Goal: Task Accomplishment & Management: Use online tool/utility

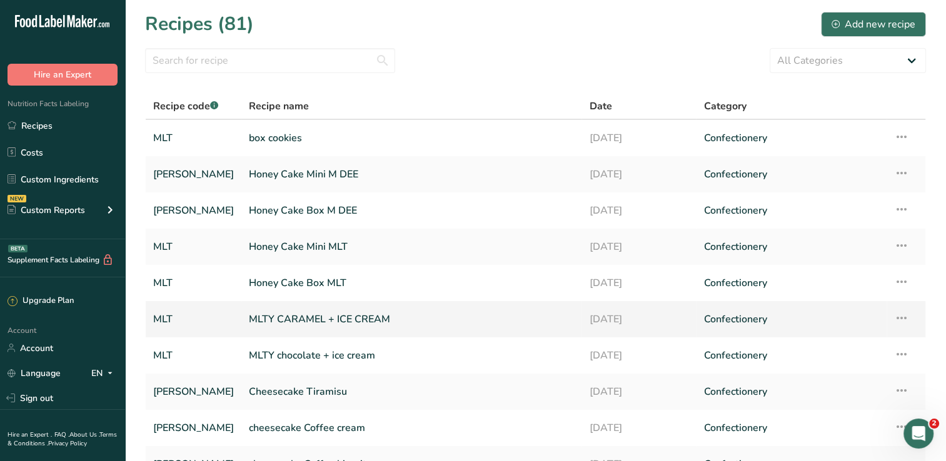
click at [171, 303] on td "MLT" at bounding box center [194, 319] width 96 height 36
click at [78, 129] on link "Recipes" at bounding box center [62, 126] width 125 height 24
click at [289, 61] on input "text" at bounding box center [270, 60] width 250 height 25
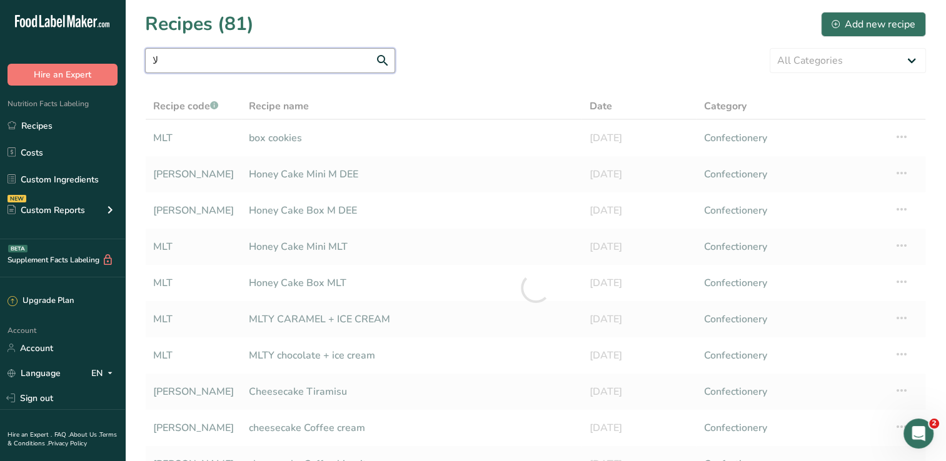
type input "ل"
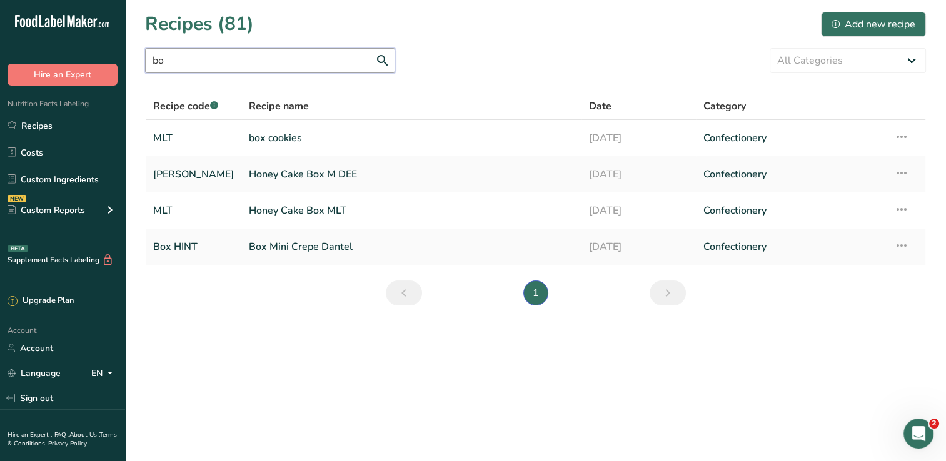
type input "b"
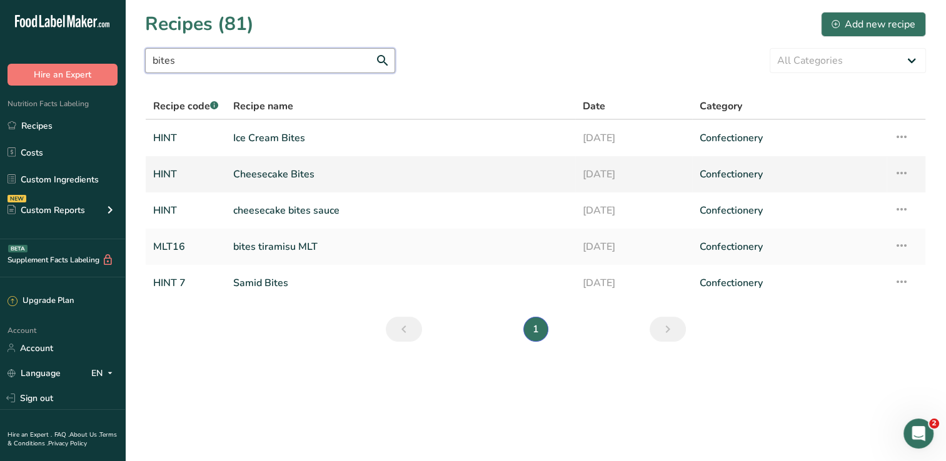
type input "bites"
click at [316, 169] on link "Cheesecake Bites" at bounding box center [400, 174] width 334 height 26
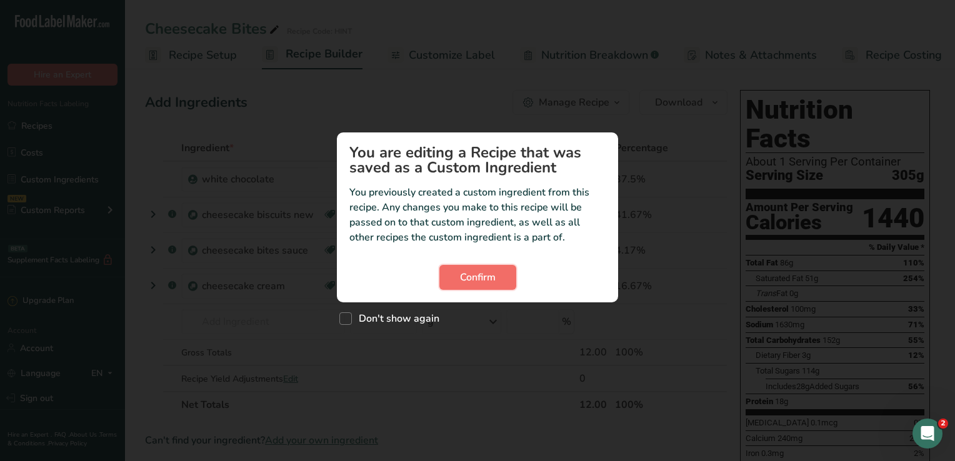
click at [492, 279] on span "Confirm" at bounding box center [478, 277] width 36 height 15
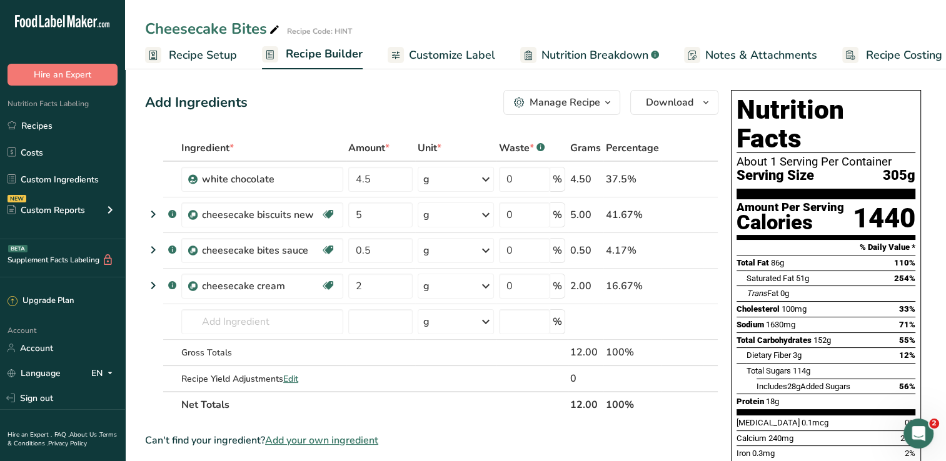
click at [214, 57] on span "Recipe Setup" at bounding box center [203, 55] width 68 height 17
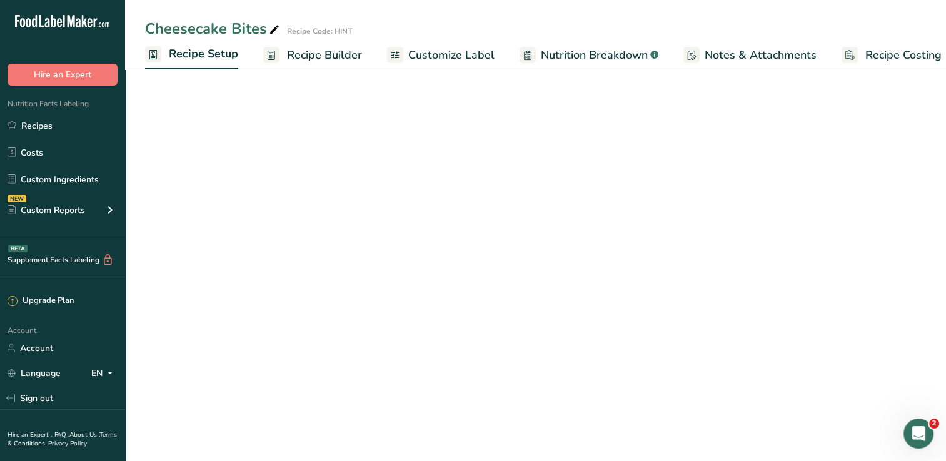
scroll to position [0, 4]
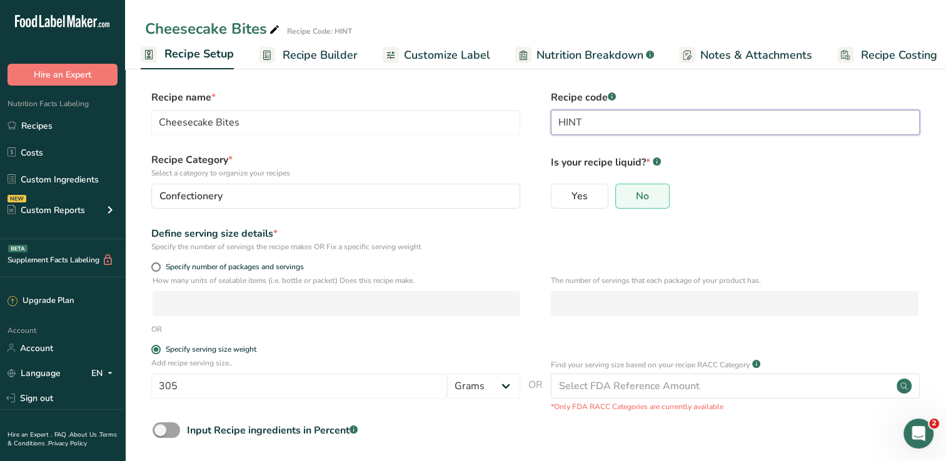
click at [576, 118] on input "HINT" at bounding box center [735, 122] width 369 height 25
type input "MDEE"
click at [313, 57] on span "Recipe Builder" at bounding box center [320, 55] width 75 height 17
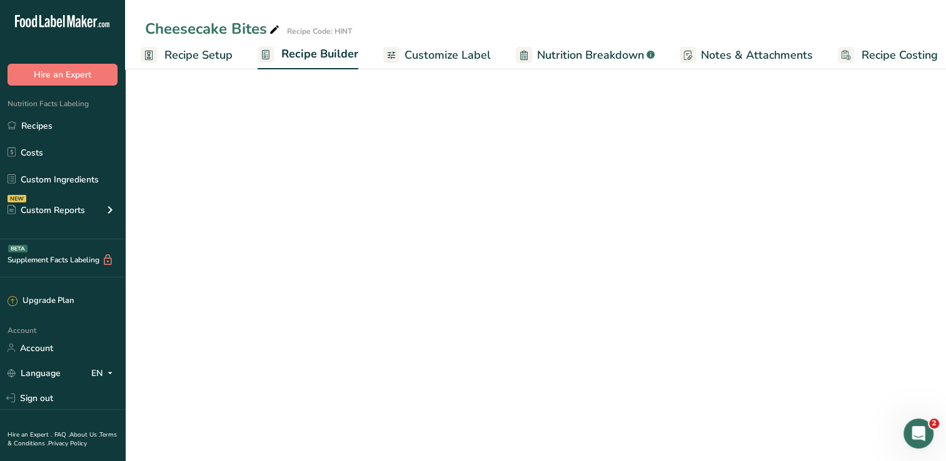
scroll to position [0, 16]
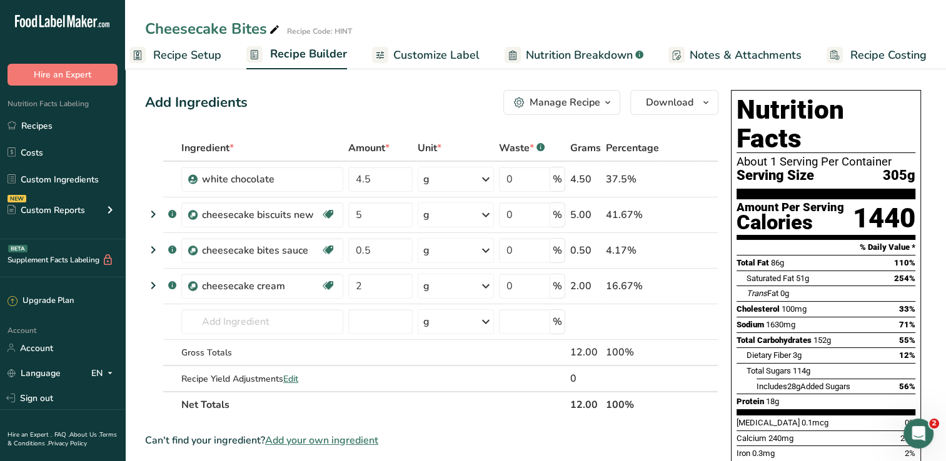
click at [327, 26] on div "Recipe Code: HINT" at bounding box center [319, 31] width 65 height 11
click at [271, 28] on icon at bounding box center [274, 30] width 11 height 18
click at [265, 31] on input "Cheesecake Bites" at bounding box center [500, 29] width 711 height 23
click at [293, 96] on div "Add Ingredients Manage Recipe Delete Recipe Duplicate Recipe Scale Recipe Save …" at bounding box center [431, 102] width 573 height 25
click at [214, 58] on span "Recipe Setup" at bounding box center [187, 55] width 68 height 17
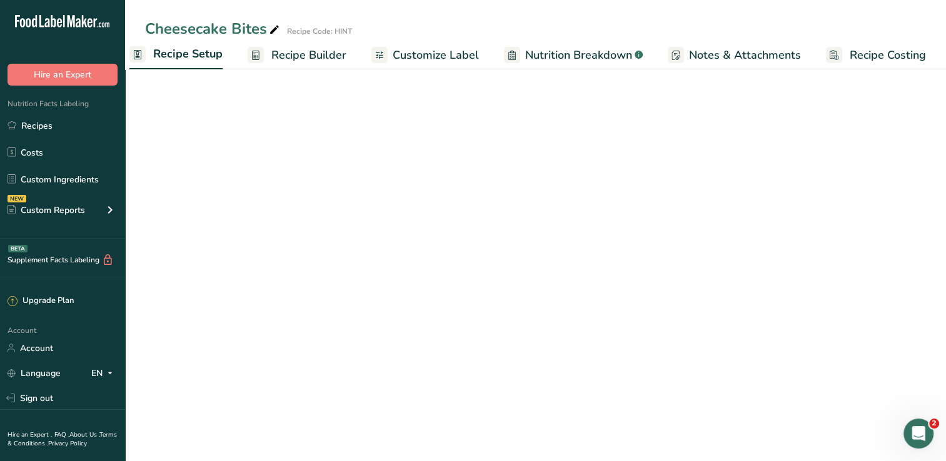
scroll to position [0, 4]
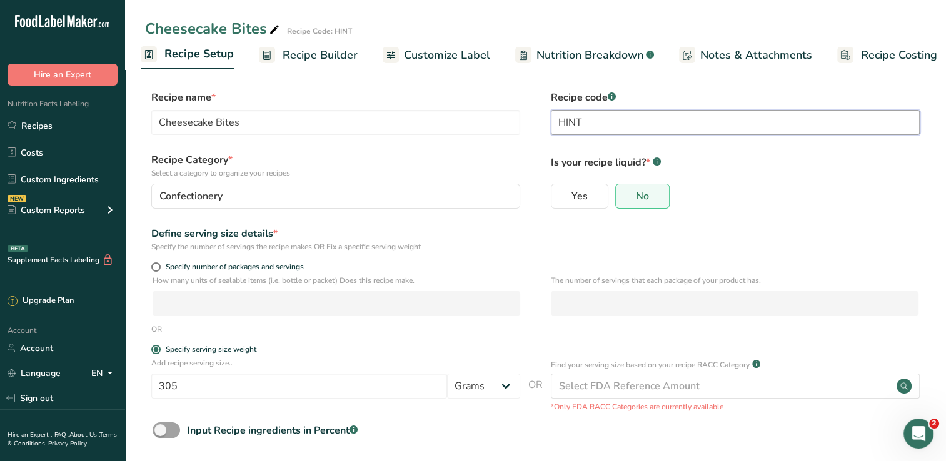
click at [598, 126] on input "HINT" at bounding box center [735, 122] width 369 height 25
type input "MDEE"
click at [377, 212] on div "Recipe Category * Select a category to organize your recipes Confectionery Stan…" at bounding box center [535, 185] width 781 height 64
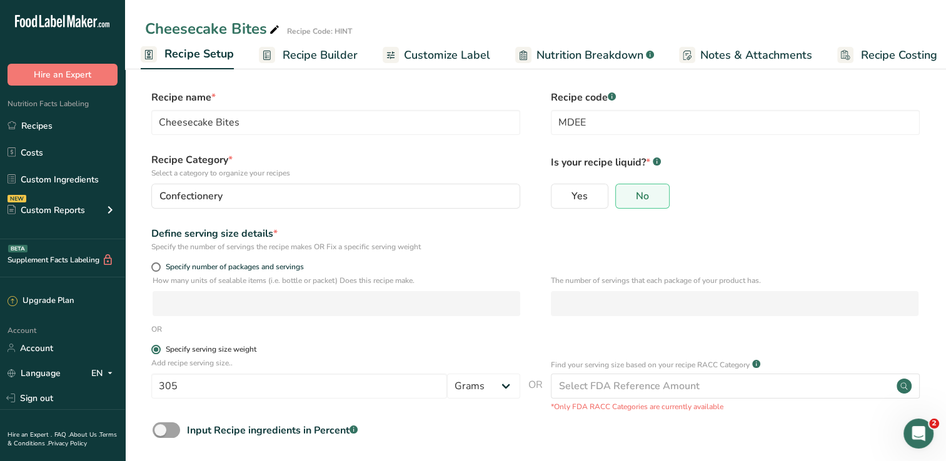
scroll to position [57, 0]
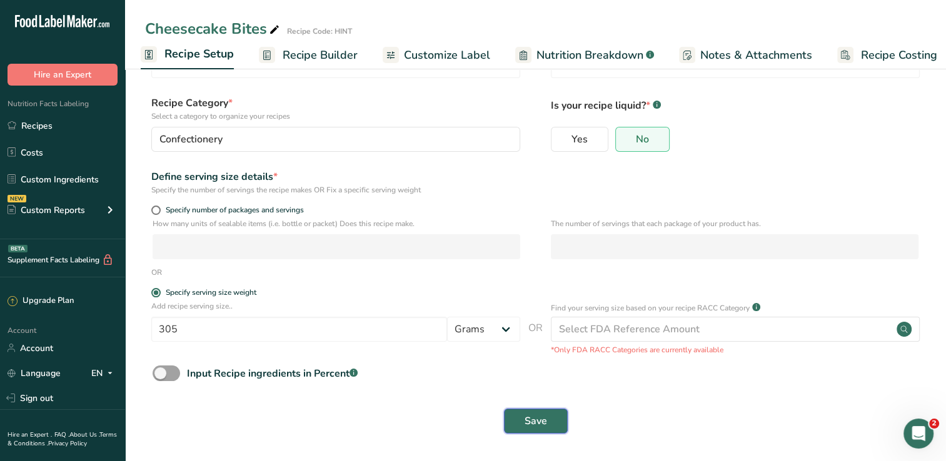
click at [536, 412] on button "Save" at bounding box center [536, 421] width 64 height 25
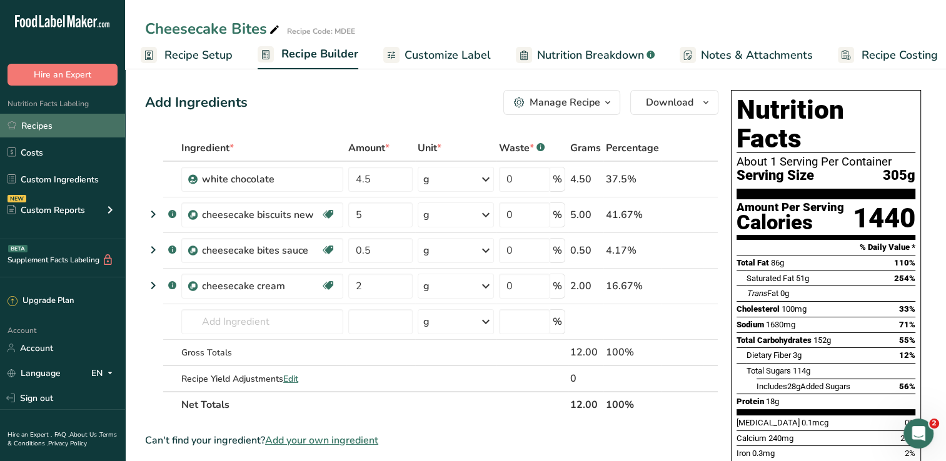
click at [46, 129] on link "Recipes" at bounding box center [62, 126] width 125 height 24
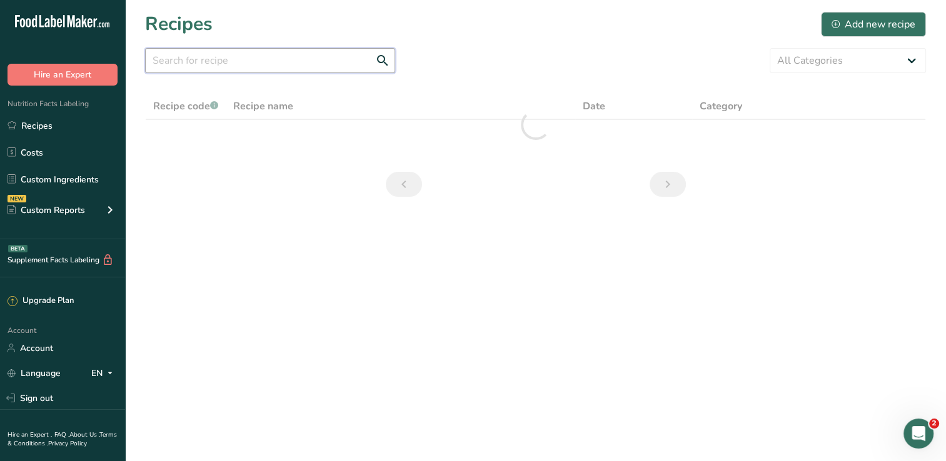
click at [291, 59] on input "text" at bounding box center [270, 60] width 250 height 25
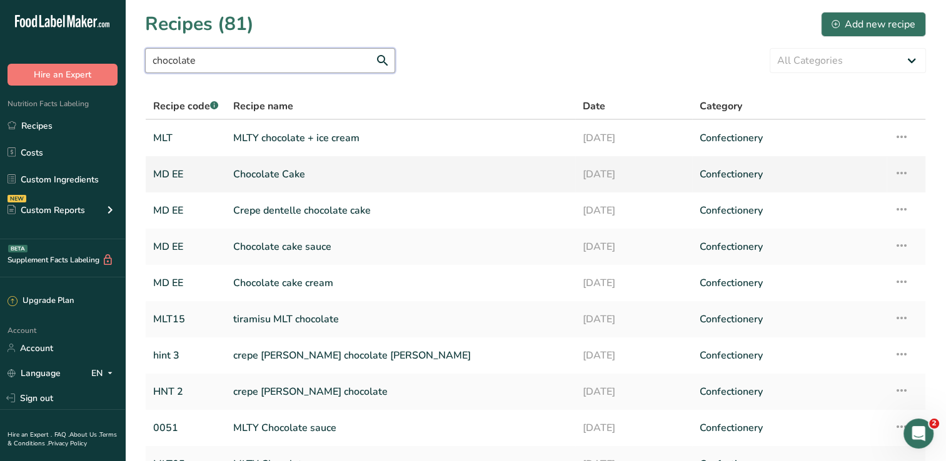
type input "chocolate"
click at [383, 168] on link "Chocolate Cake" at bounding box center [400, 174] width 334 height 26
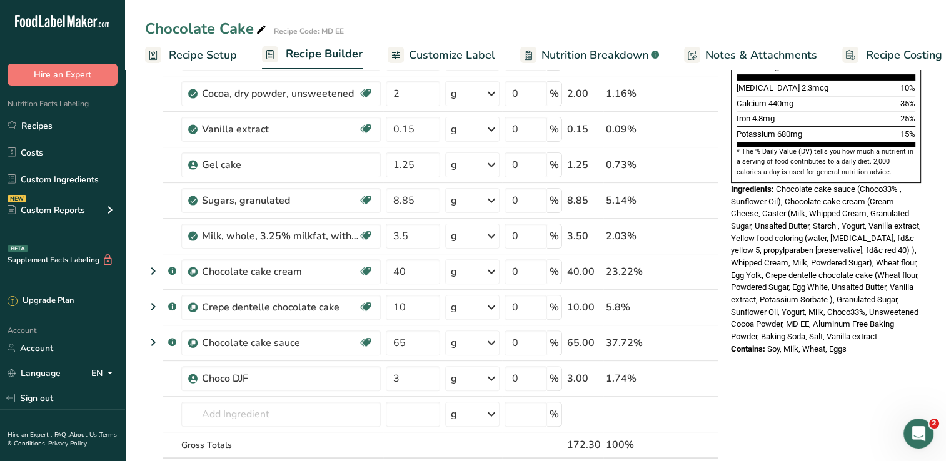
scroll to position [333, 0]
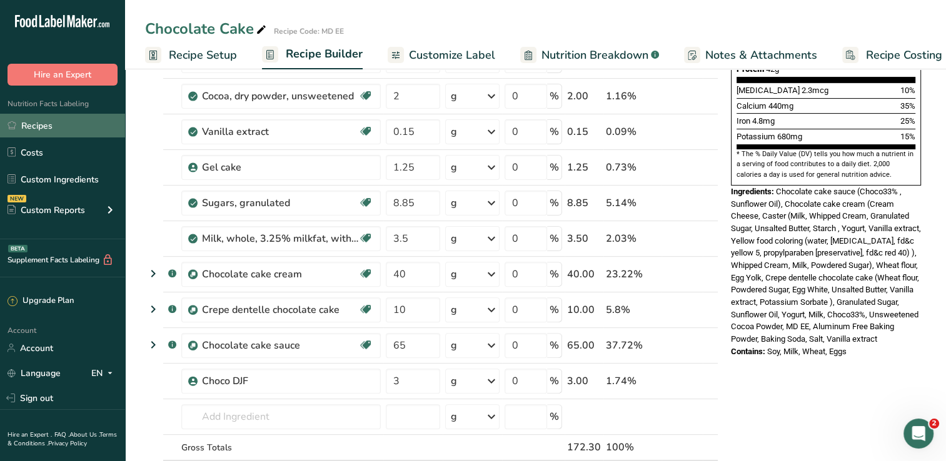
click at [55, 121] on link "Recipes" at bounding box center [62, 126] width 125 height 24
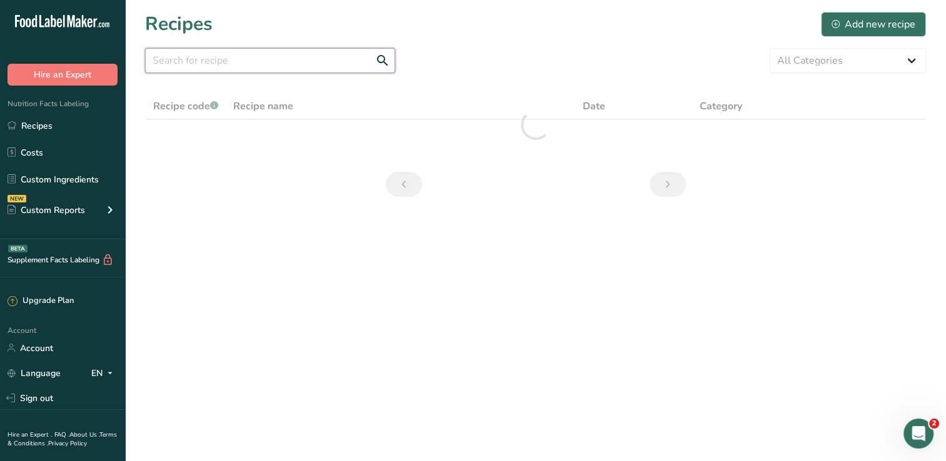
click at [258, 52] on input "text" at bounding box center [270, 60] width 250 height 25
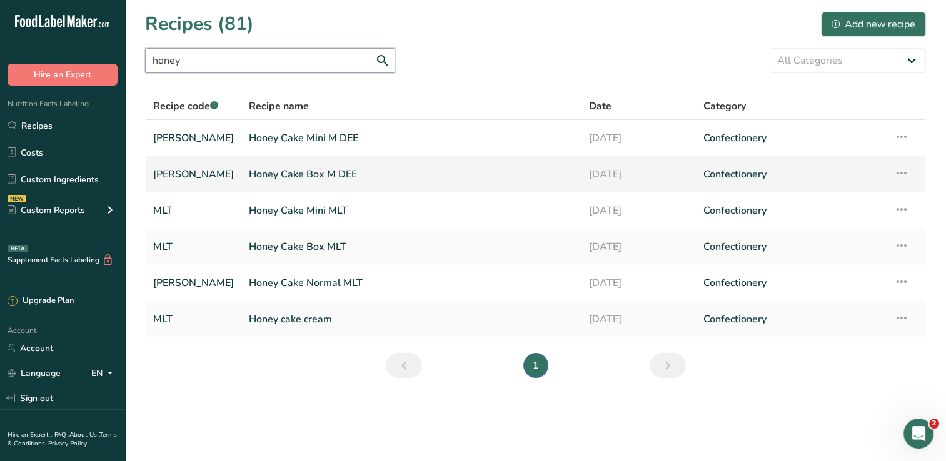
type input "honey"
click at [316, 176] on link "Honey Cake Box M DEE" at bounding box center [411, 174] width 325 height 26
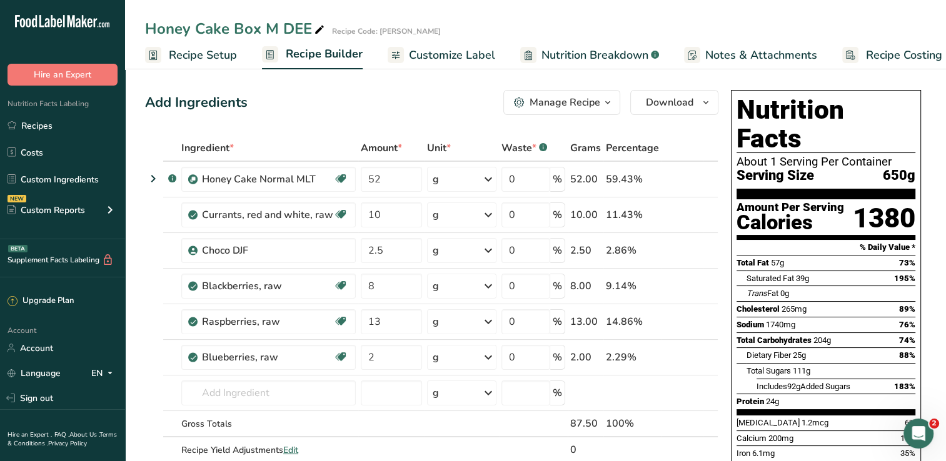
scroll to position [71, 0]
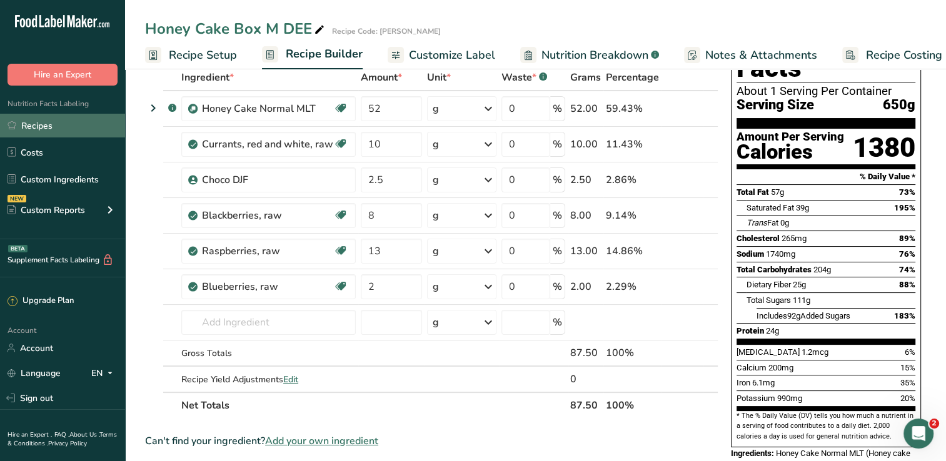
click at [50, 128] on link "Recipes" at bounding box center [62, 126] width 125 height 24
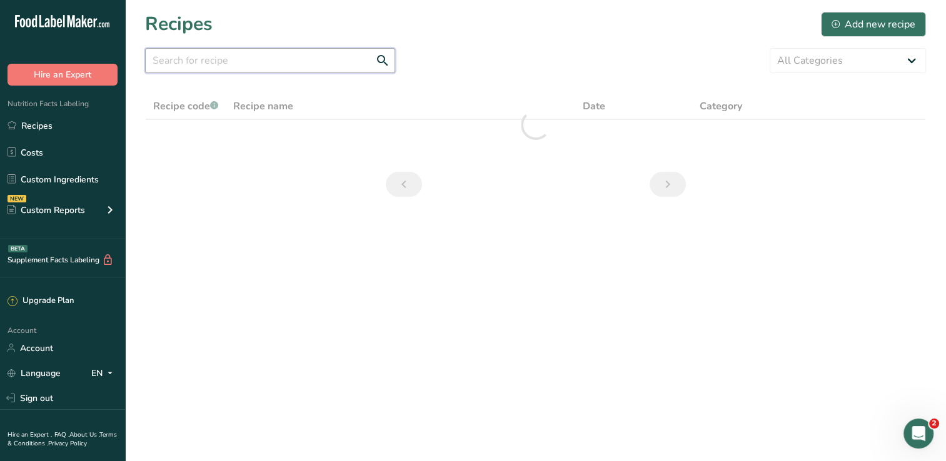
click at [314, 56] on input "text" at bounding box center [270, 60] width 250 height 25
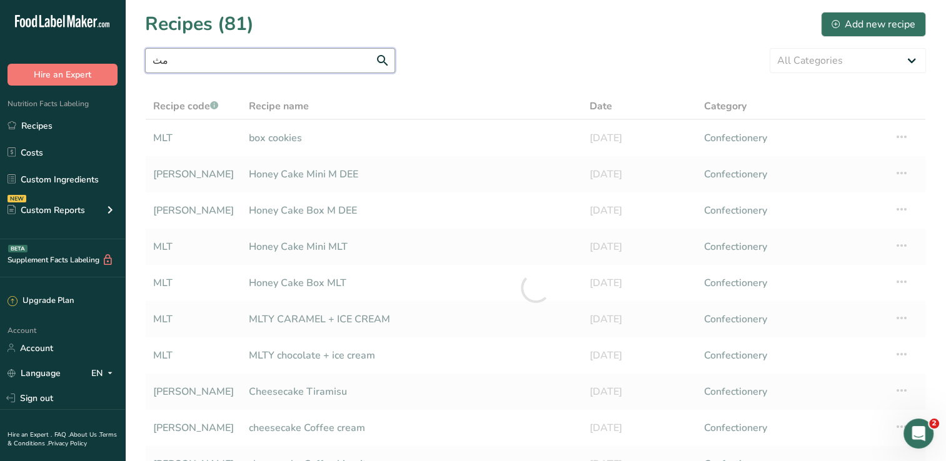
type input "م"
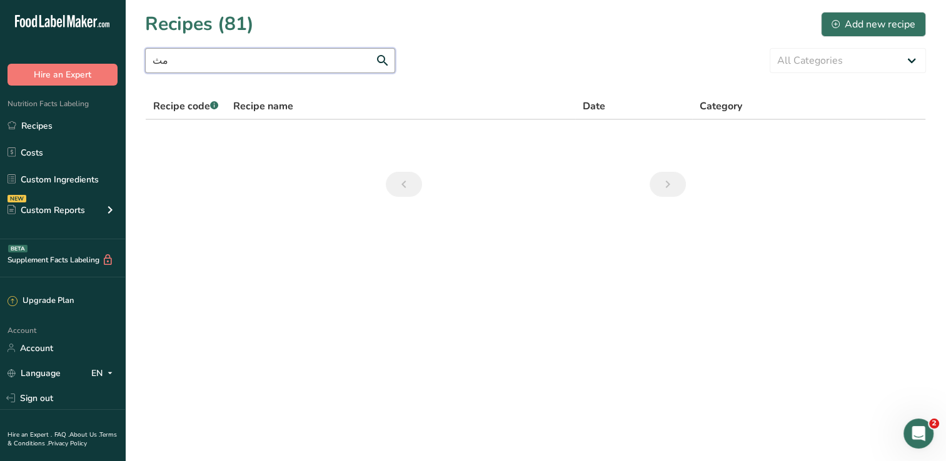
type input "م"
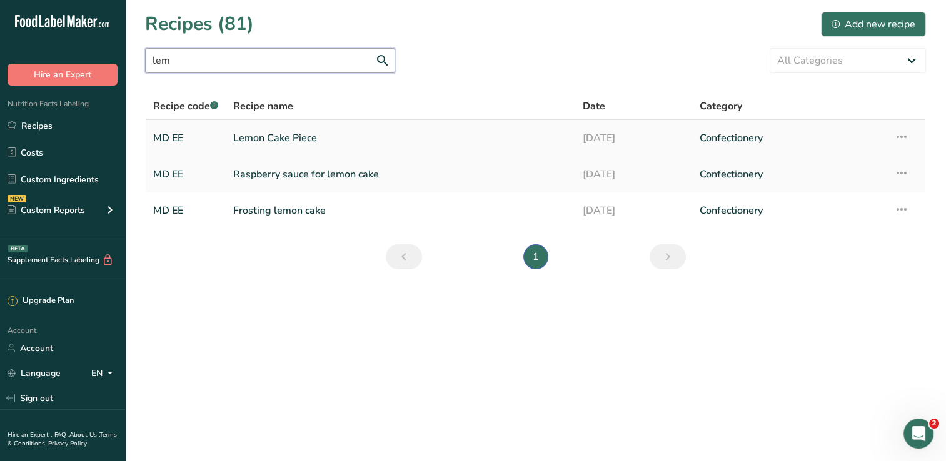
type input "lem"
click at [327, 136] on link "Lemon Cake Piece" at bounding box center [400, 138] width 334 height 26
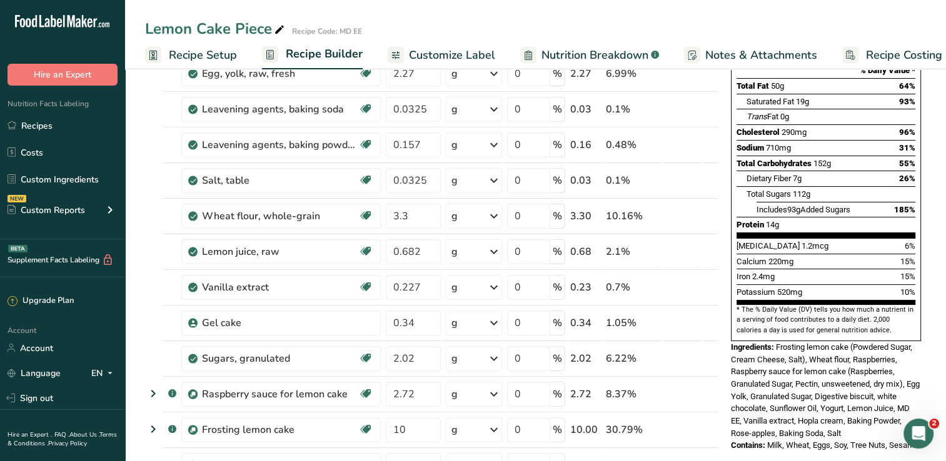
scroll to position [178, 0]
click at [65, 128] on link "Recipes" at bounding box center [62, 126] width 125 height 24
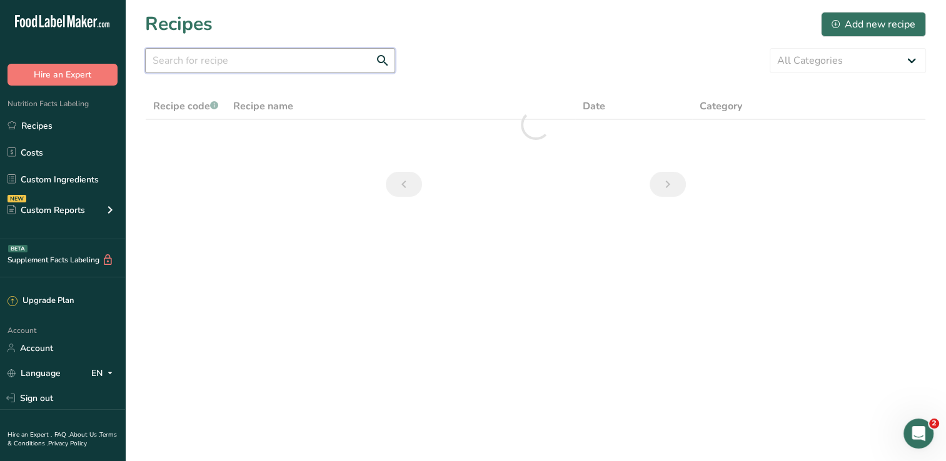
click at [346, 59] on input "text" at bounding box center [270, 60] width 250 height 25
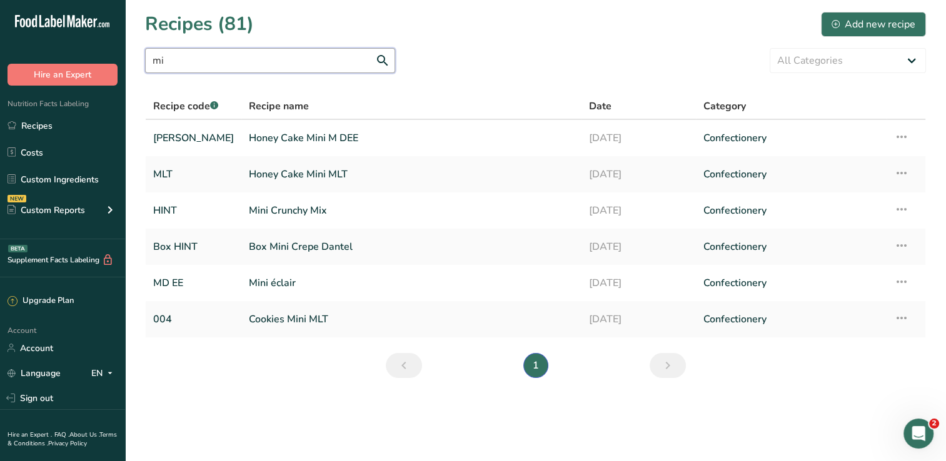
type input "m"
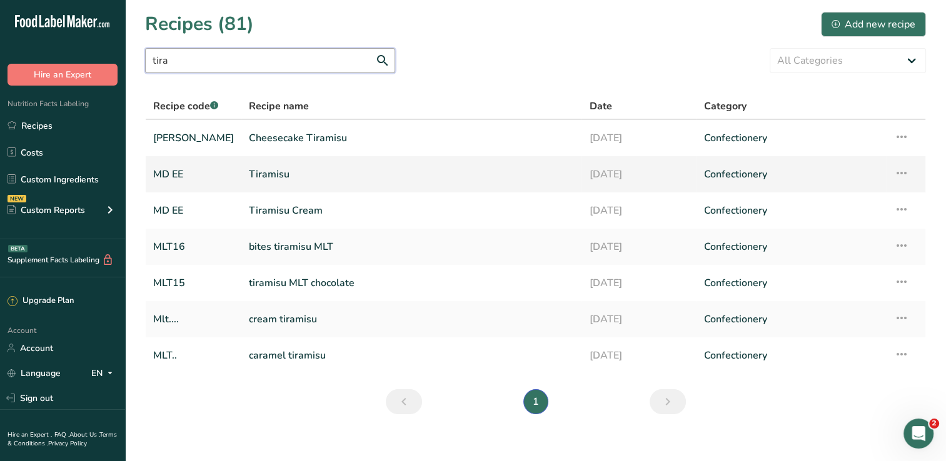
type input "tira"
click at [285, 175] on link "Tiramisu" at bounding box center [411, 174] width 325 height 26
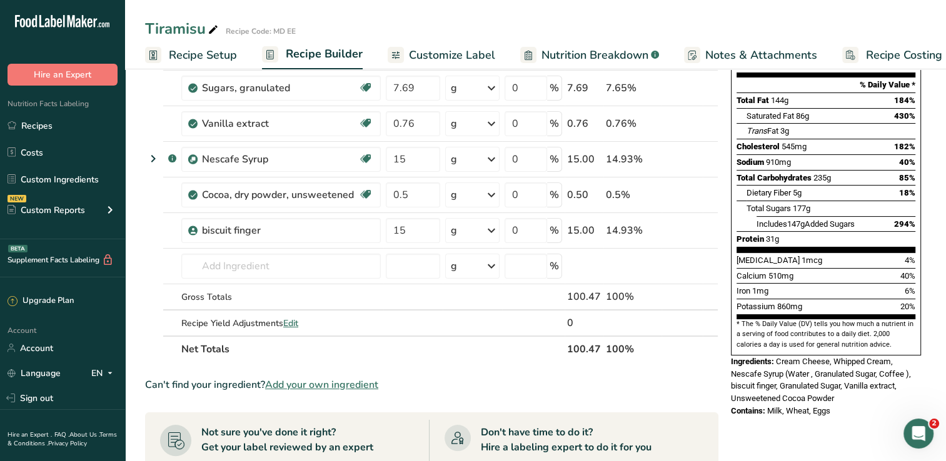
scroll to position [163, 0]
click at [20, 124] on link "Recipes" at bounding box center [62, 126] width 125 height 24
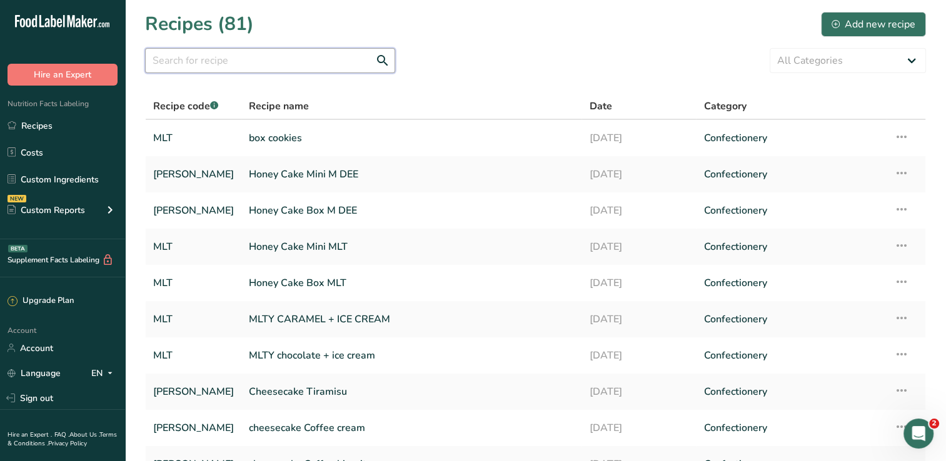
click at [228, 64] on input "text" at bounding box center [270, 60] width 250 height 25
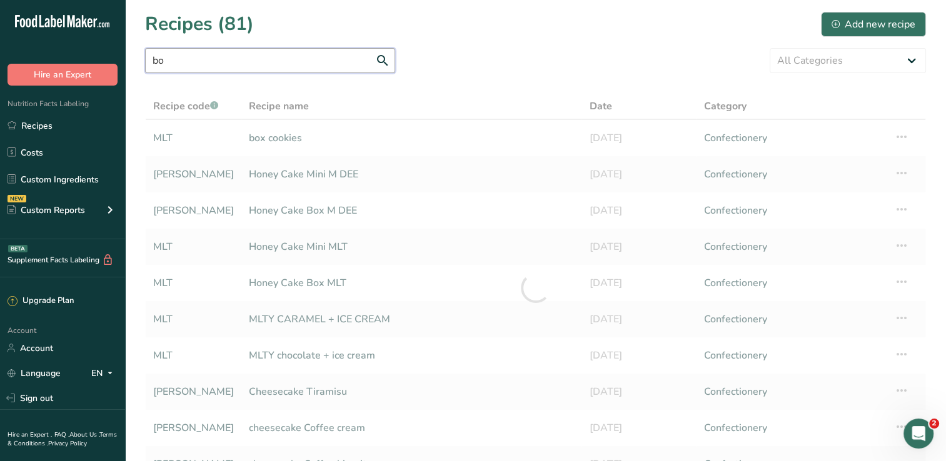
type input "b"
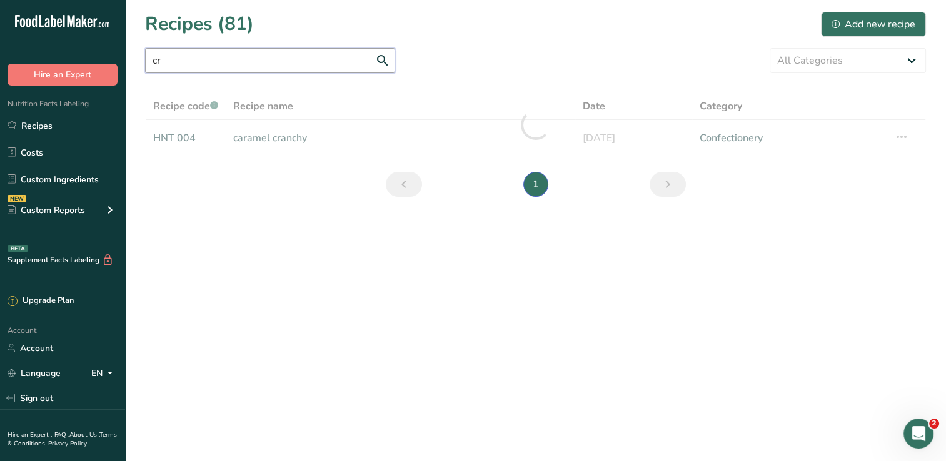
type input "c"
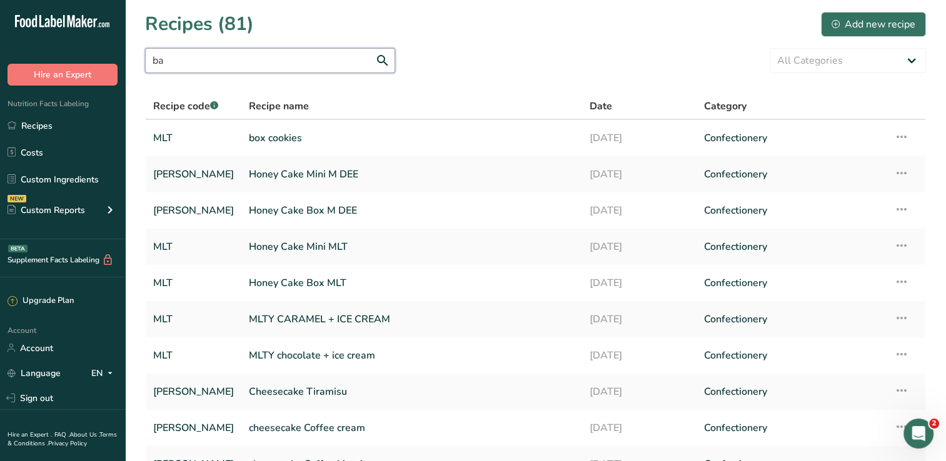
type input "b"
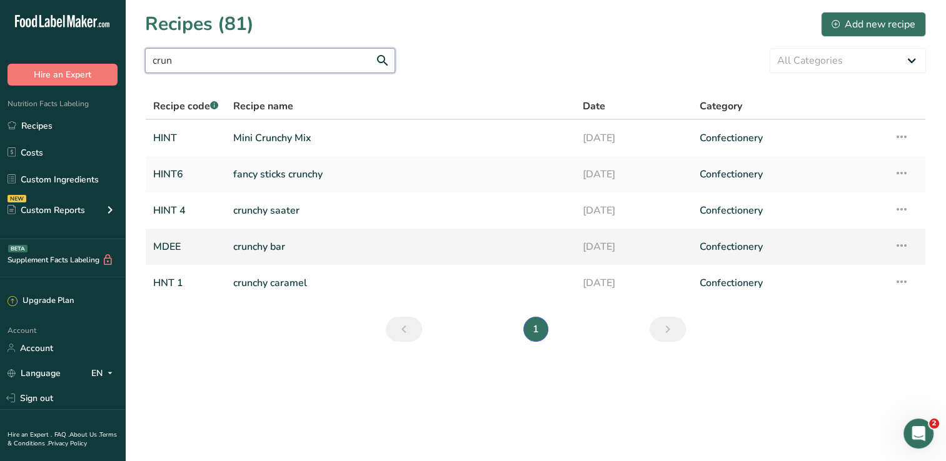
type input "crun"
click at [292, 247] on link "crunchy bar" at bounding box center [400, 247] width 334 height 26
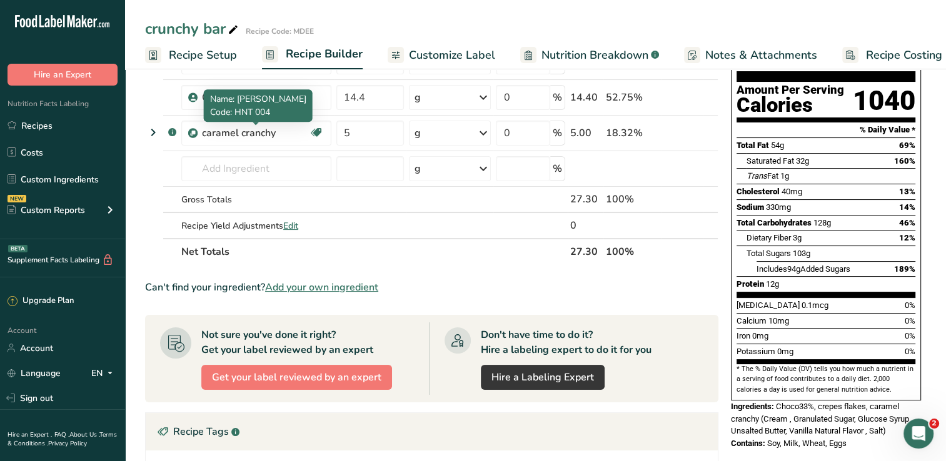
scroll to position [116, 0]
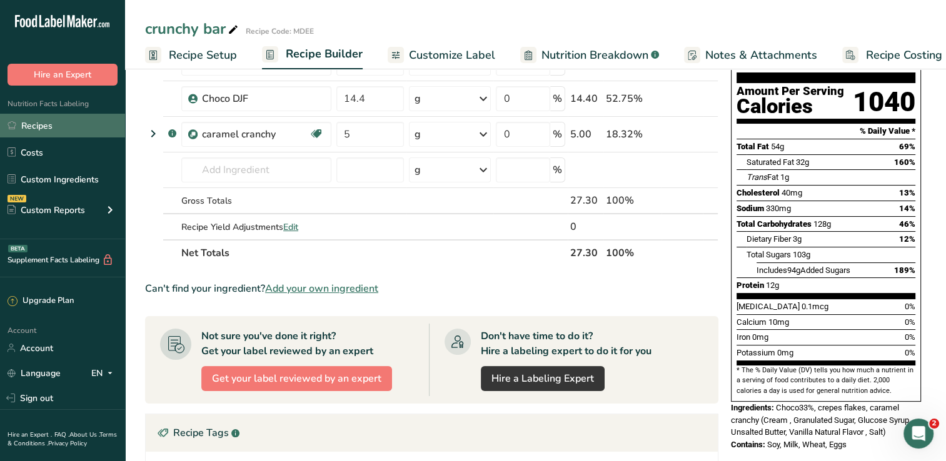
click at [55, 130] on link "Recipes" at bounding box center [62, 126] width 125 height 24
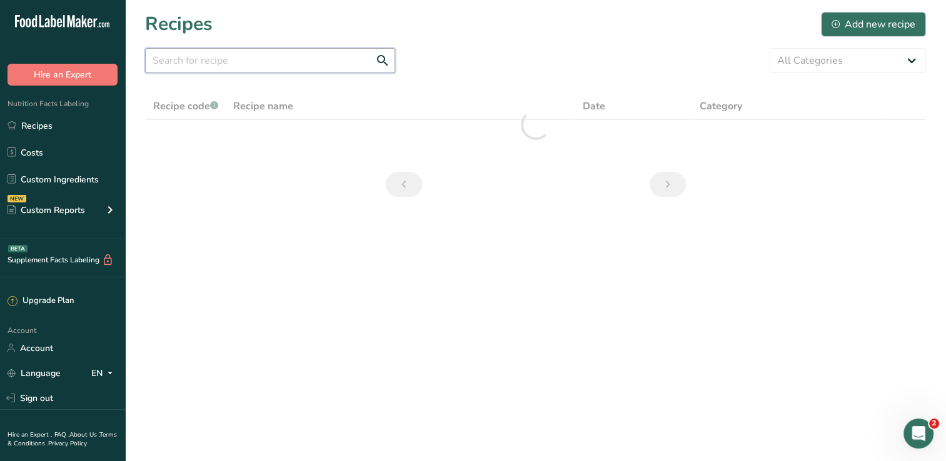
click at [283, 61] on input "text" at bounding box center [270, 60] width 250 height 25
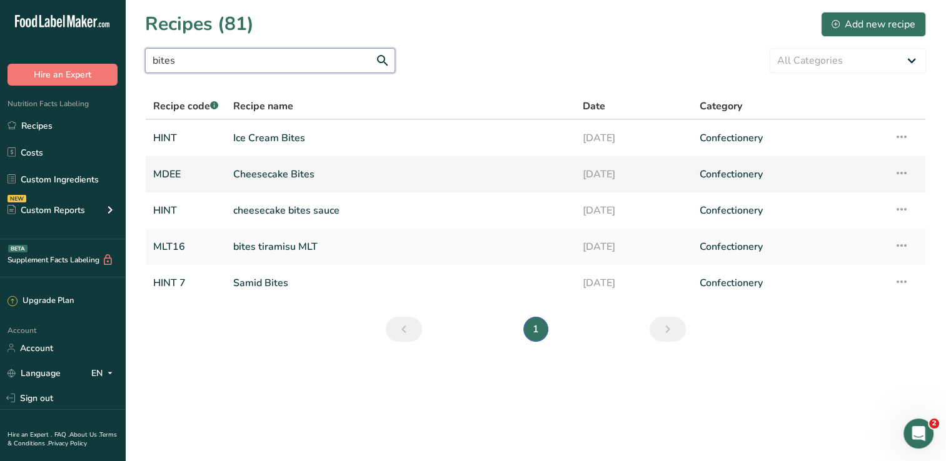
type input "bites"
click at [333, 179] on link "Cheesecake Bites" at bounding box center [400, 174] width 334 height 26
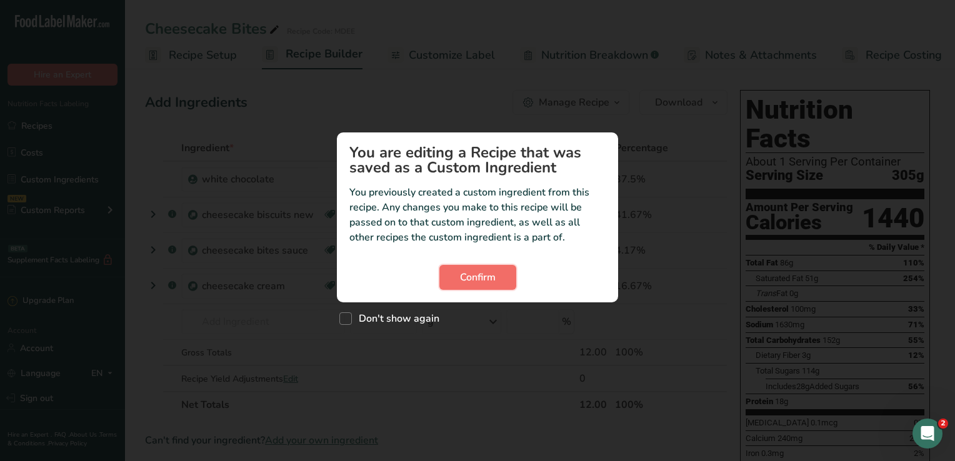
click at [488, 279] on span "Confirm" at bounding box center [478, 277] width 36 height 15
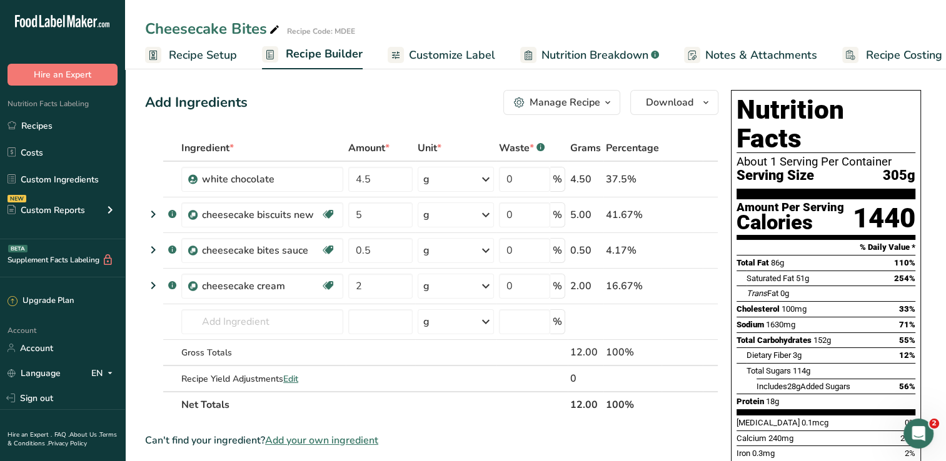
click at [202, 54] on span "Recipe Setup" at bounding box center [203, 55] width 68 height 17
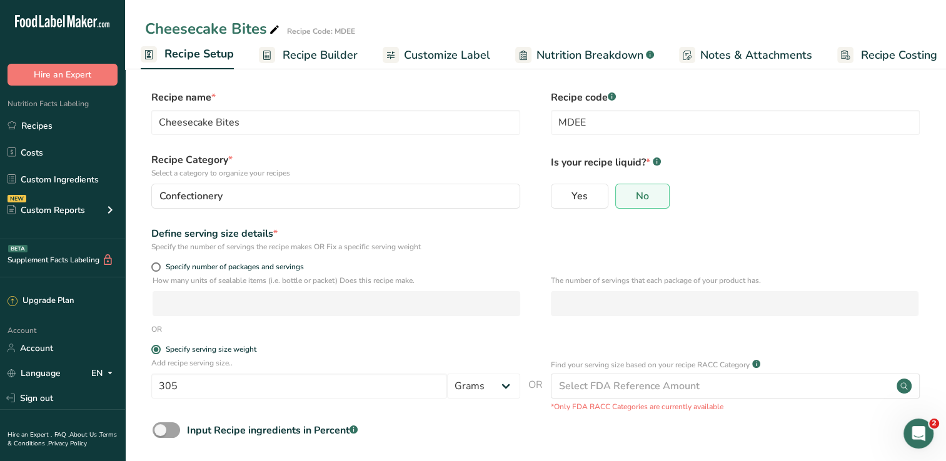
scroll to position [57, 0]
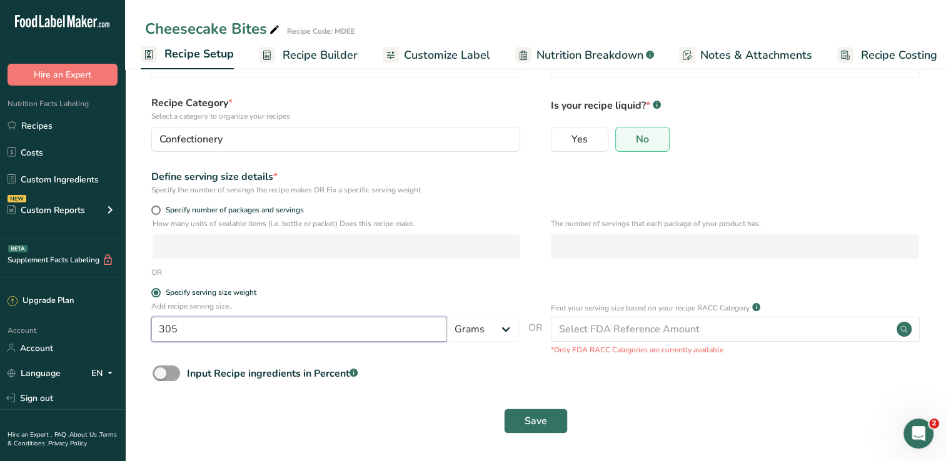
click at [189, 336] on input "305" at bounding box center [299, 329] width 296 height 25
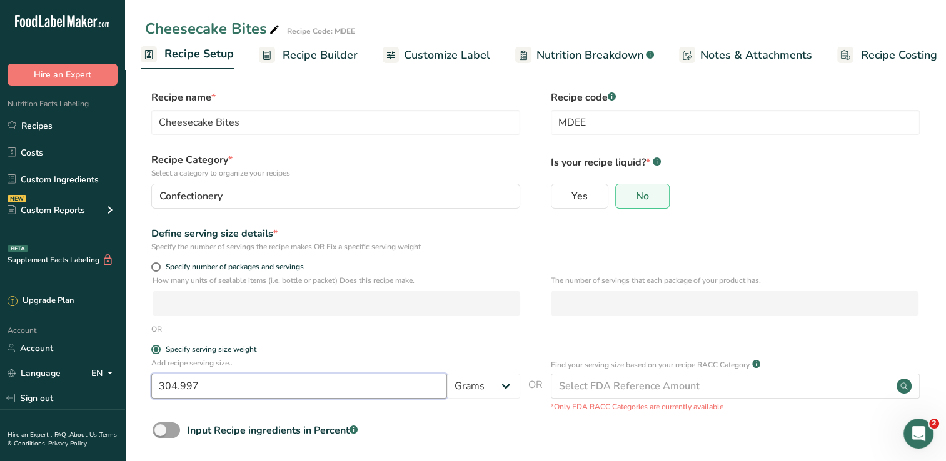
type input "304.997"
click at [333, 64] on link "Recipe Builder" at bounding box center [308, 55] width 99 height 28
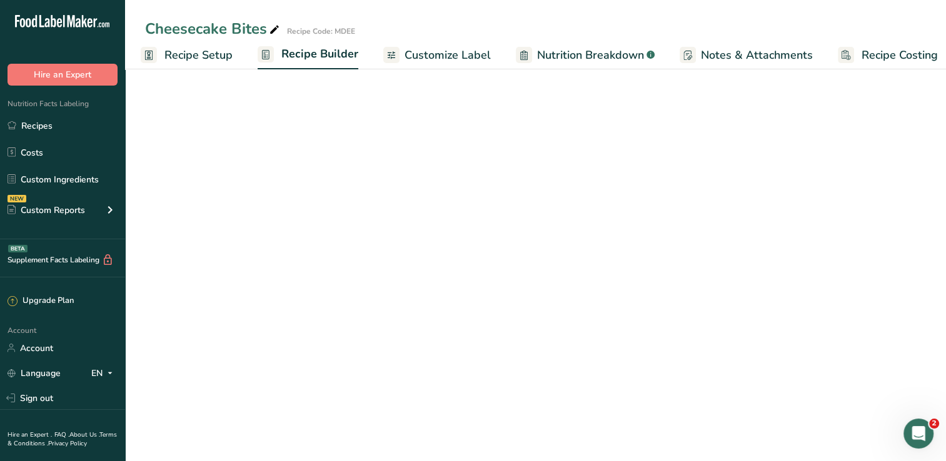
scroll to position [0, 16]
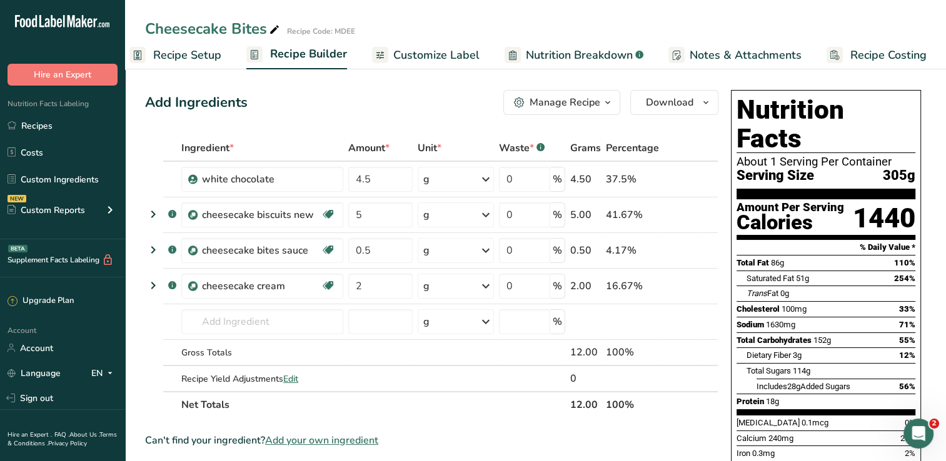
click at [205, 58] on span "Recipe Setup" at bounding box center [187, 55] width 68 height 17
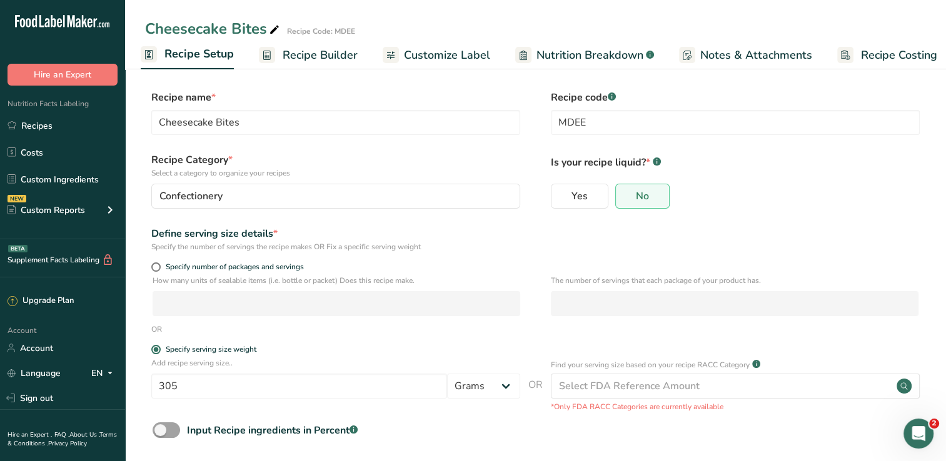
scroll to position [57, 0]
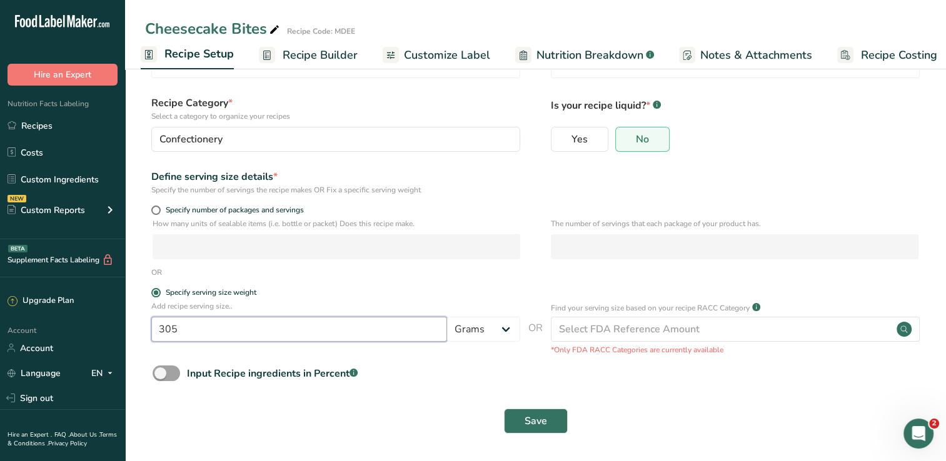
click at [238, 324] on input "305" at bounding box center [299, 329] width 296 height 25
type input "100"
click at [504, 409] on button "Save" at bounding box center [536, 421] width 64 height 25
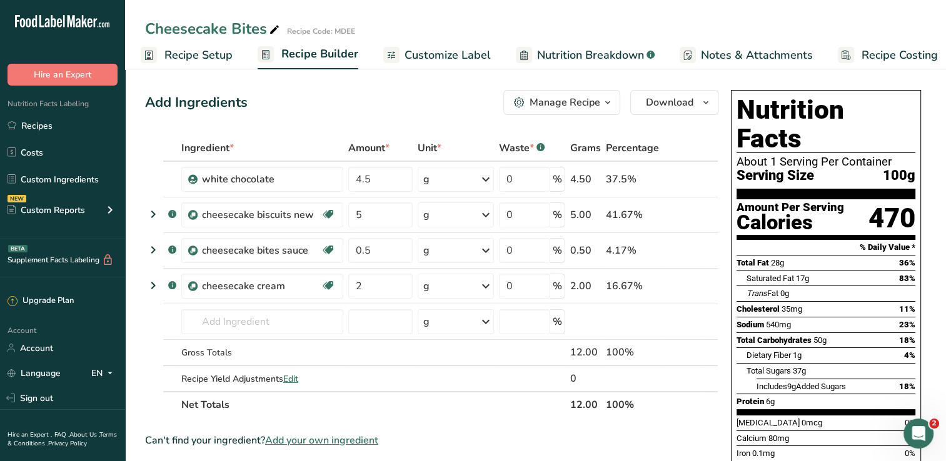
click at [176, 64] on link "Recipe Setup" at bounding box center [187, 55] width 92 height 28
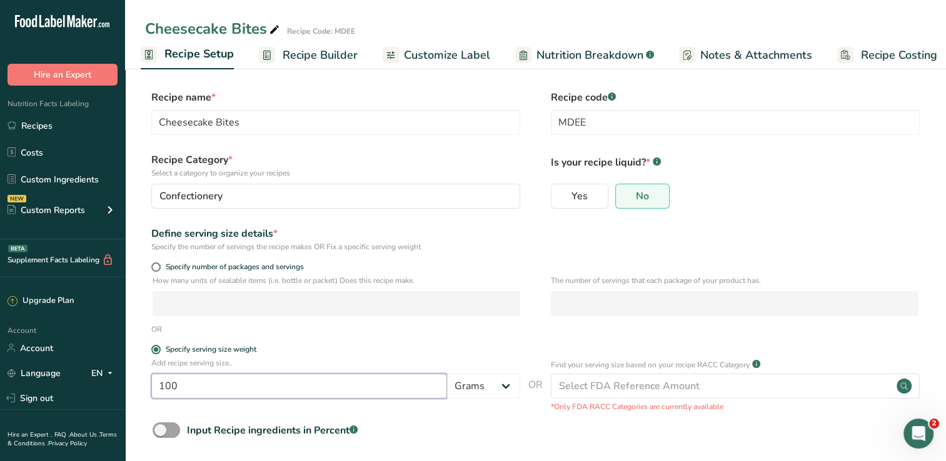
click at [234, 381] on input "100" at bounding box center [299, 386] width 296 height 25
type input "104"
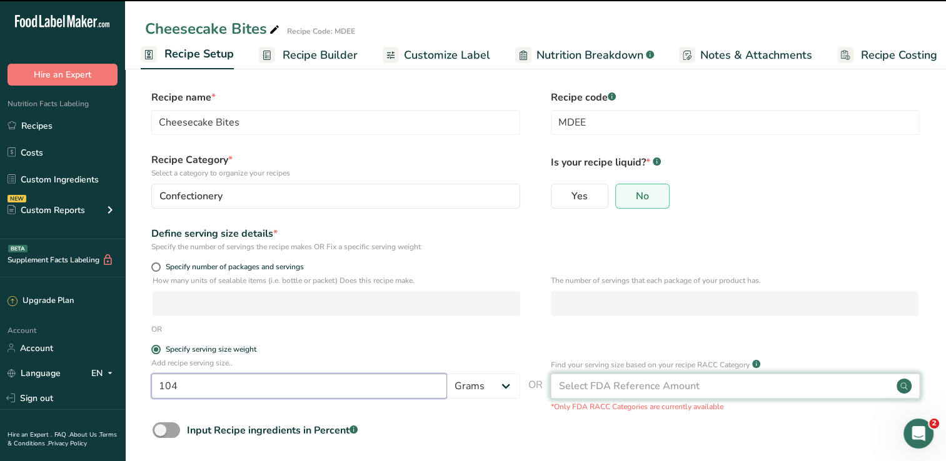
scroll to position [57, 0]
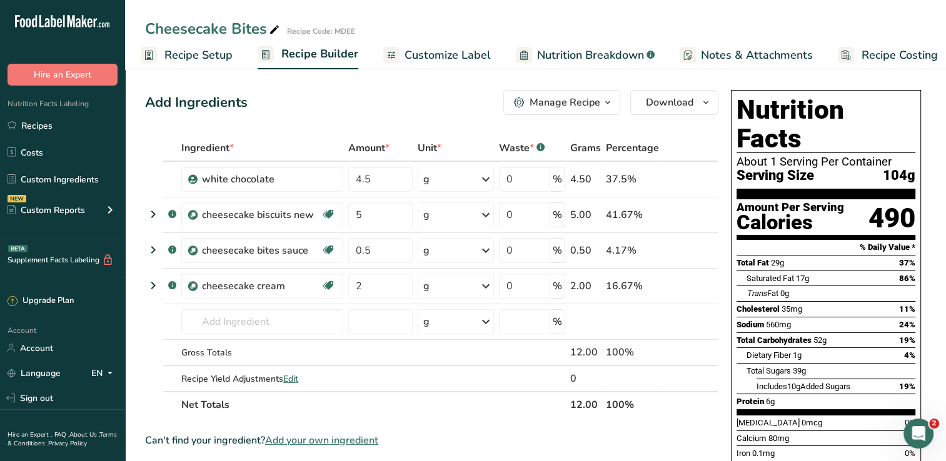
click at [186, 54] on span "Recipe Setup" at bounding box center [198, 55] width 68 height 17
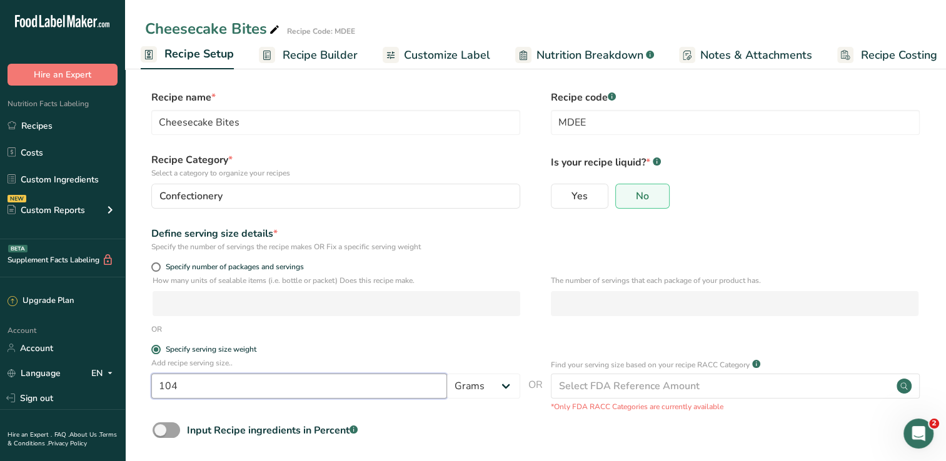
click at [257, 386] on input "104" at bounding box center [299, 386] width 296 height 25
type input "102"
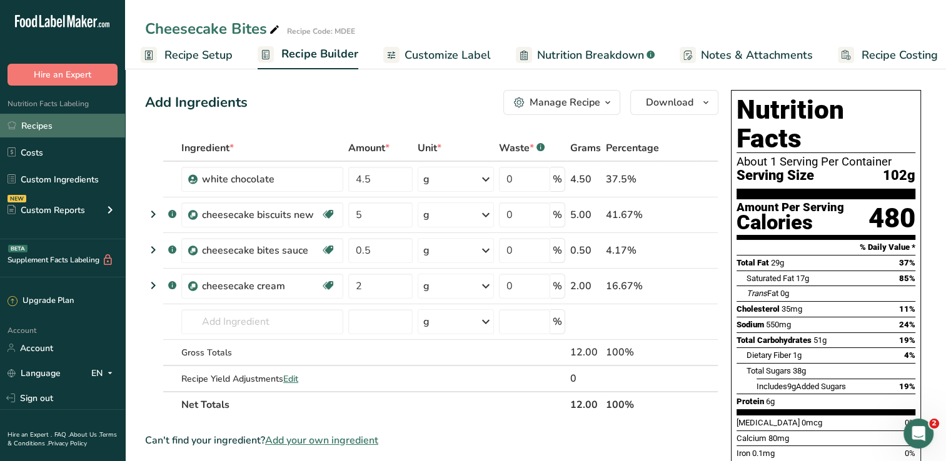
click at [69, 124] on link "Recipes" at bounding box center [62, 126] width 125 height 24
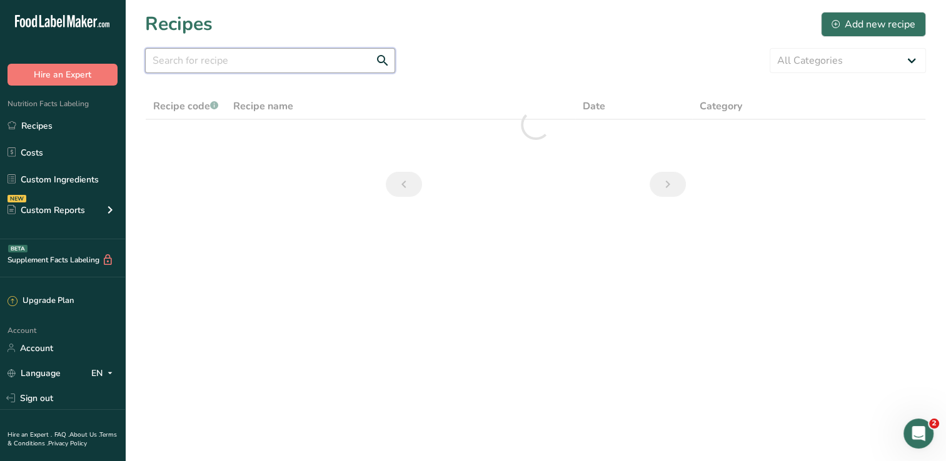
click at [242, 55] on input "text" at bounding box center [270, 60] width 250 height 25
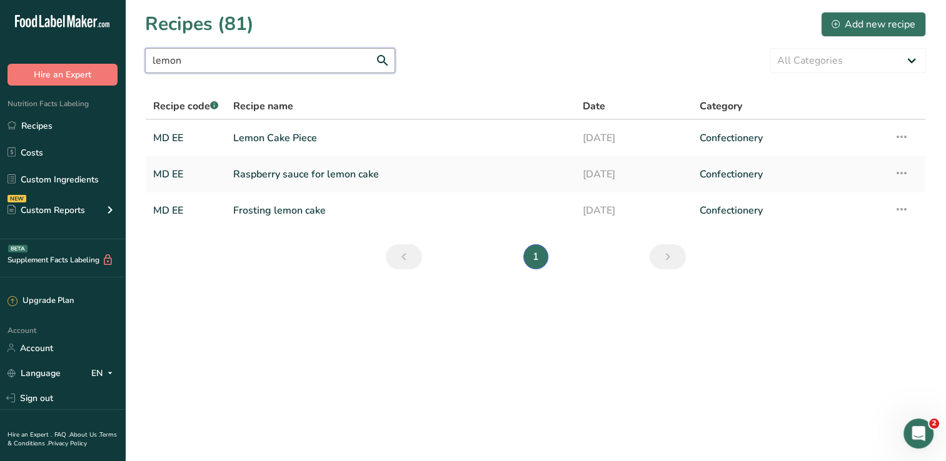
click at [286, 66] on input "lemon" at bounding box center [270, 60] width 250 height 25
type input "l"
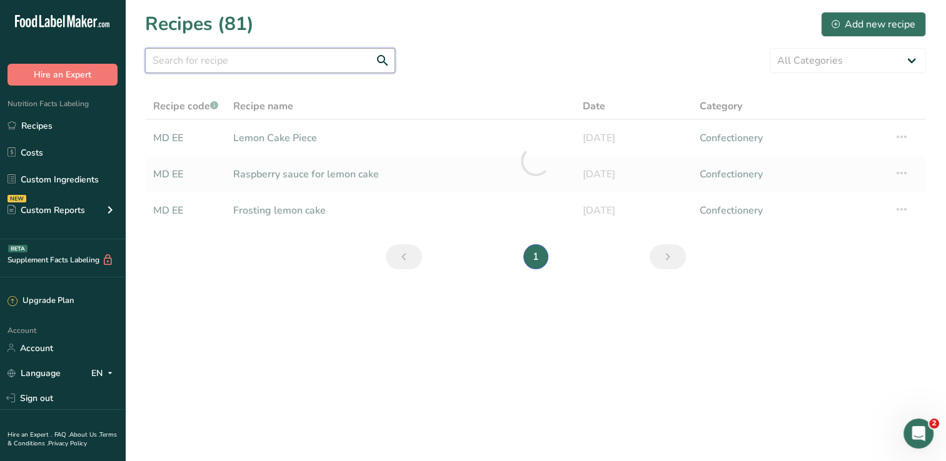
type input "k"
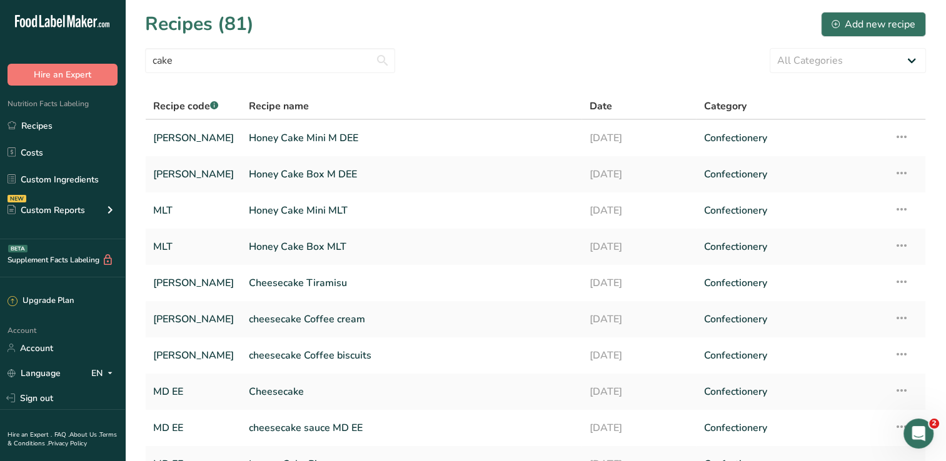
click at [258, 44] on section "Recipes (81) Add new recipe cake All Categories Baked Goods Beverages Confectio…" at bounding box center [535, 271] width 821 height 543
click at [249, 54] on input "cake" at bounding box center [270, 60] width 250 height 25
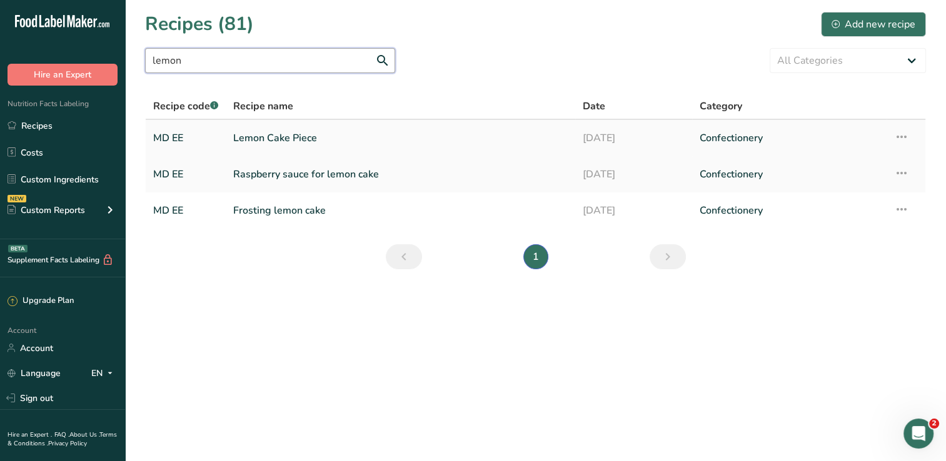
type input "lemon"
click at [335, 141] on link "Lemon Cake Piece" at bounding box center [400, 138] width 334 height 26
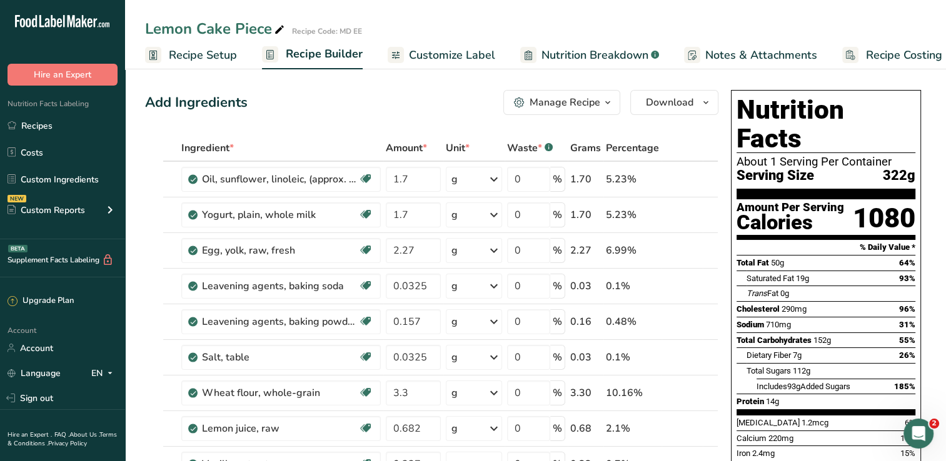
click at [198, 58] on span "Recipe Setup" at bounding box center [203, 55] width 68 height 17
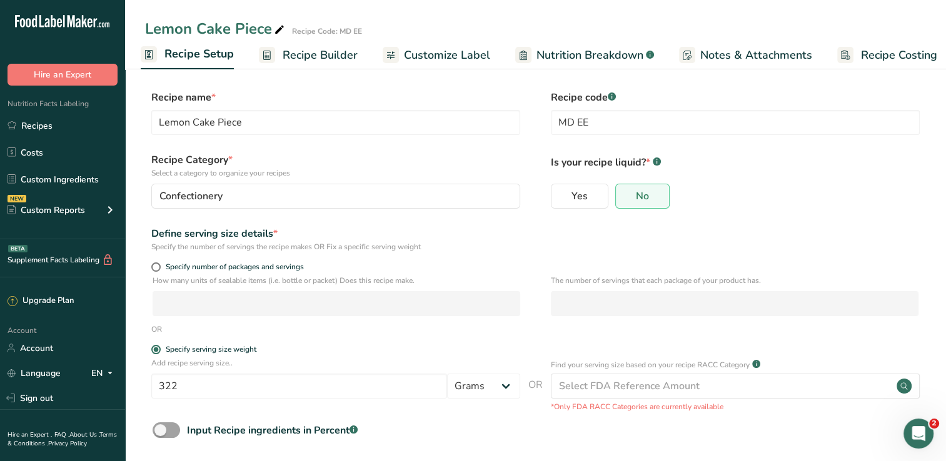
scroll to position [57, 0]
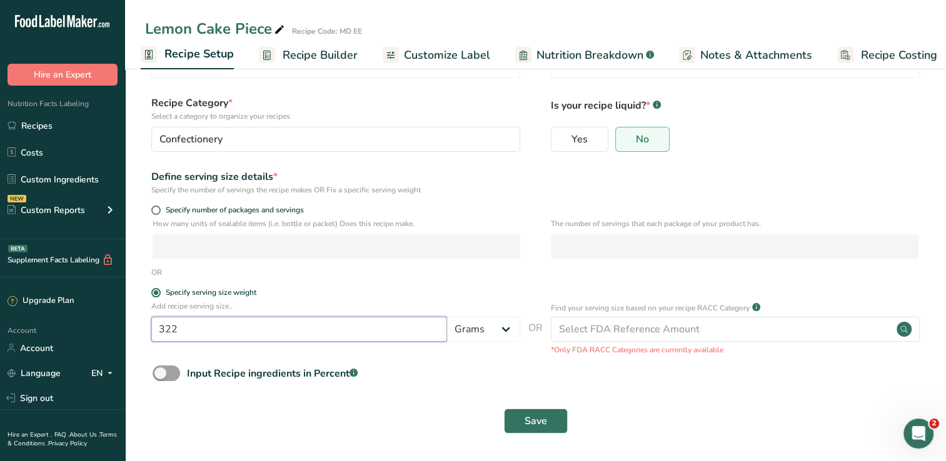
click at [284, 332] on input "322" at bounding box center [299, 329] width 296 height 25
type input "100"
click at [504, 409] on button "Save" at bounding box center [536, 421] width 64 height 25
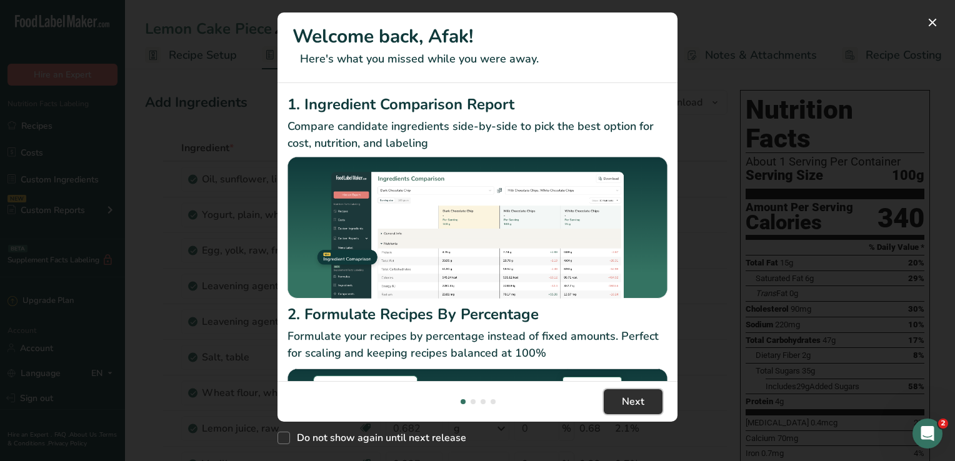
click at [619, 404] on button "Next" at bounding box center [633, 401] width 59 height 25
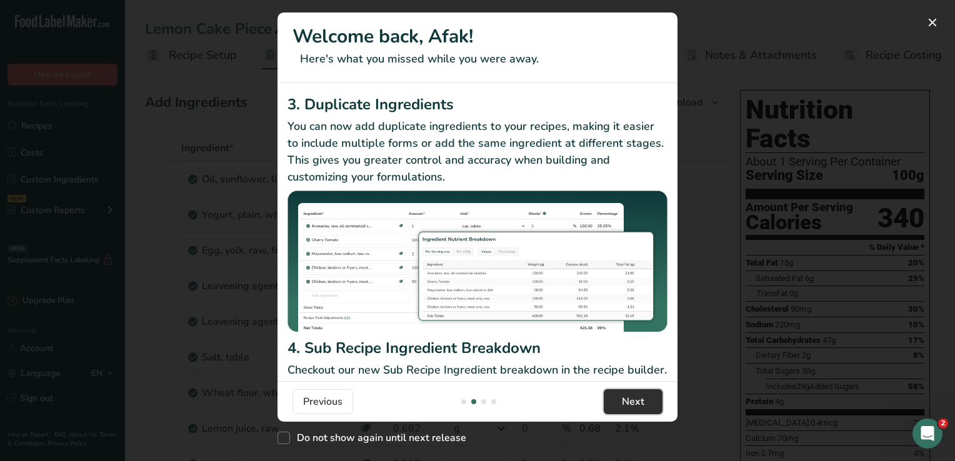
click at [619, 404] on button "Next" at bounding box center [633, 401] width 59 height 25
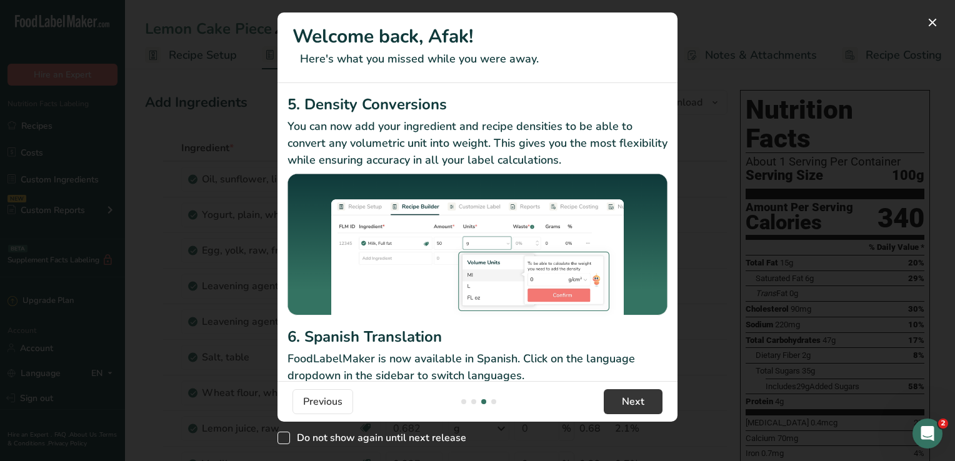
click at [355, 436] on span "Do not show again until next release" at bounding box center [378, 438] width 176 height 13
click at [286, 436] on input "Do not show again until next release" at bounding box center [282, 438] width 8 height 8
checkbox input "true"
click at [609, 404] on button "Next" at bounding box center [633, 401] width 59 height 25
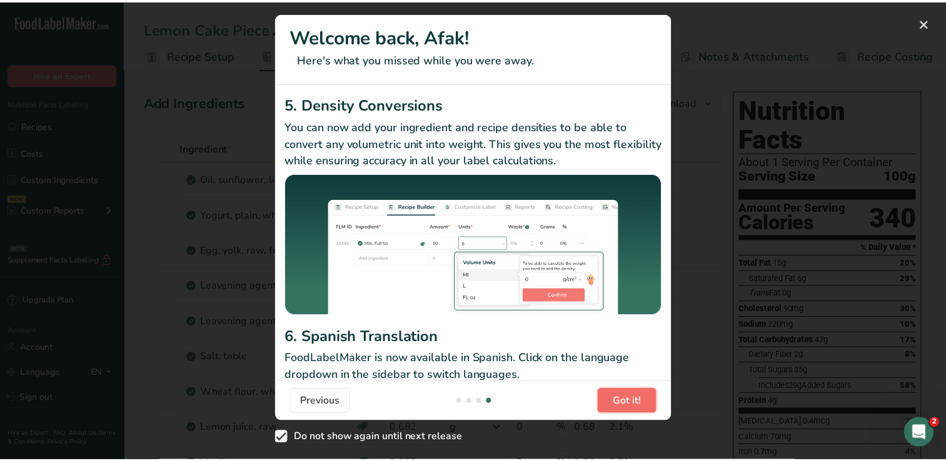
scroll to position [0, 1200]
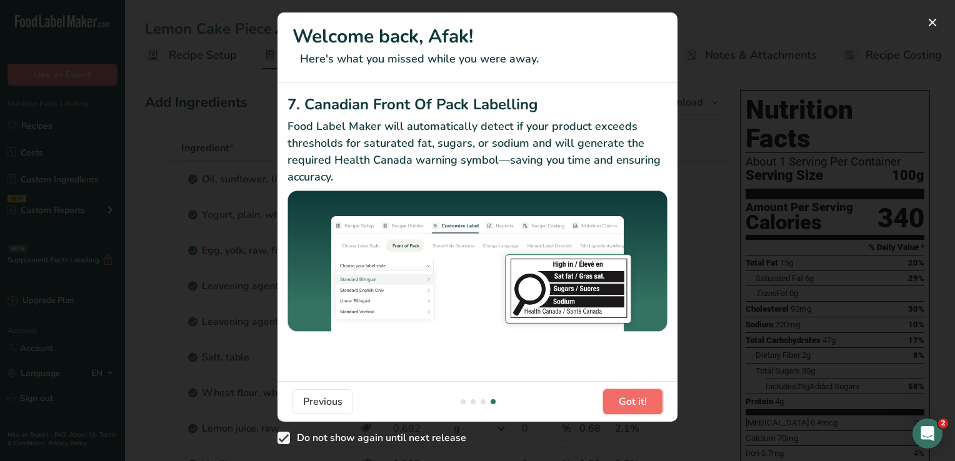
click at [626, 401] on span "Got it!" at bounding box center [633, 401] width 28 height 15
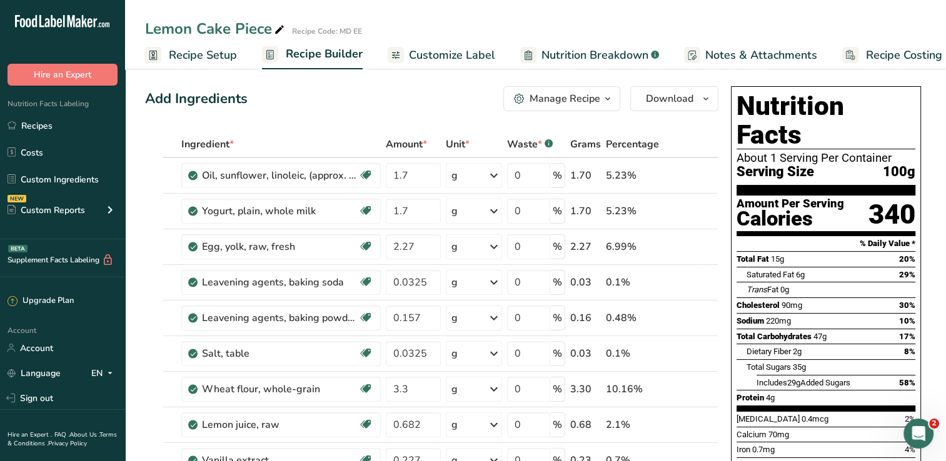
scroll to position [4, 0]
click at [188, 64] on link "Recipe Setup" at bounding box center [191, 55] width 92 height 28
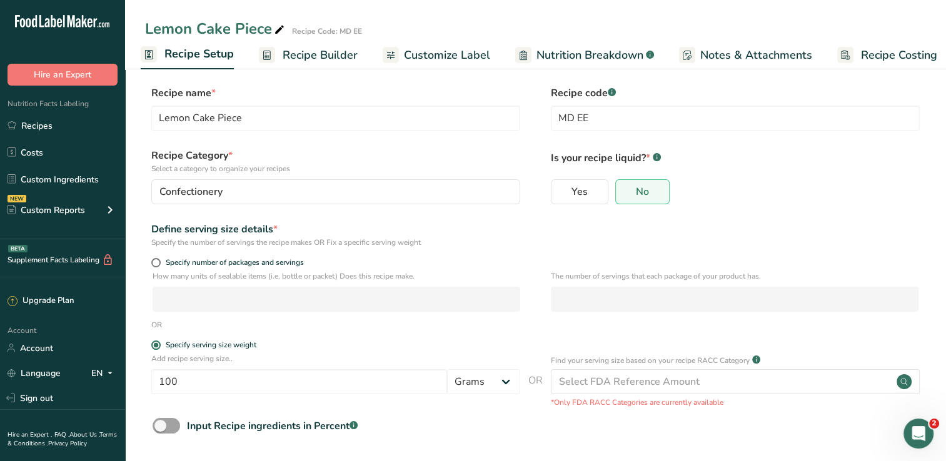
scroll to position [57, 0]
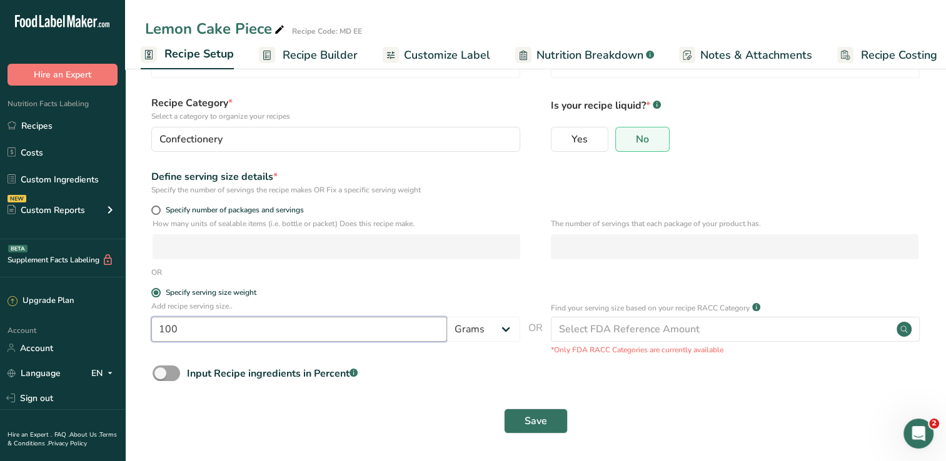
click at [195, 339] on input "100" at bounding box center [299, 329] width 296 height 25
type input "102"
click at [504, 409] on button "Save" at bounding box center [536, 421] width 64 height 25
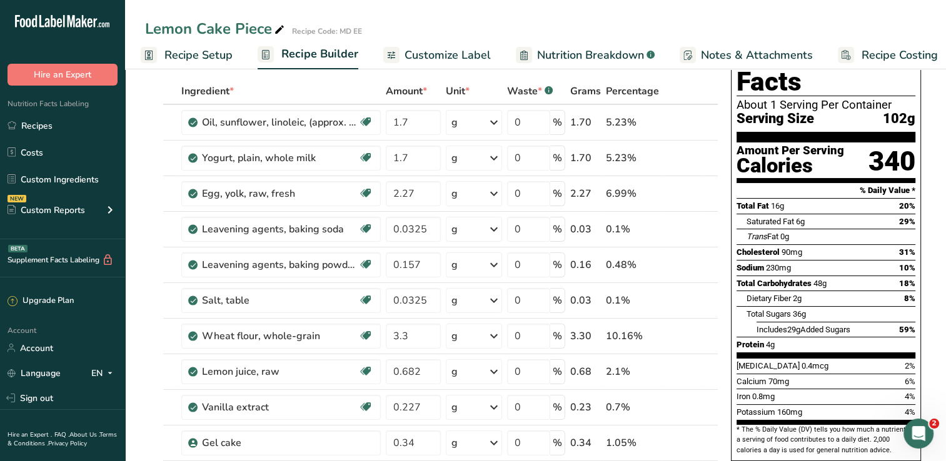
click at [200, 46] on link "Recipe Setup" at bounding box center [187, 55] width 92 height 28
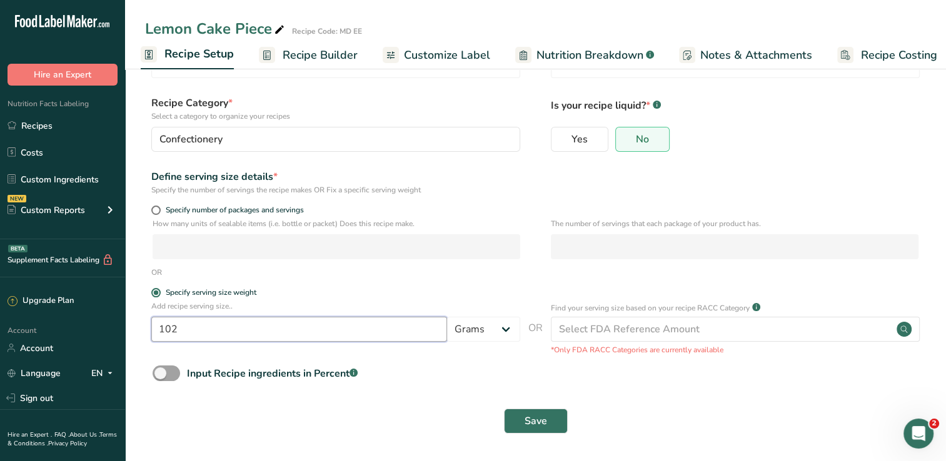
click at [206, 333] on input "102" at bounding box center [299, 329] width 296 height 25
type input "104"
click at [504, 409] on button "Save" at bounding box center [536, 421] width 64 height 25
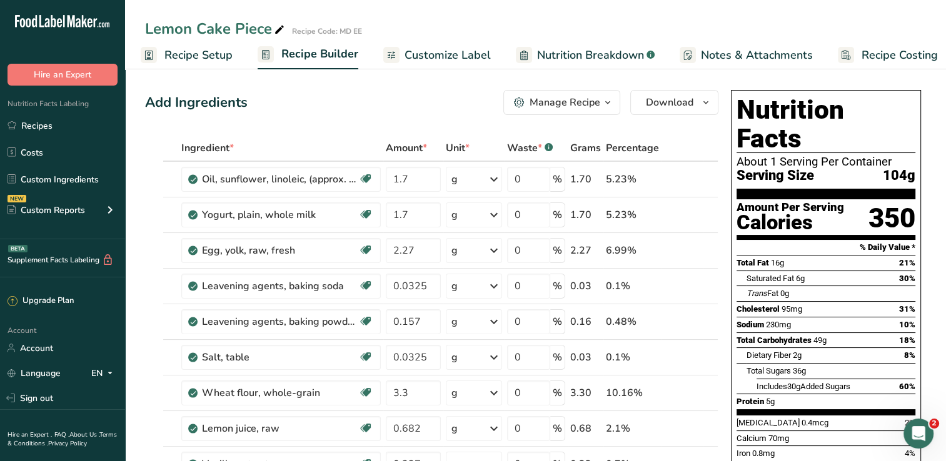
click at [205, 51] on span "Recipe Setup" at bounding box center [198, 55] width 68 height 17
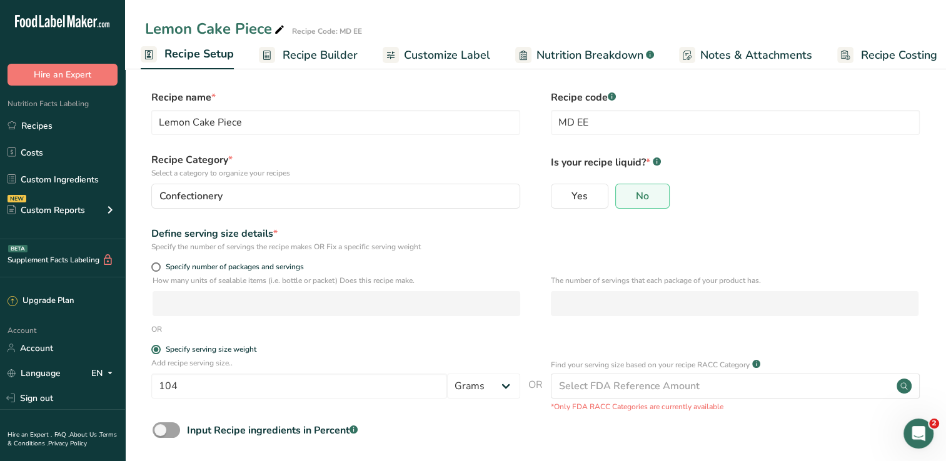
scroll to position [57, 0]
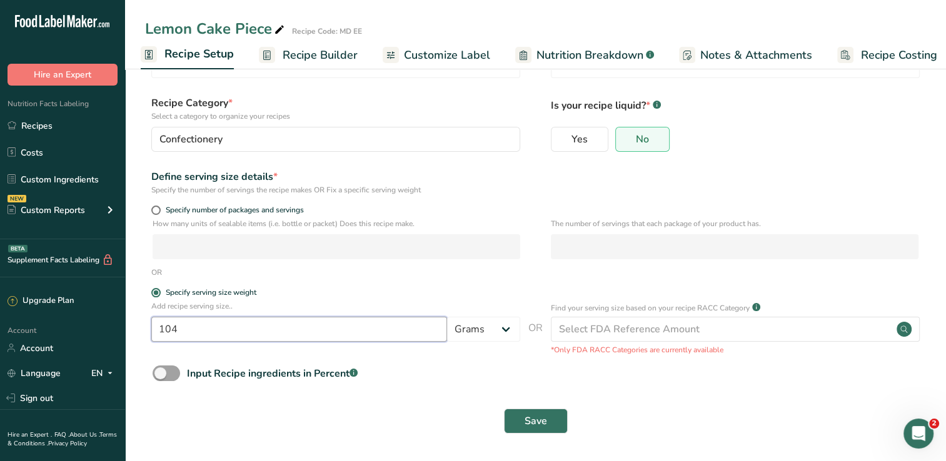
click at [217, 328] on input "104" at bounding box center [299, 329] width 296 height 25
type input "103"
click at [504, 409] on button "Save" at bounding box center [536, 421] width 64 height 25
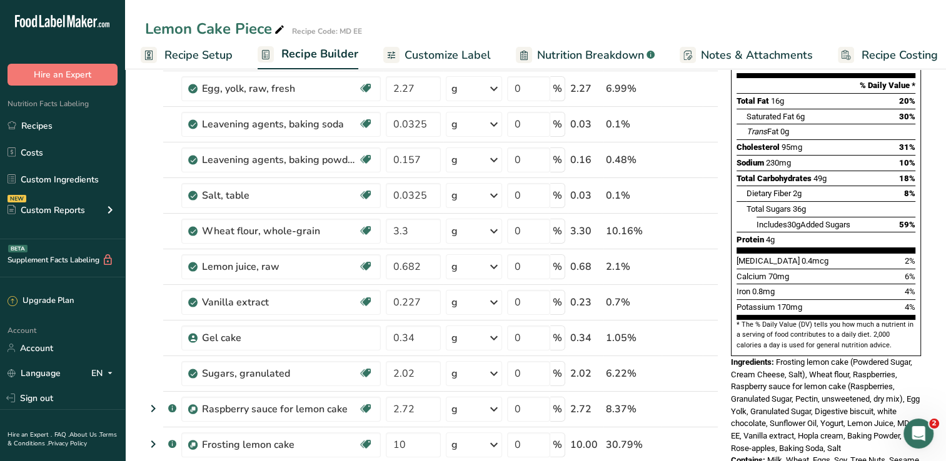
scroll to position [175, 0]
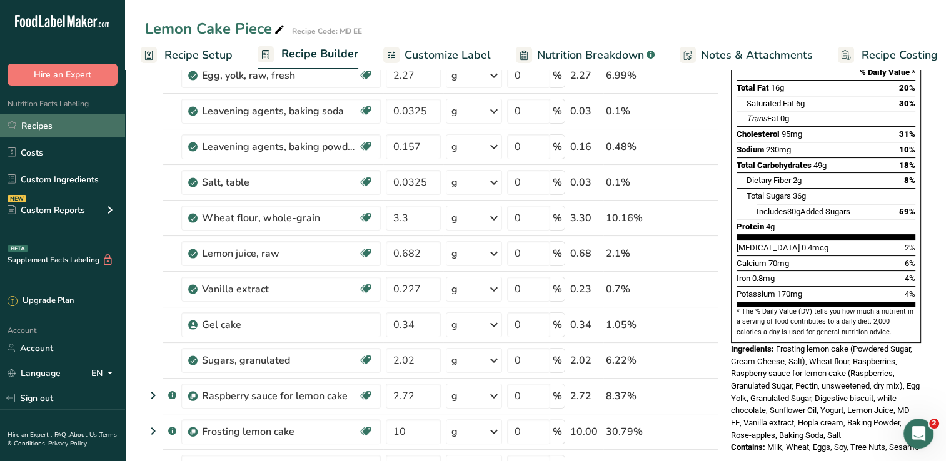
click at [31, 133] on link "Recipes" at bounding box center [62, 126] width 125 height 24
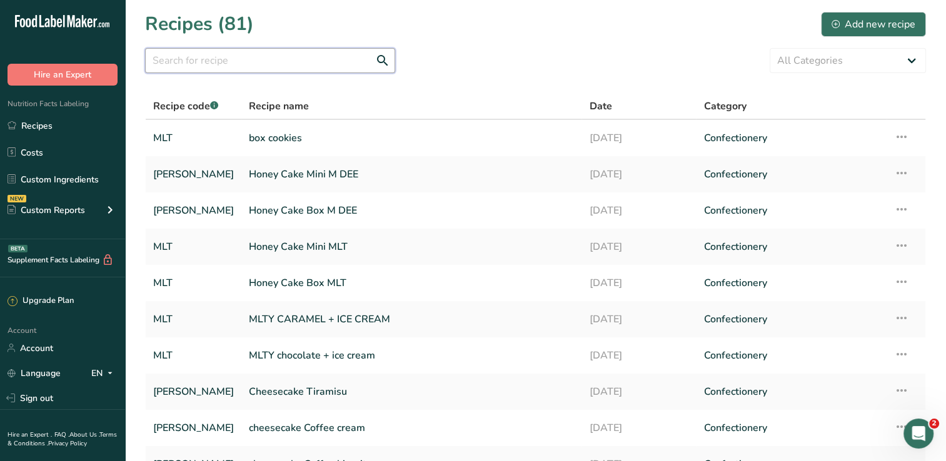
click at [198, 59] on input "text" at bounding box center [270, 60] width 250 height 25
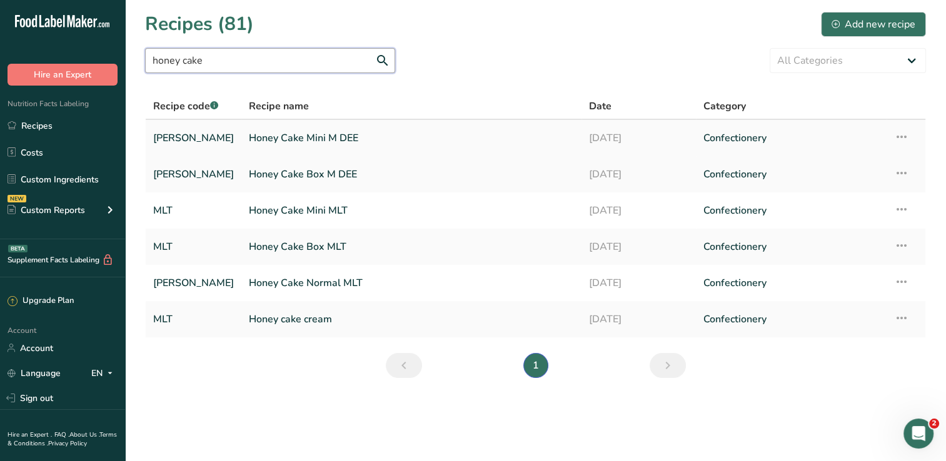
type input "honey cake"
click at [304, 136] on link "Honey Cake Mini M DEE" at bounding box center [411, 138] width 325 height 26
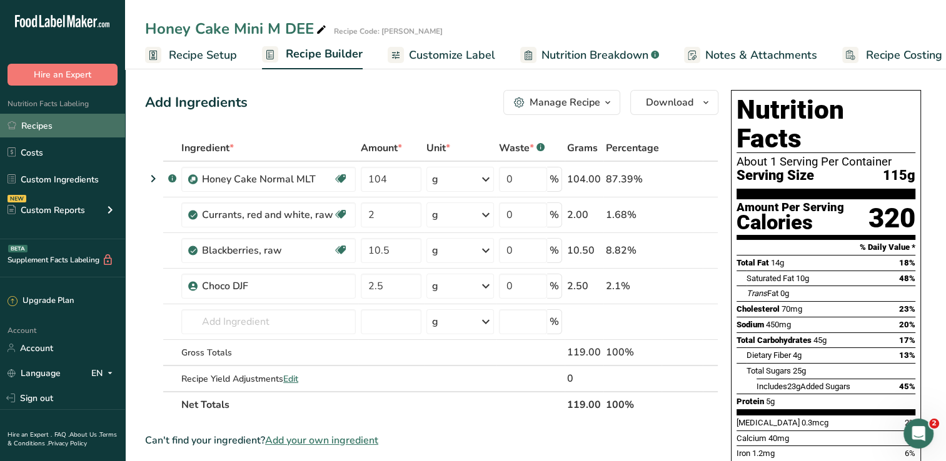
click at [35, 121] on link "Recipes" at bounding box center [62, 126] width 125 height 24
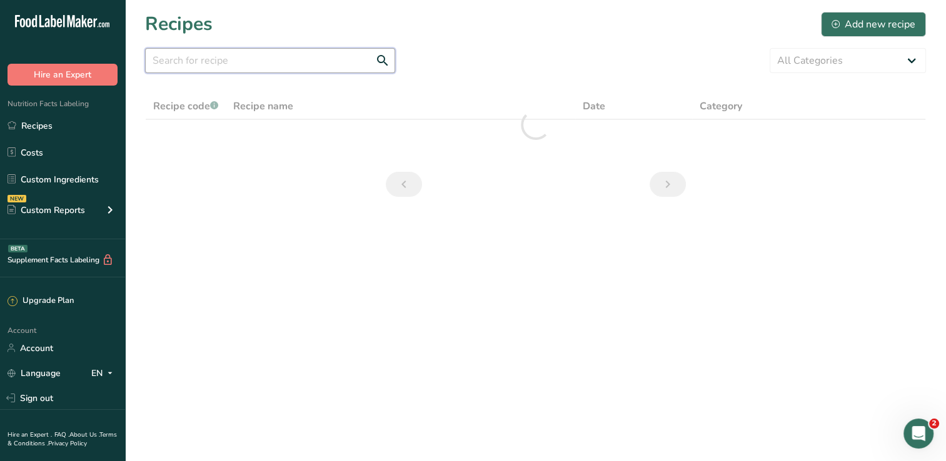
click at [244, 68] on input "text" at bounding box center [270, 60] width 250 height 25
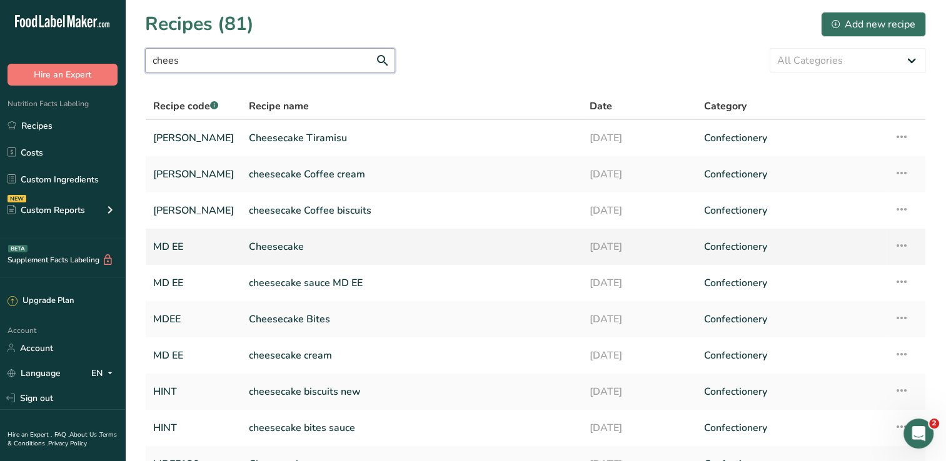
type input "chees"
click at [291, 253] on link "Cheesecake" at bounding box center [411, 247] width 325 height 26
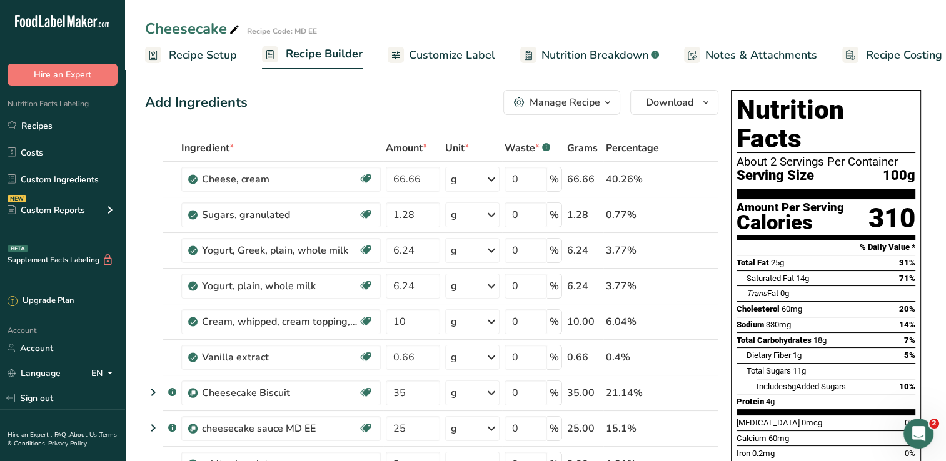
click at [202, 56] on span "Recipe Setup" at bounding box center [203, 55] width 68 height 17
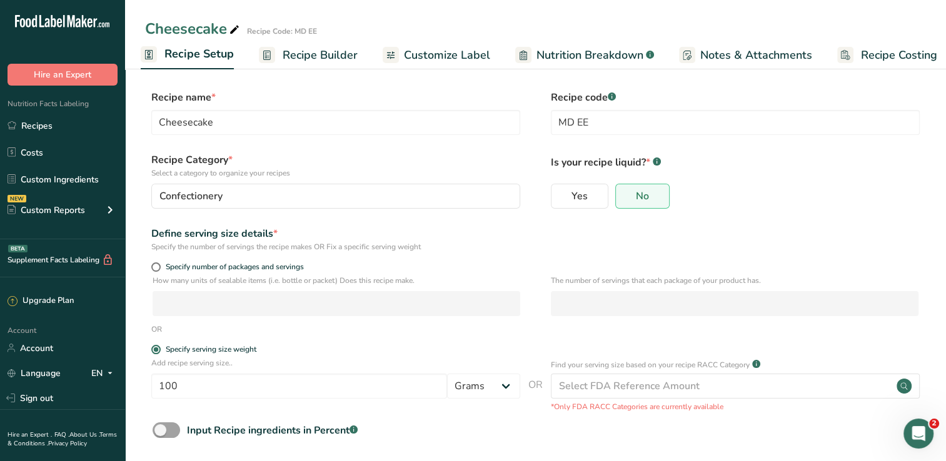
scroll to position [57, 0]
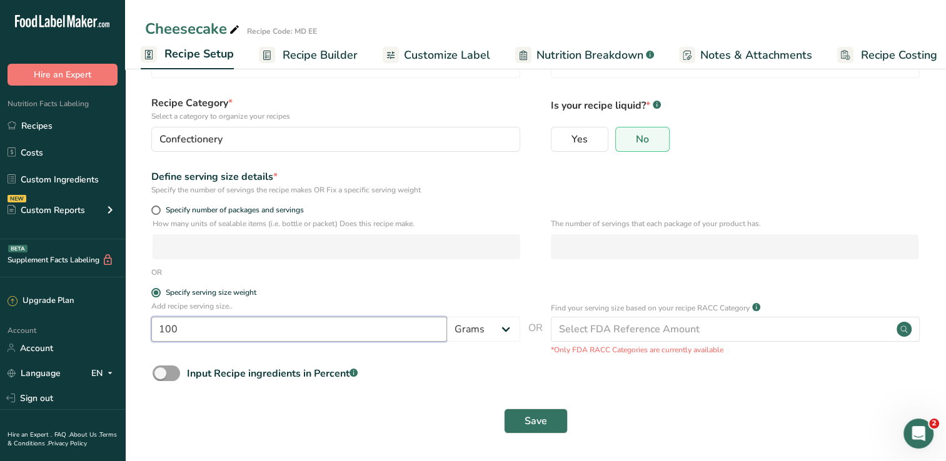
click at [190, 324] on input "100" at bounding box center [299, 329] width 296 height 25
type input "165"
click at [504, 409] on button "Save" at bounding box center [536, 421] width 64 height 25
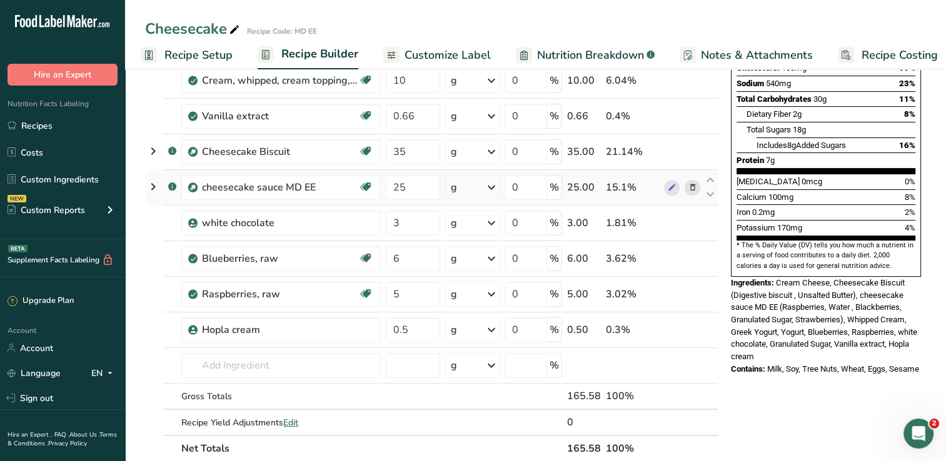
scroll to position [243, 0]
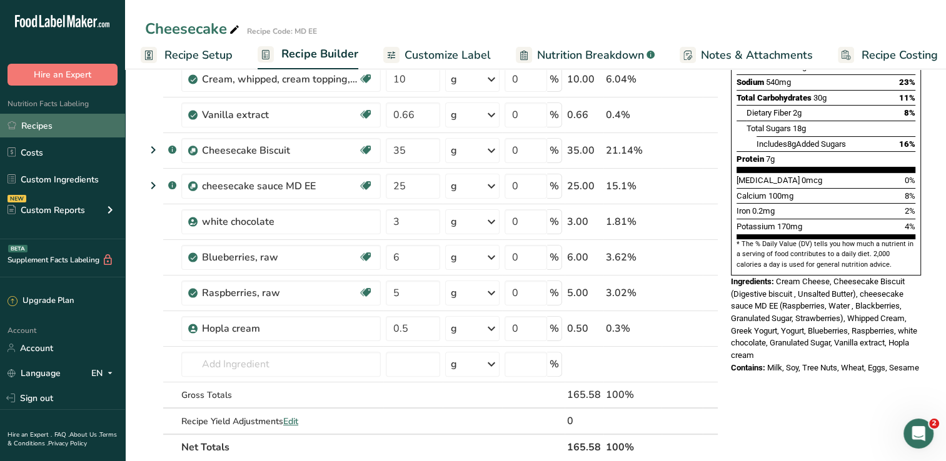
click at [58, 118] on link "Recipes" at bounding box center [62, 126] width 125 height 24
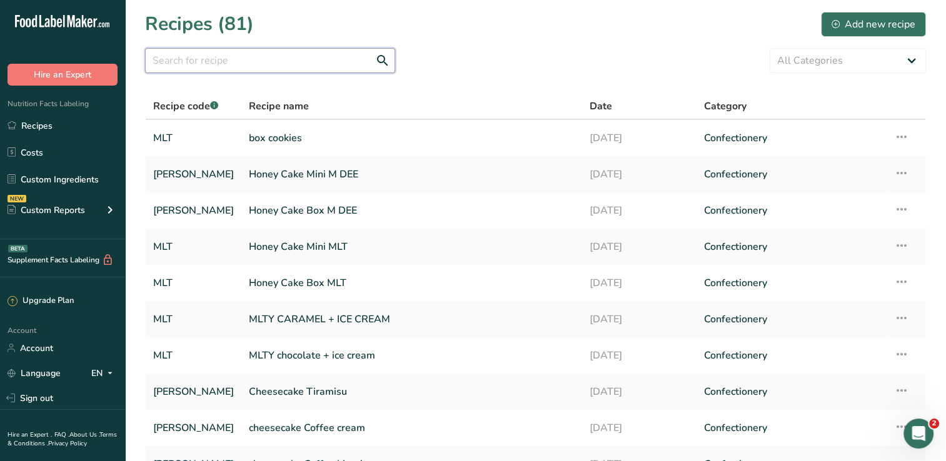
click at [261, 65] on input "text" at bounding box center [270, 60] width 250 height 25
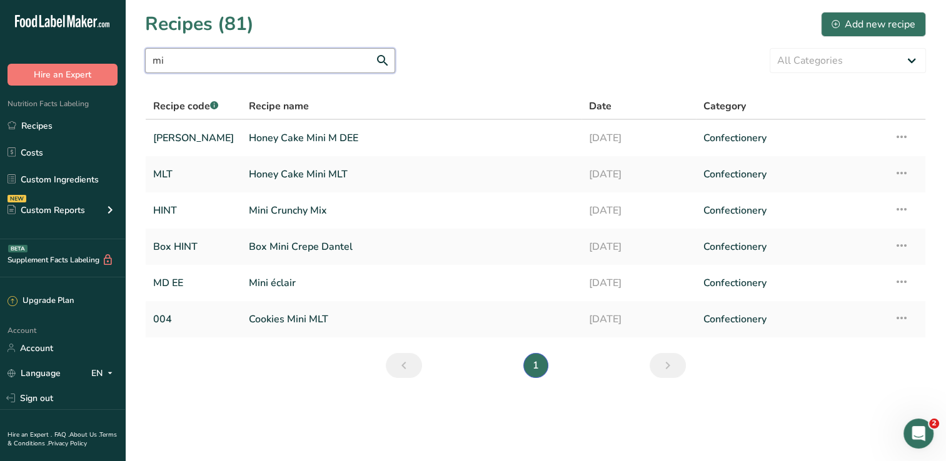
type input "m"
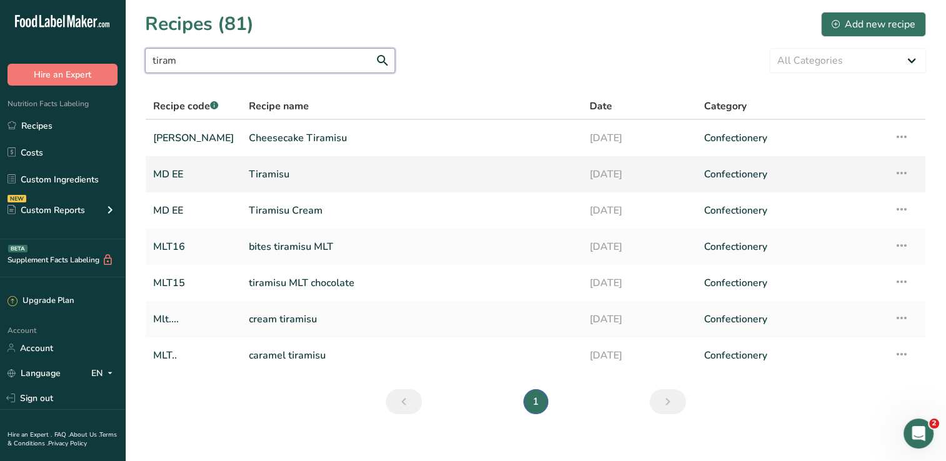
type input "tiram"
click at [278, 173] on link "Tiramisu" at bounding box center [411, 174] width 325 height 26
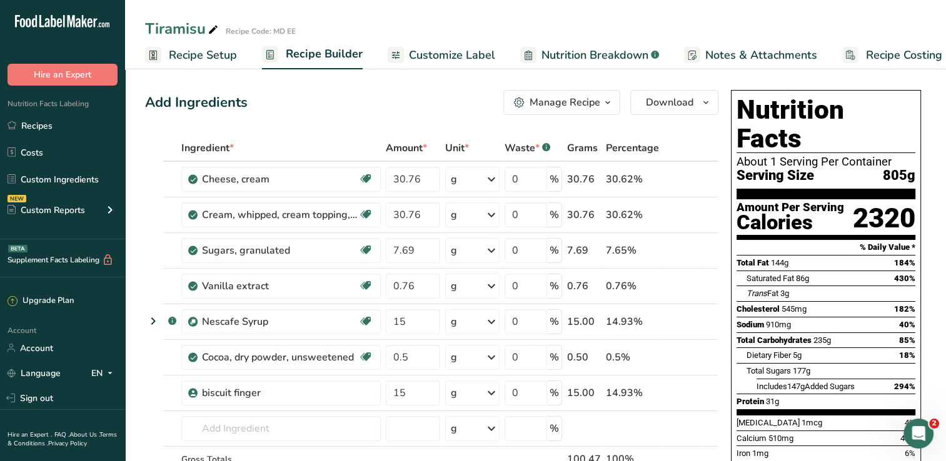
click at [230, 51] on span "Recipe Setup" at bounding box center [203, 55] width 68 height 17
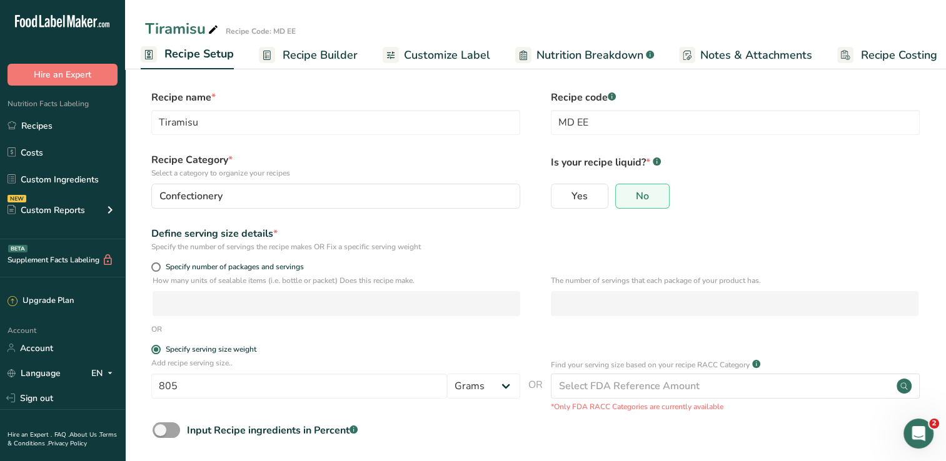
scroll to position [57, 0]
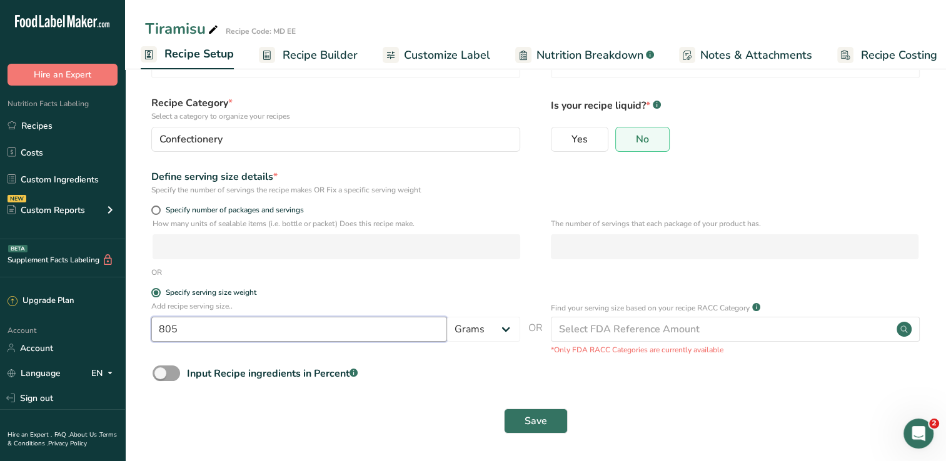
click at [228, 322] on input "805" at bounding box center [299, 329] width 296 height 25
type input "100"
click at [504, 409] on button "Save" at bounding box center [536, 421] width 64 height 25
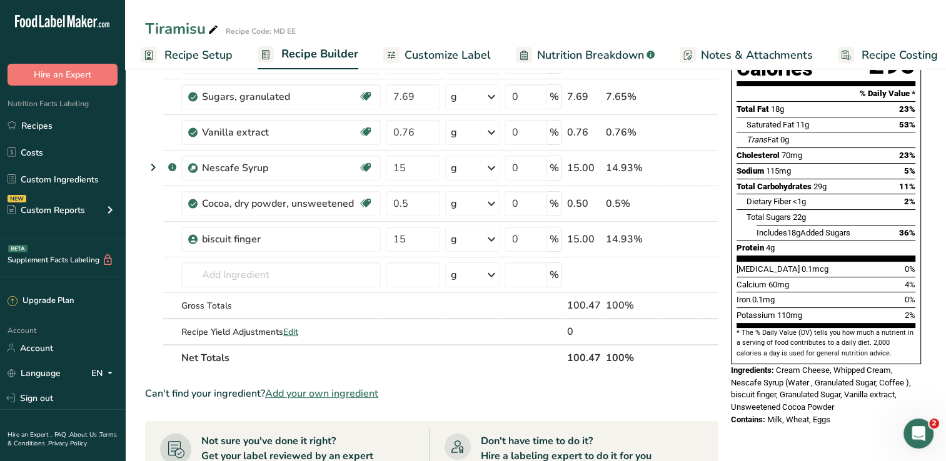
scroll to position [152, 0]
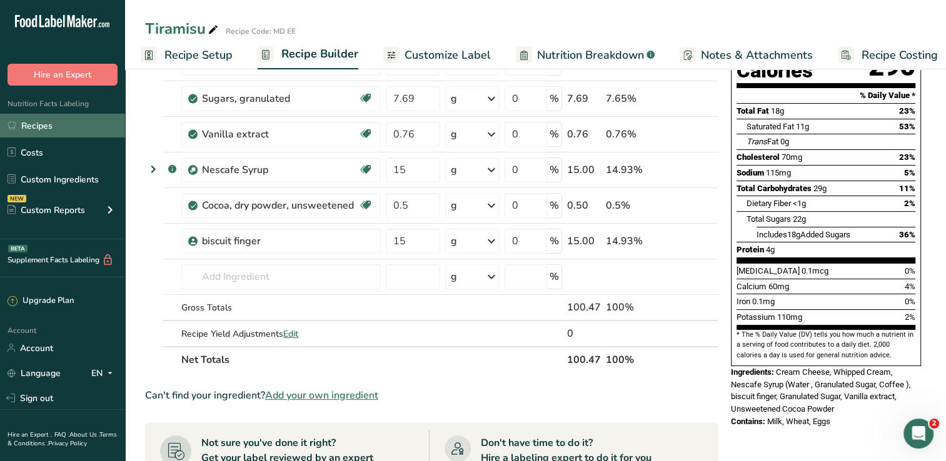
click at [63, 118] on link "Recipes" at bounding box center [62, 126] width 125 height 24
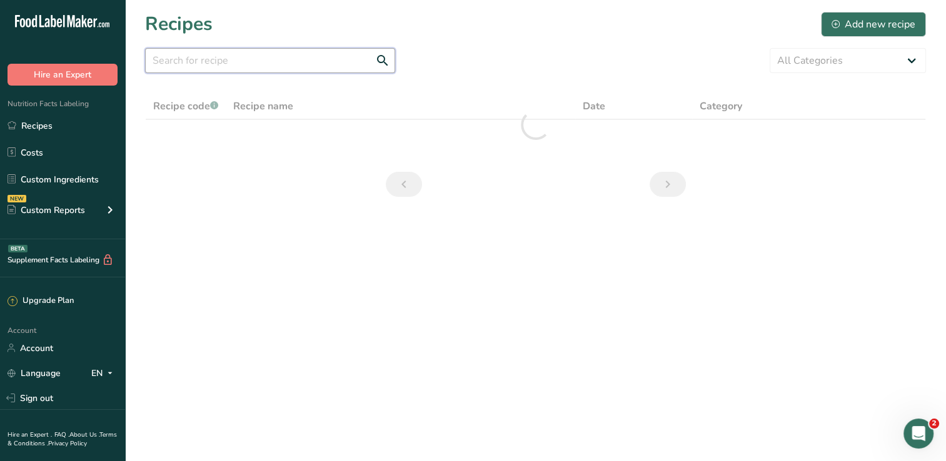
click at [328, 56] on input "text" at bounding box center [270, 60] width 250 height 25
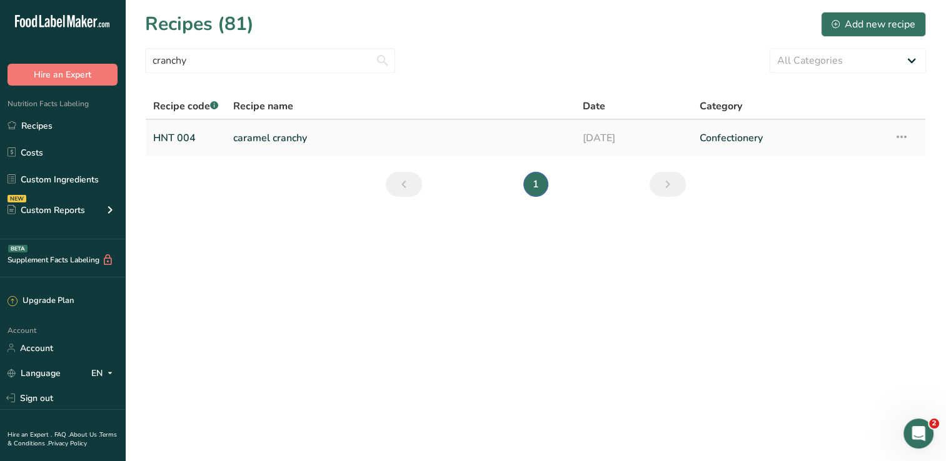
click at [273, 151] on td "caramel cranchy" at bounding box center [400, 138] width 349 height 36
click at [253, 64] on input "cranchy" at bounding box center [270, 60] width 250 height 25
type input "c"
type input "bar"
click at [273, 134] on link "crunchy bar" at bounding box center [400, 138] width 334 height 26
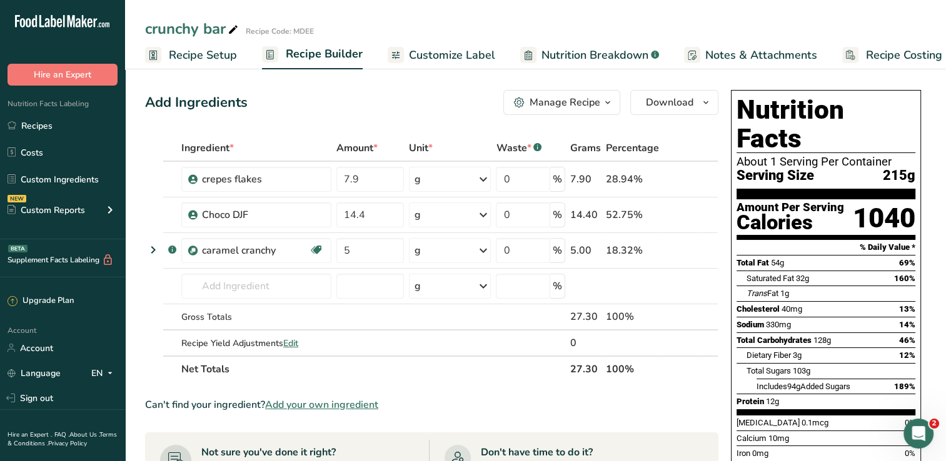
click at [219, 54] on span "Recipe Setup" at bounding box center [203, 55] width 68 height 17
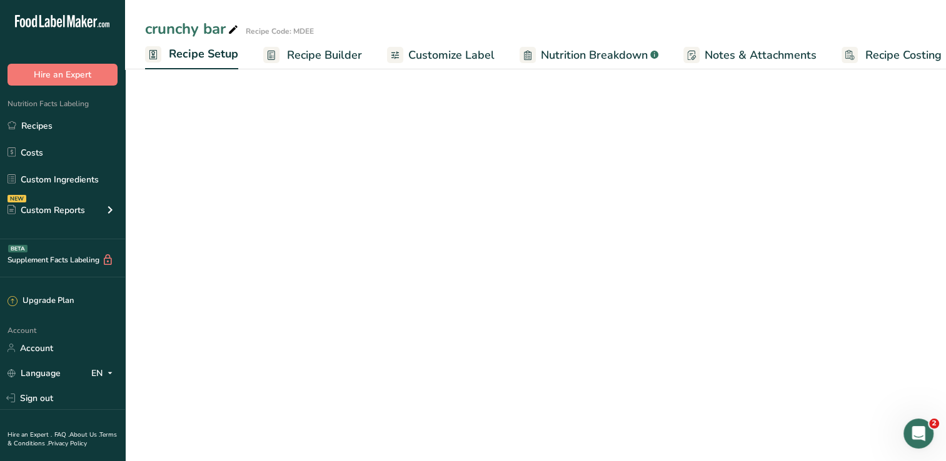
scroll to position [0, 4]
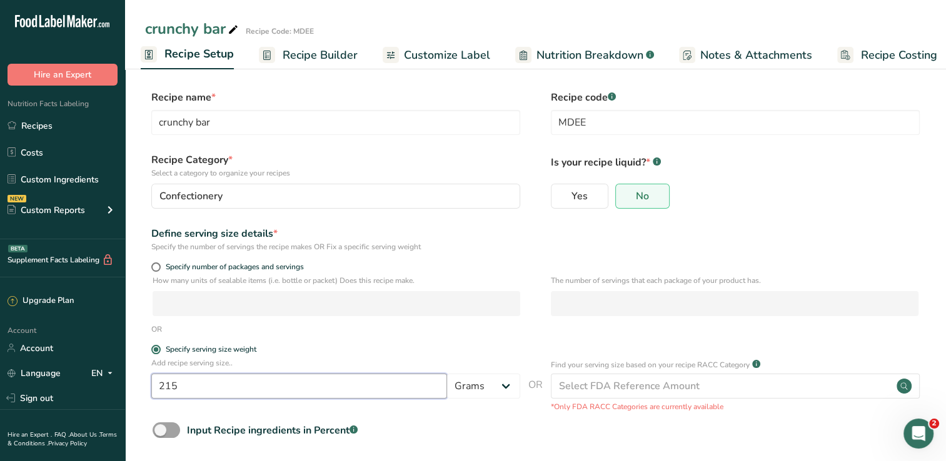
click at [281, 384] on input "215" at bounding box center [299, 386] width 296 height 25
type input "37"
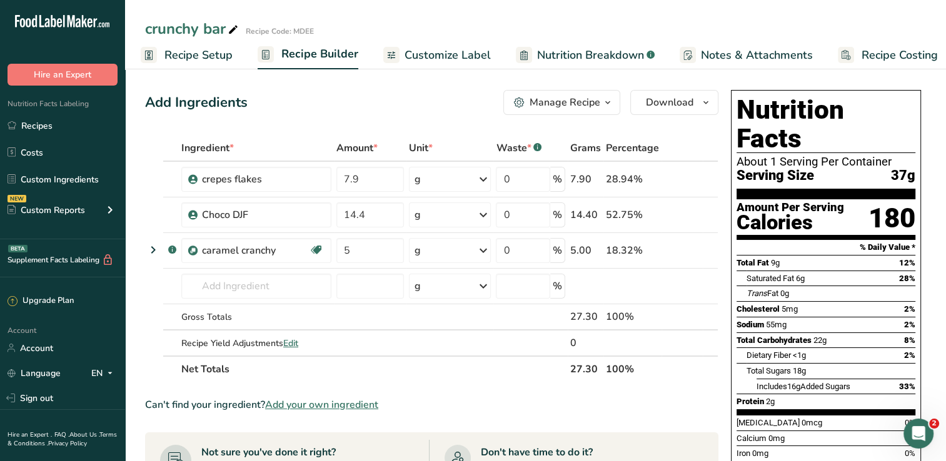
click at [217, 61] on span "Recipe Setup" at bounding box center [198, 55] width 68 height 17
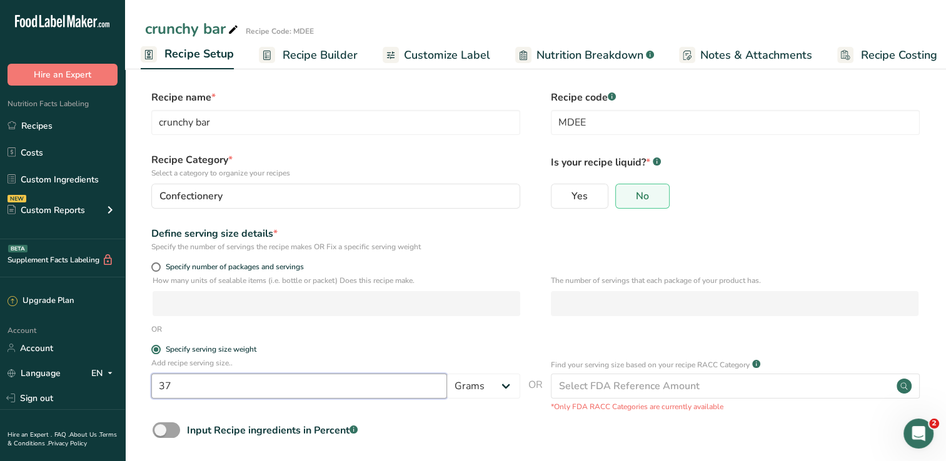
click at [229, 376] on input "37" at bounding box center [299, 386] width 296 height 25
type input "27"
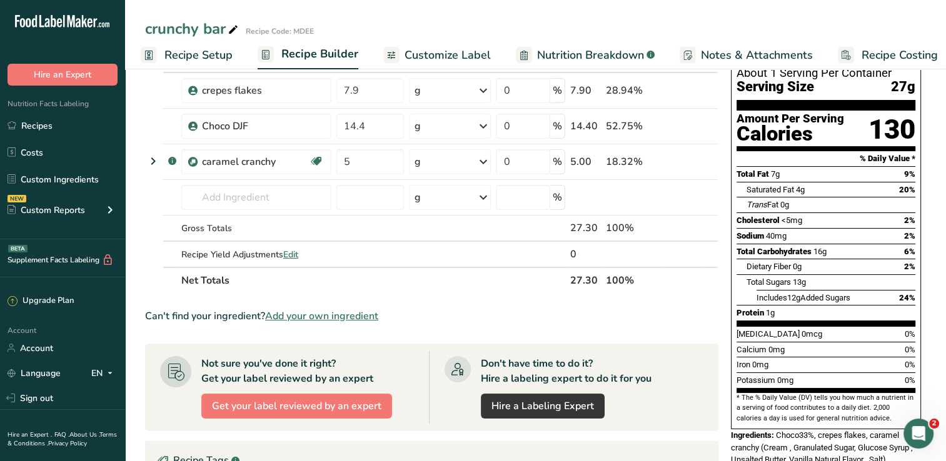
scroll to position [88, 0]
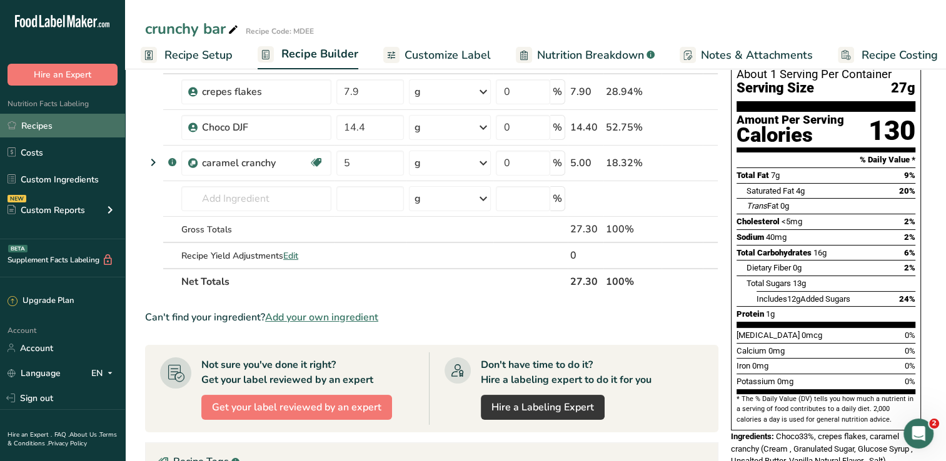
click at [56, 134] on link "Recipes" at bounding box center [62, 126] width 125 height 24
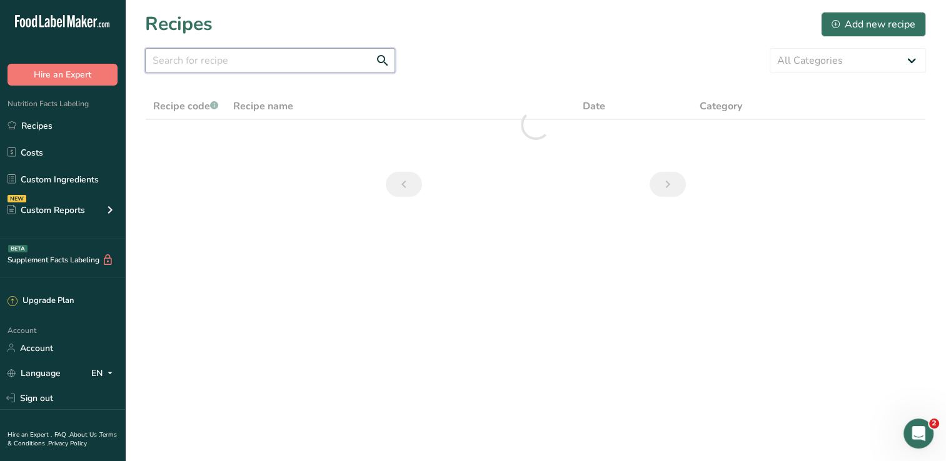
click at [176, 68] on input "text" at bounding box center [270, 60] width 250 height 25
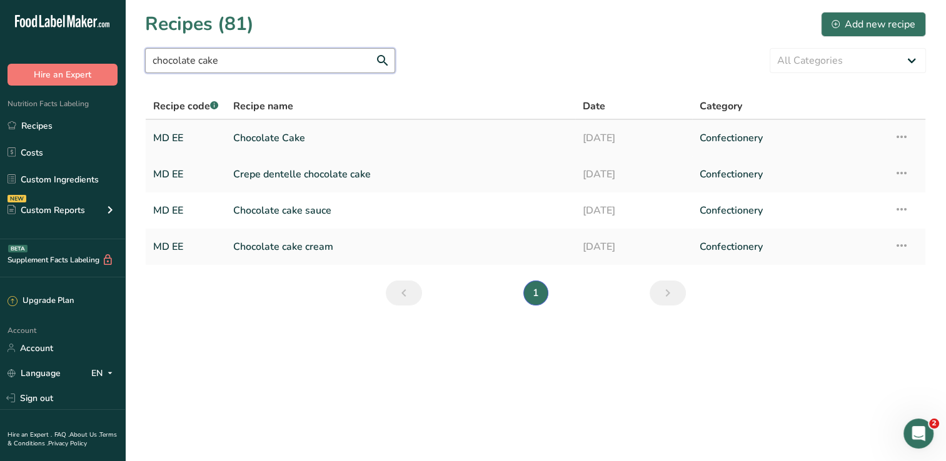
type input "chocolate cake"
click at [270, 140] on link "Chocolate Cake" at bounding box center [400, 138] width 334 height 26
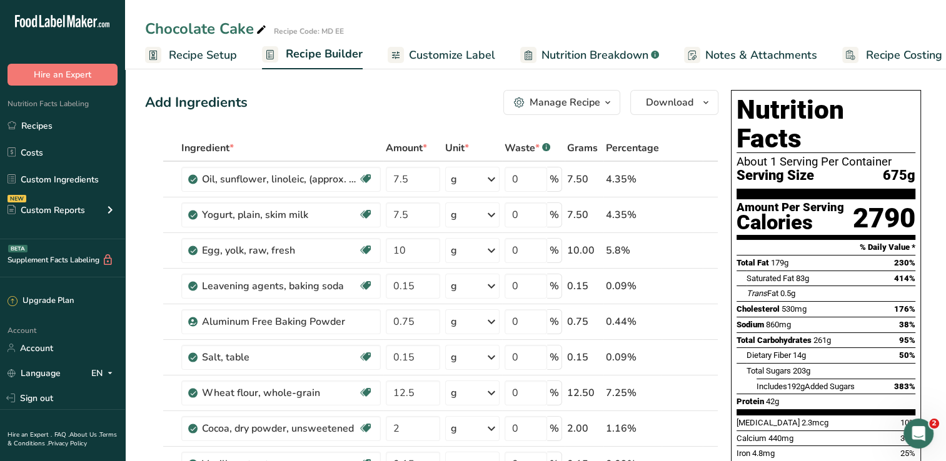
click at [215, 63] on link "Recipe Setup" at bounding box center [191, 55] width 92 height 28
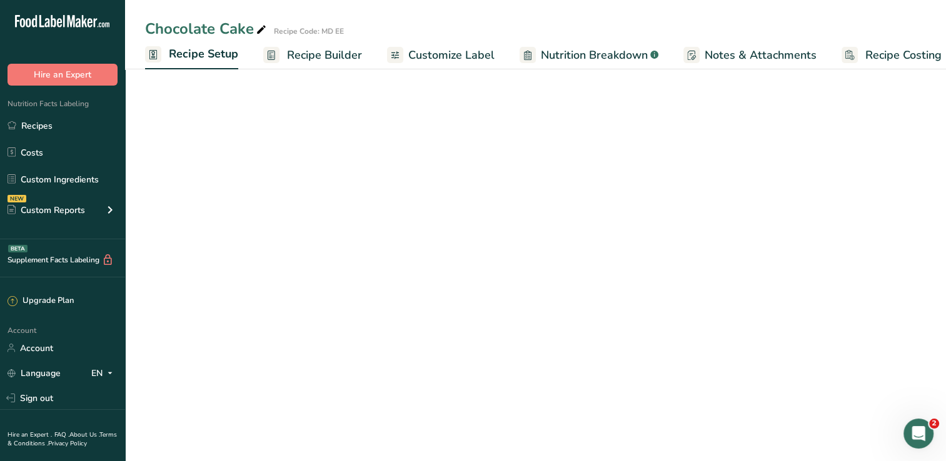
scroll to position [0, 4]
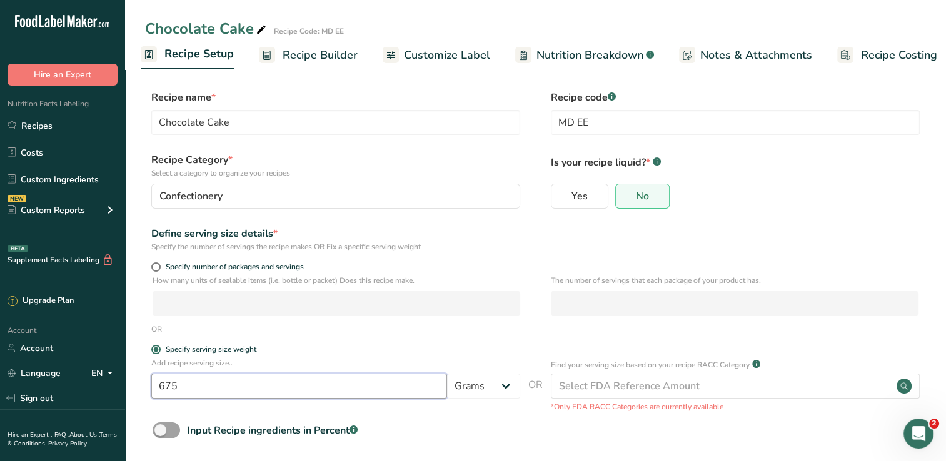
click at [250, 379] on input "675" at bounding box center [299, 386] width 296 height 25
click at [235, 387] on input "675" at bounding box center [299, 386] width 296 height 25
drag, startPoint x: 235, startPoint y: 387, endPoint x: 234, endPoint y: 396, distance: 8.8
click at [234, 396] on input "675" at bounding box center [299, 386] width 296 height 25
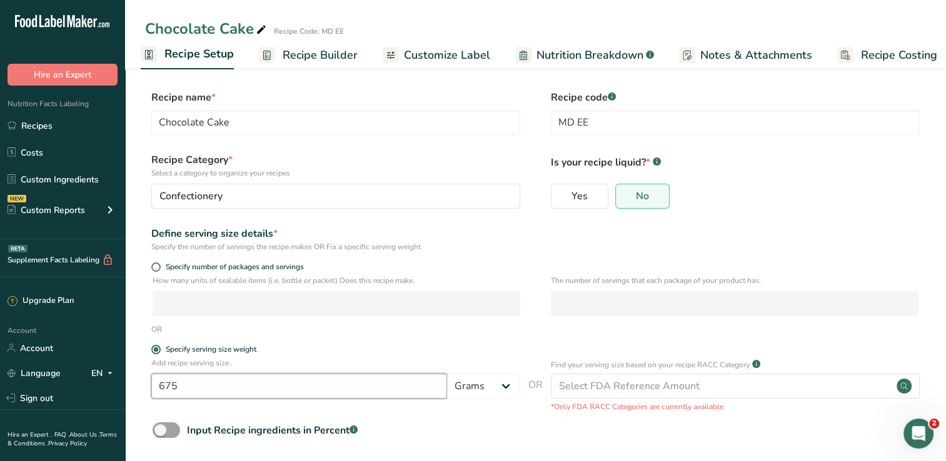
click at [228, 391] on input "675" at bounding box center [299, 386] width 296 height 25
type input "175"
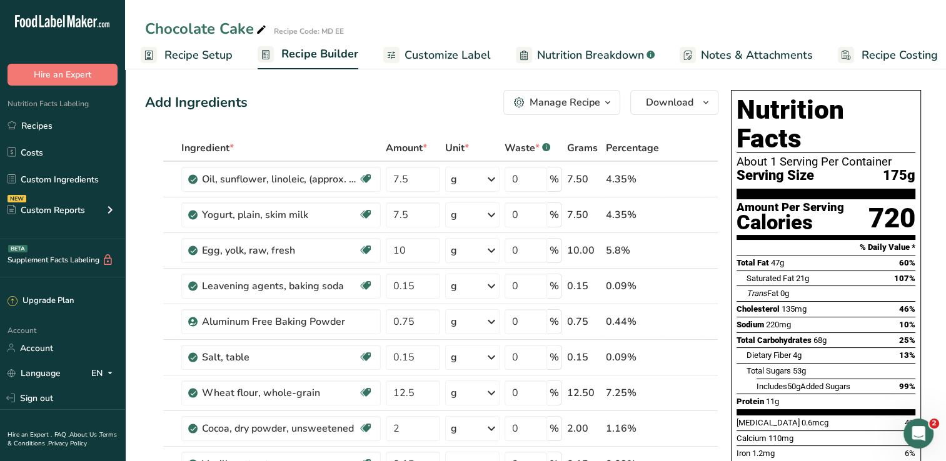
click at [201, 47] on span "Recipe Setup" at bounding box center [198, 55] width 68 height 17
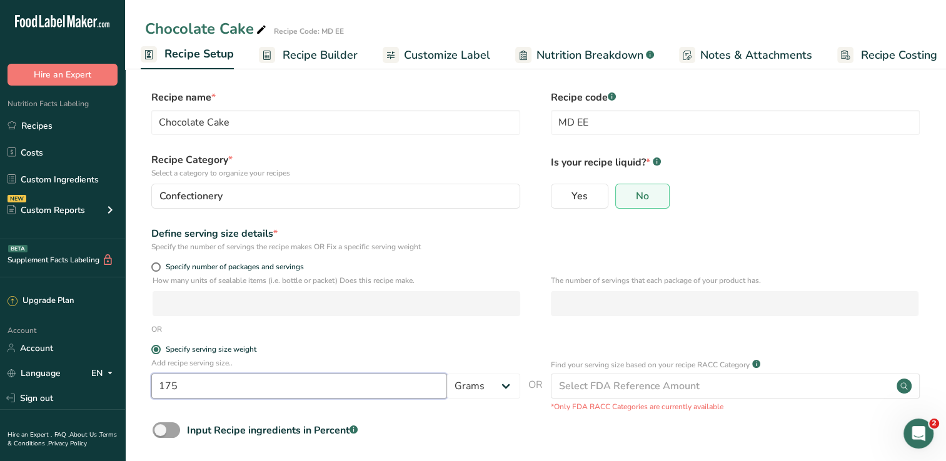
click at [201, 386] on input "175" at bounding box center [299, 386] width 296 height 25
type input "170"
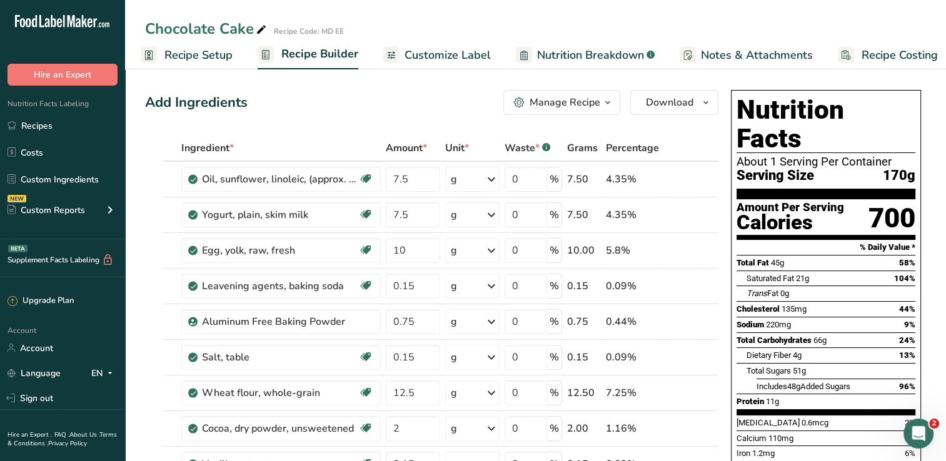
click at [188, 47] on span "Recipe Setup" at bounding box center [198, 55] width 68 height 17
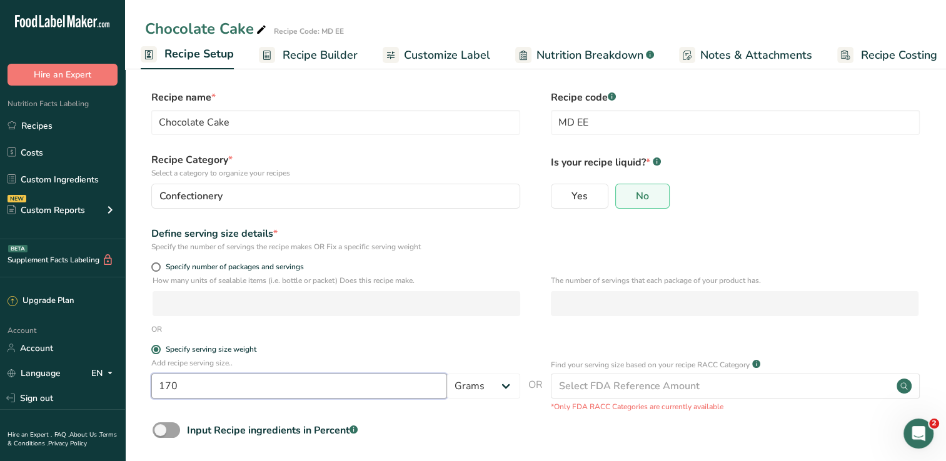
click at [203, 379] on input "170" at bounding box center [299, 386] width 296 height 25
type input "169"
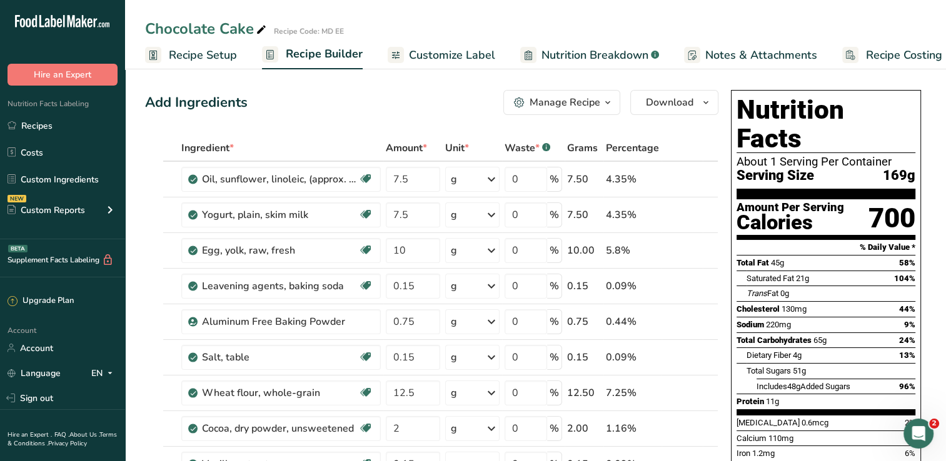
click at [196, 52] on span "Recipe Setup" at bounding box center [203, 55] width 68 height 17
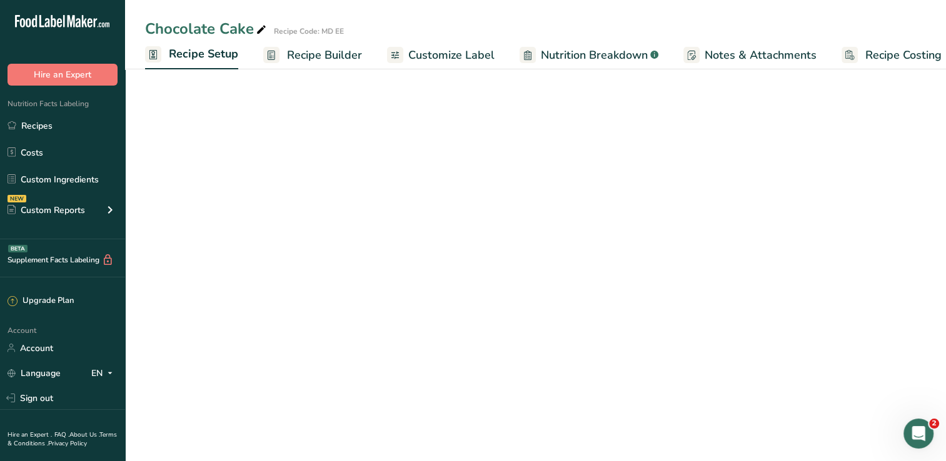
scroll to position [0, 4]
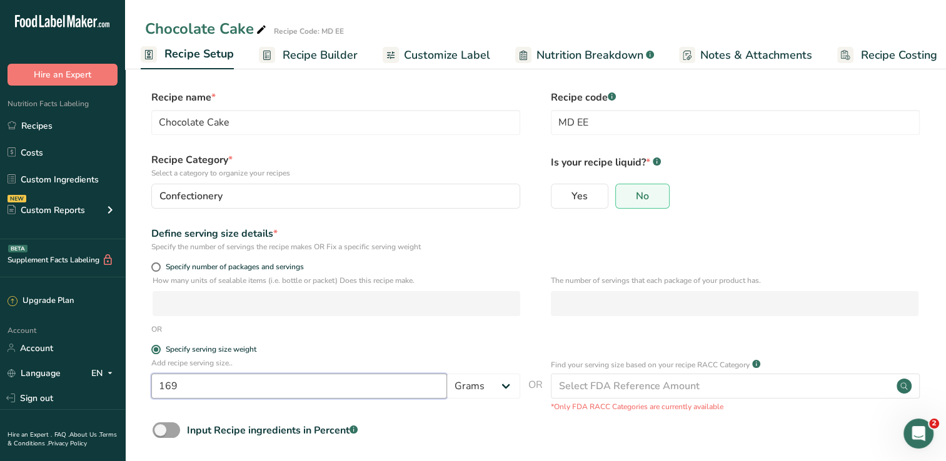
click at [249, 397] on input "169" at bounding box center [299, 386] width 296 height 25
type input "168"
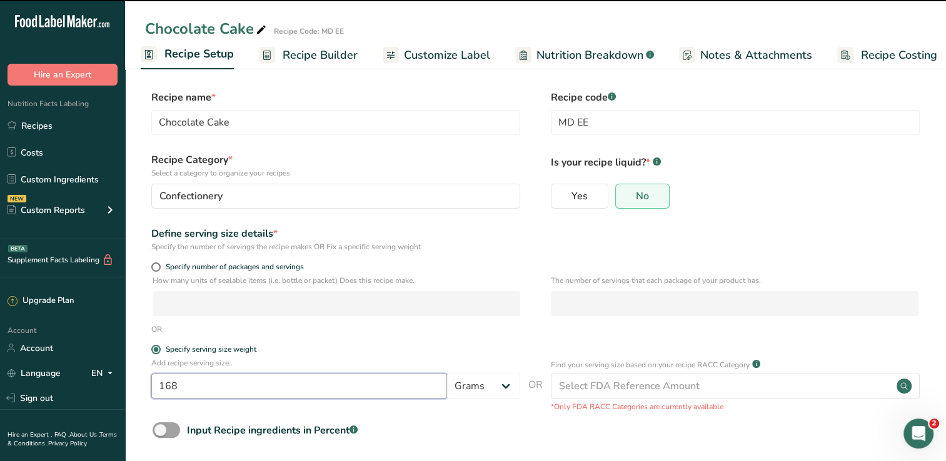
scroll to position [57, 0]
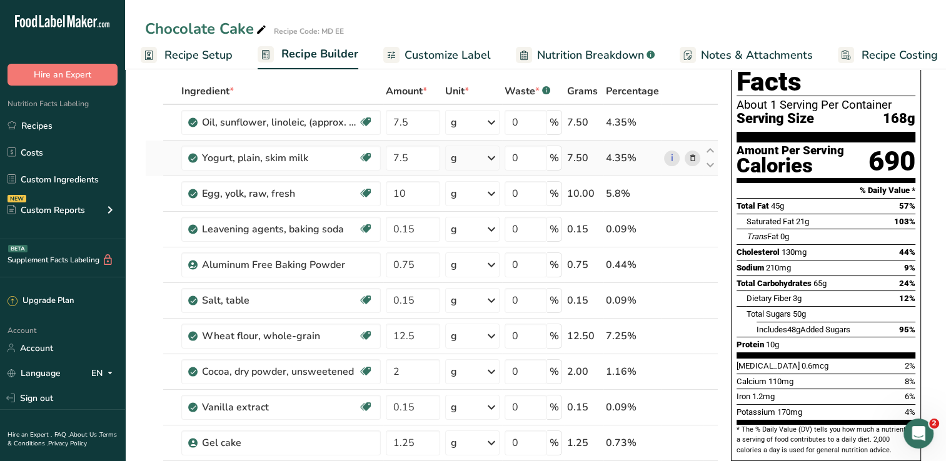
click at [183, 49] on span "Recipe Setup" at bounding box center [198, 55] width 68 height 17
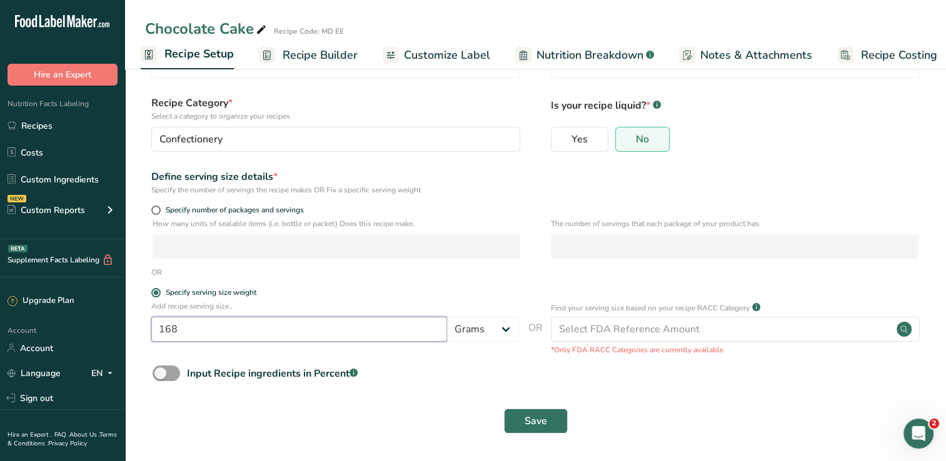
click at [236, 336] on input "168" at bounding box center [299, 329] width 296 height 25
click at [504, 409] on button "Save" at bounding box center [536, 421] width 64 height 25
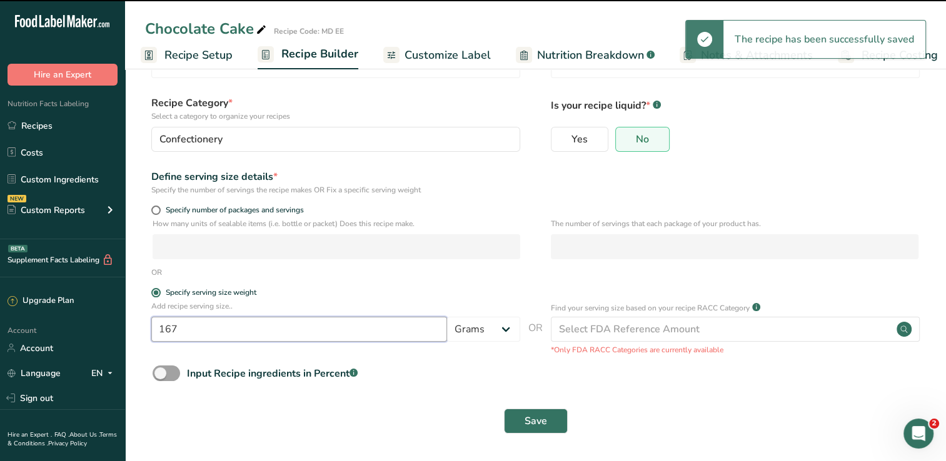
type input "16"
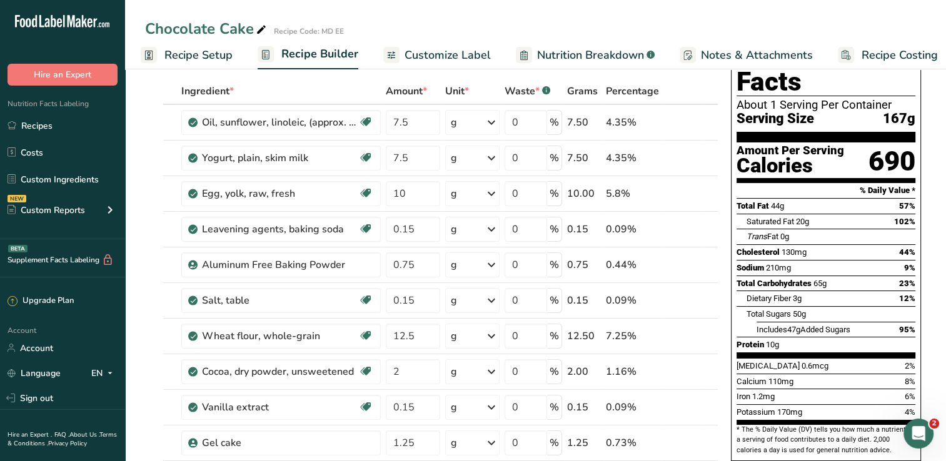
click at [217, 61] on span "Recipe Setup" at bounding box center [198, 55] width 68 height 17
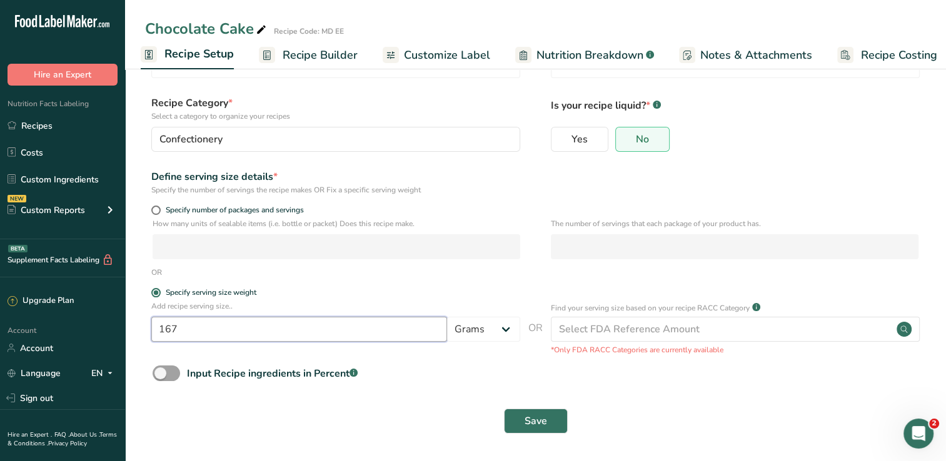
click at [205, 333] on input "167" at bounding box center [299, 329] width 296 height 25
type input "170"
click at [504, 409] on button "Save" at bounding box center [536, 421] width 64 height 25
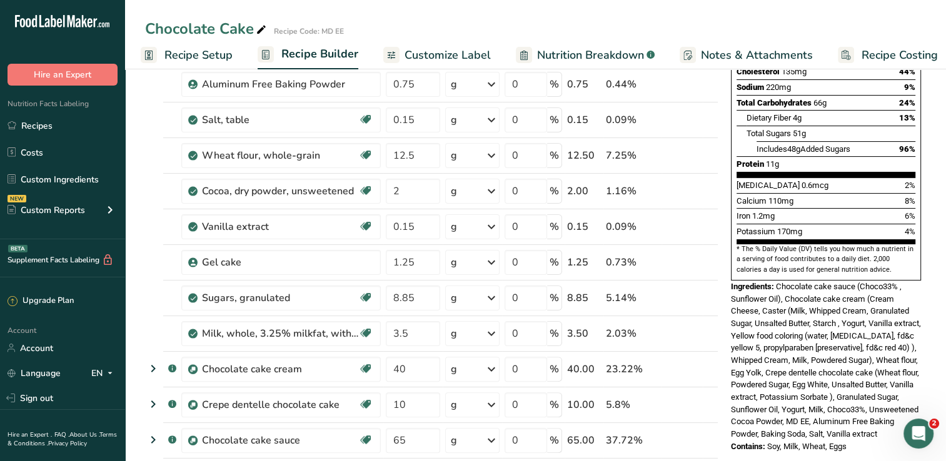
scroll to position [238, 0]
click at [69, 126] on link "Recipes" at bounding box center [62, 126] width 125 height 24
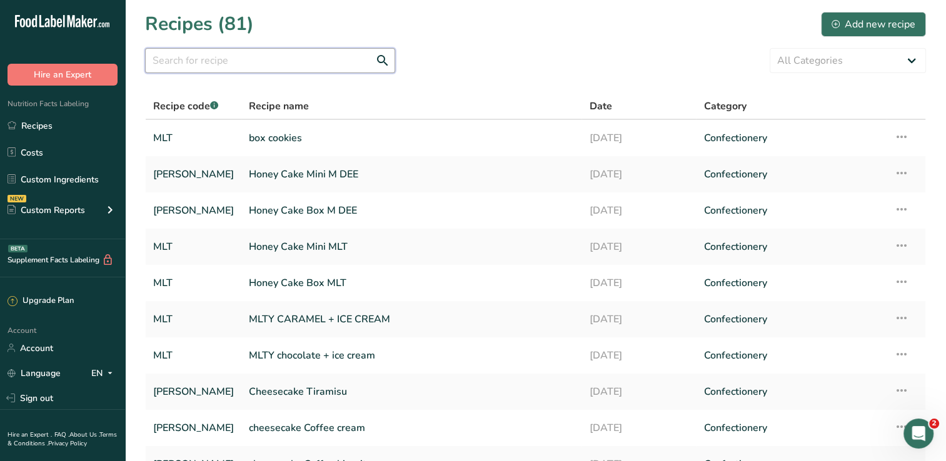
click at [240, 61] on input "text" at bounding box center [270, 60] width 250 height 25
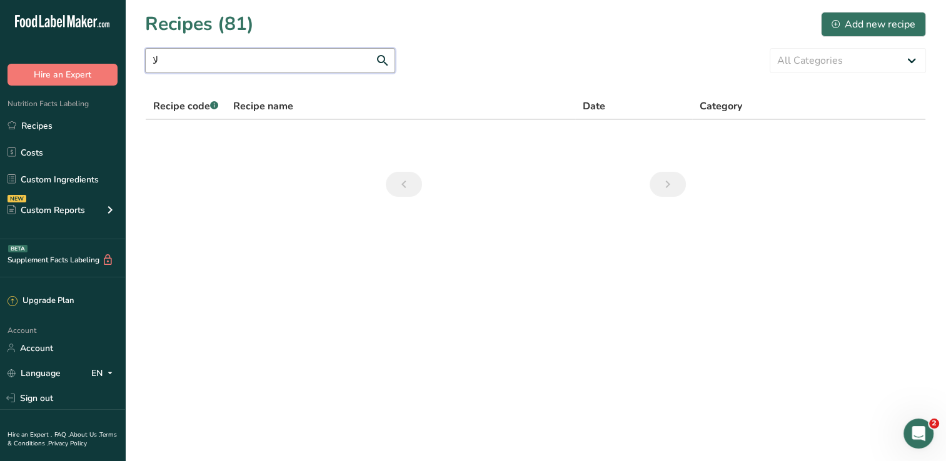
type input "ل"
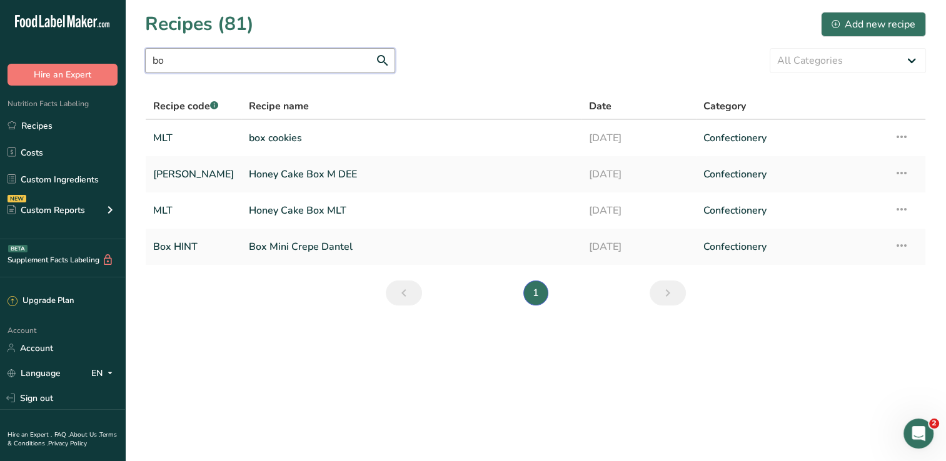
type input "b"
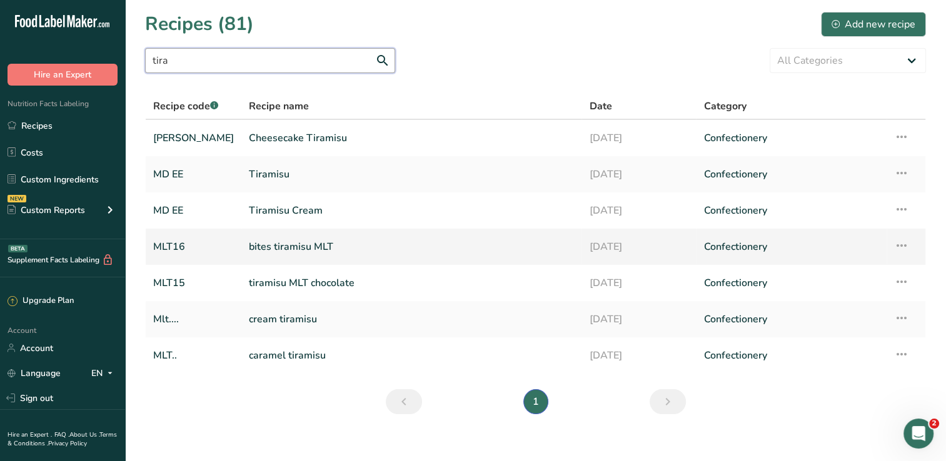
type input "tira"
click at [304, 251] on link "bites tiramisu MLT" at bounding box center [411, 247] width 325 height 26
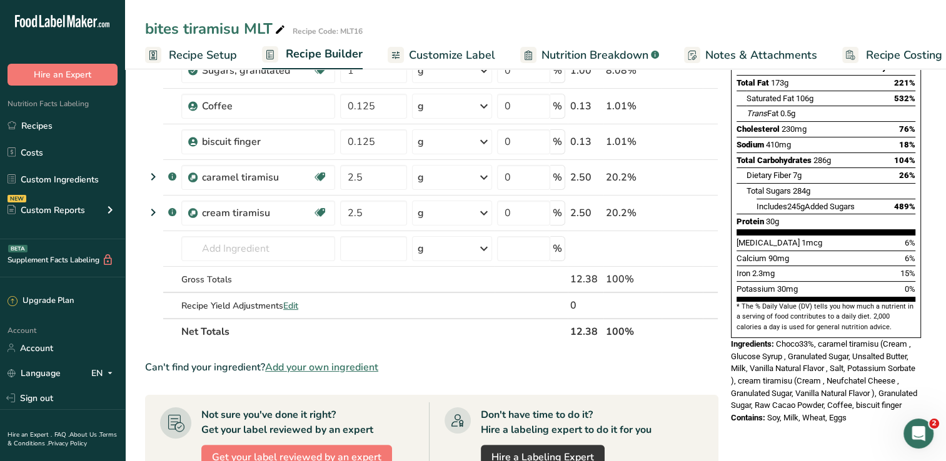
scroll to position [180, 0]
click at [47, 131] on link "Recipes" at bounding box center [62, 126] width 125 height 24
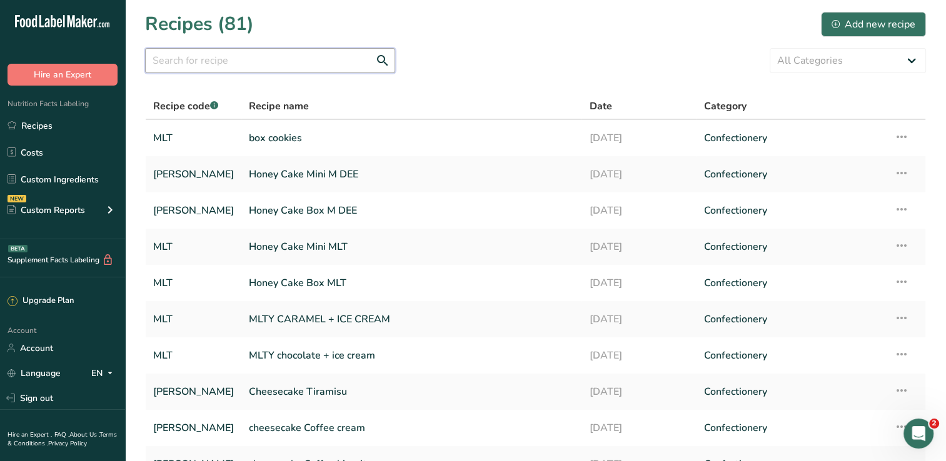
click at [313, 65] on input "text" at bounding box center [270, 60] width 250 height 25
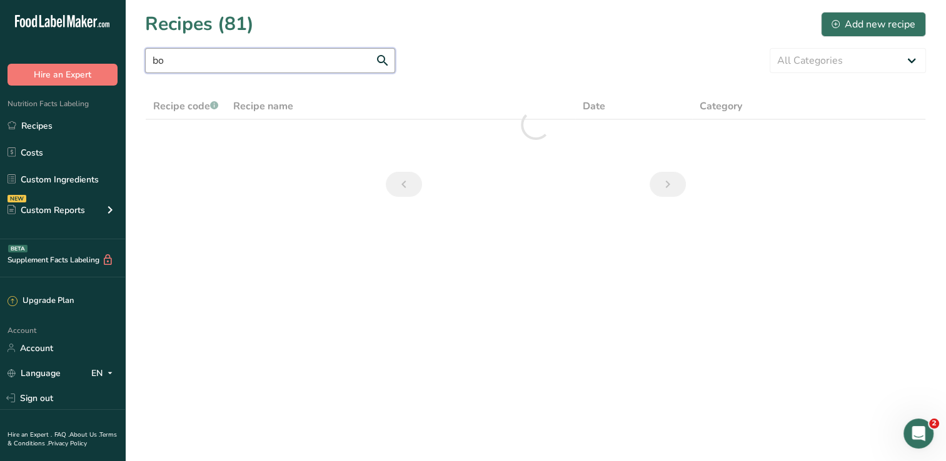
type input "b"
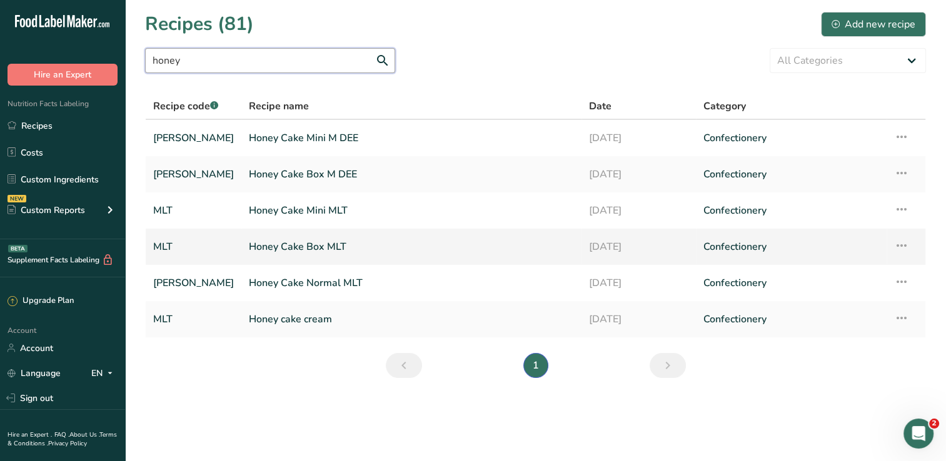
type input "honey"
click at [312, 249] on link "Honey Cake Box MLT" at bounding box center [411, 247] width 325 height 26
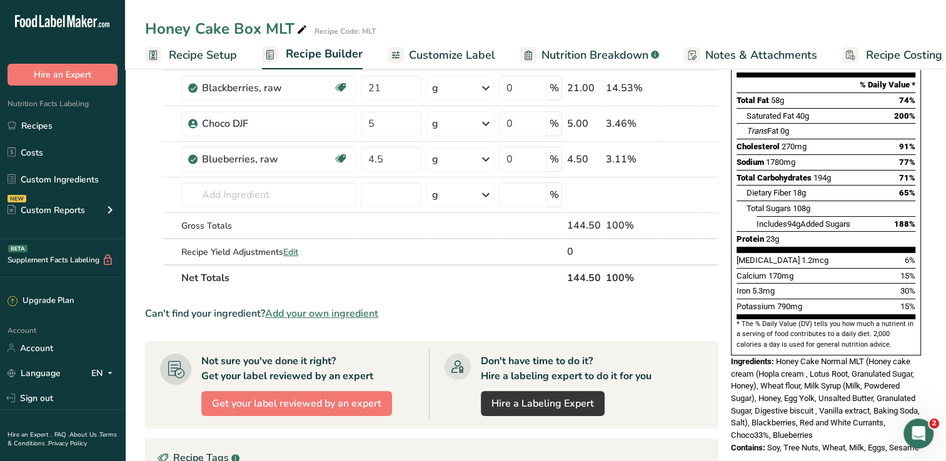
scroll to position [163, 0]
click at [57, 131] on link "Recipes" at bounding box center [62, 126] width 125 height 24
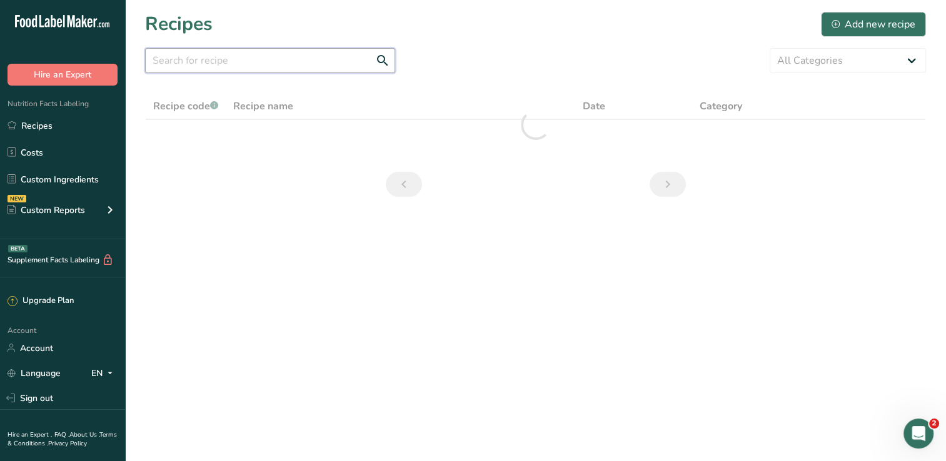
click at [326, 59] on input "text" at bounding box center [270, 60] width 250 height 25
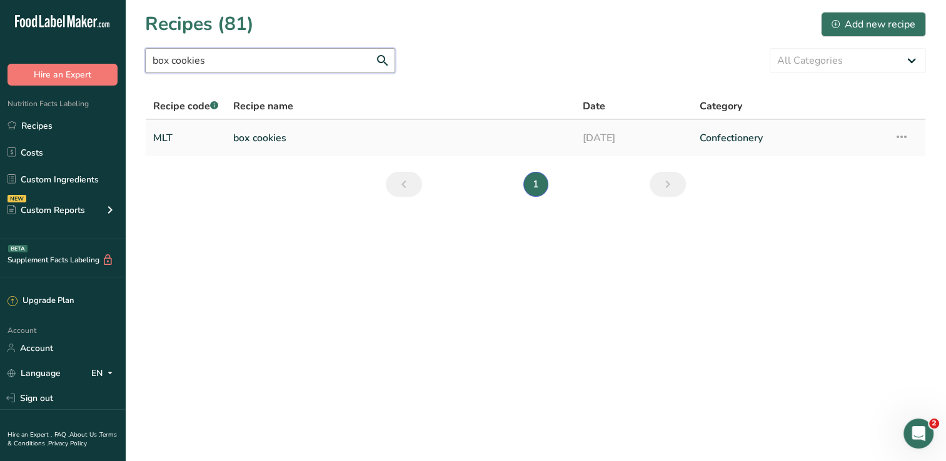
type input "box cookies"
click at [288, 139] on link "box cookies" at bounding box center [400, 138] width 334 height 26
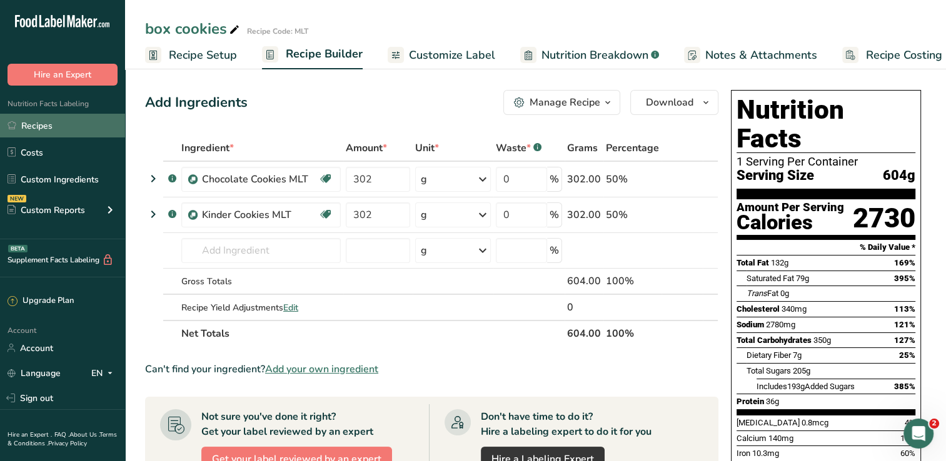
click at [48, 131] on link "Recipes" at bounding box center [62, 126] width 125 height 24
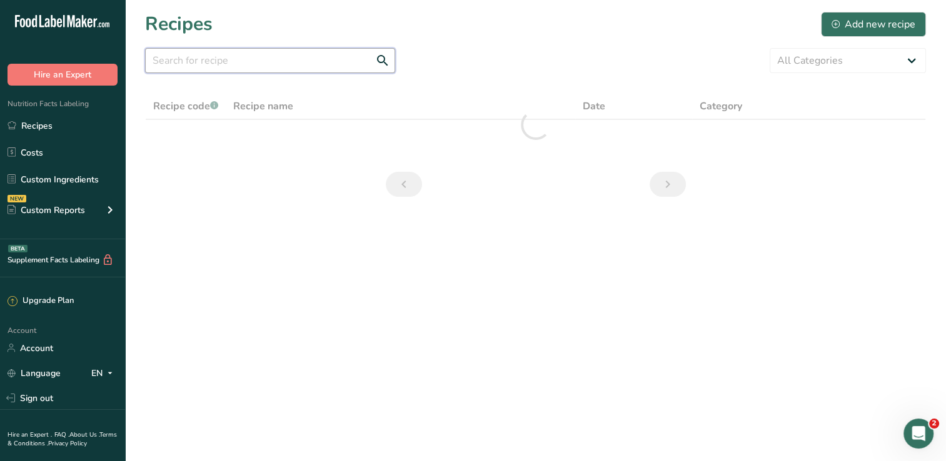
click at [236, 63] on input "text" at bounding box center [270, 60] width 250 height 25
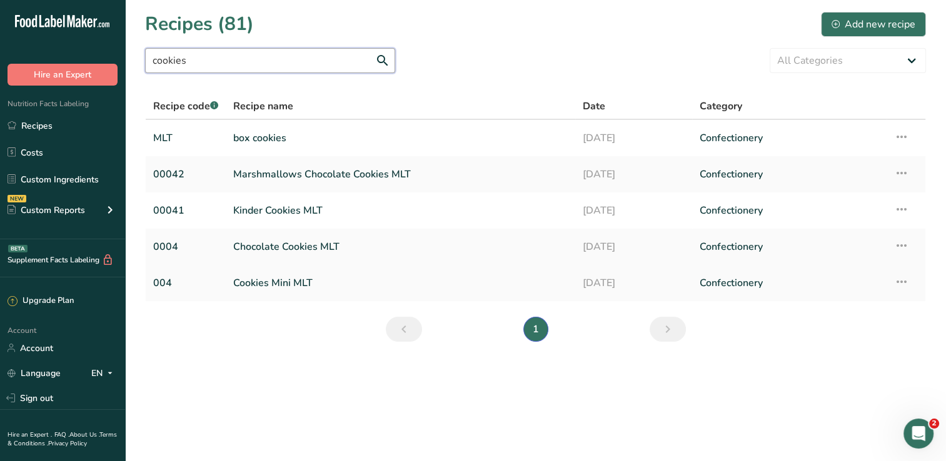
type input "cookies"
click at [314, 282] on link "Cookies Mini MLT" at bounding box center [400, 283] width 334 height 26
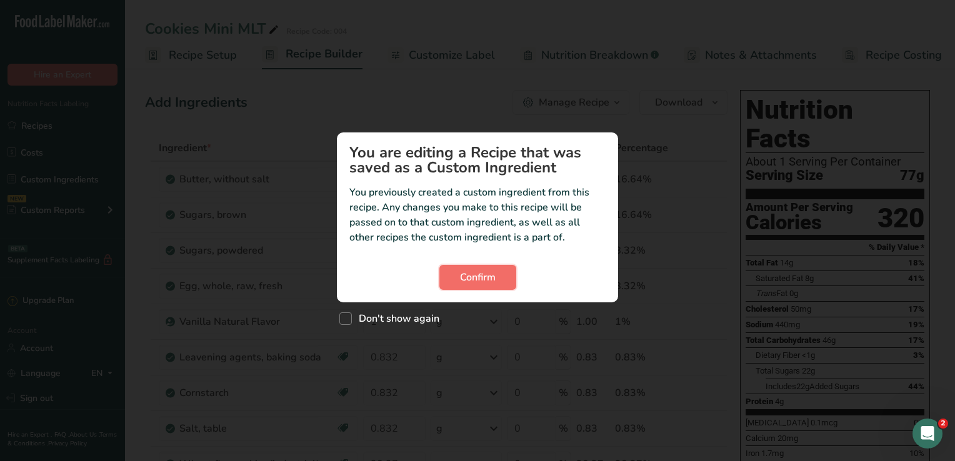
click at [463, 280] on span "Confirm" at bounding box center [478, 277] width 36 height 15
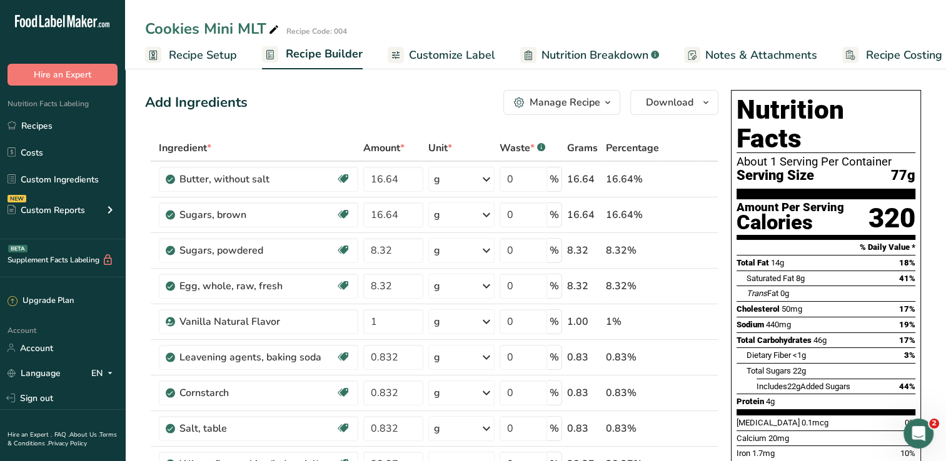
click at [198, 59] on span "Recipe Setup" at bounding box center [203, 55] width 68 height 17
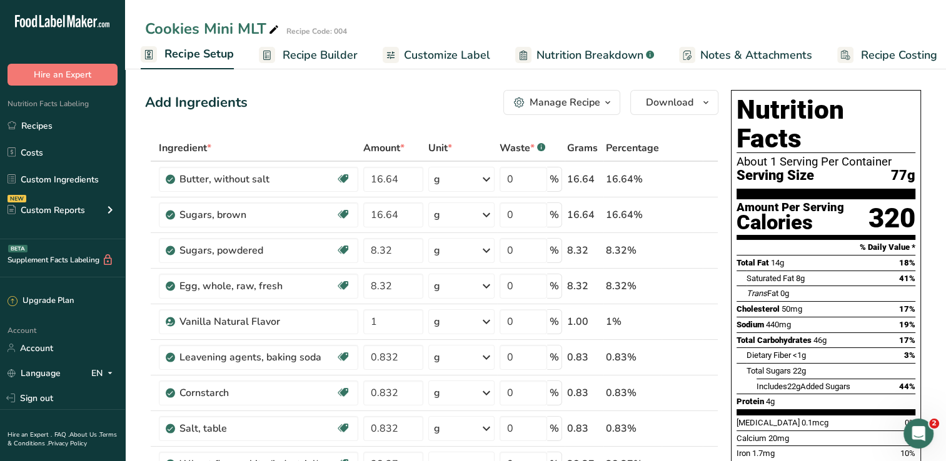
click at [198, 59] on span "Recipe Setup" at bounding box center [198, 54] width 69 height 17
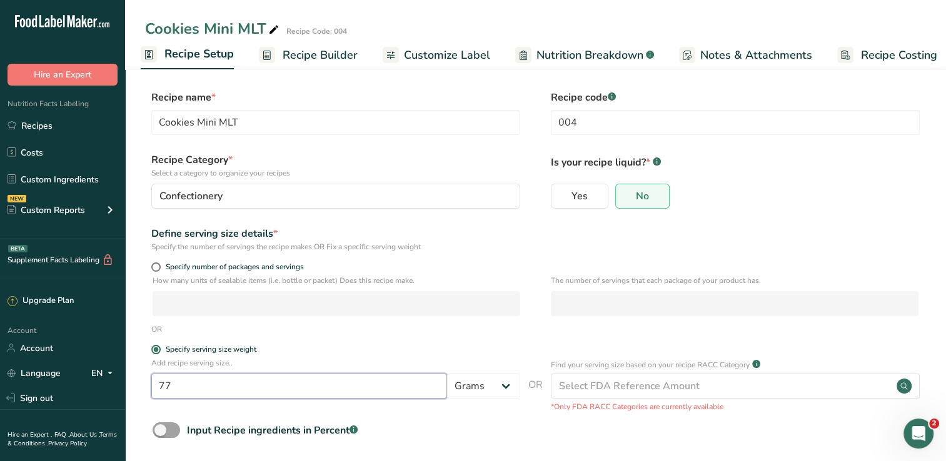
click at [237, 384] on input "77" at bounding box center [299, 386] width 296 height 25
type input "380"
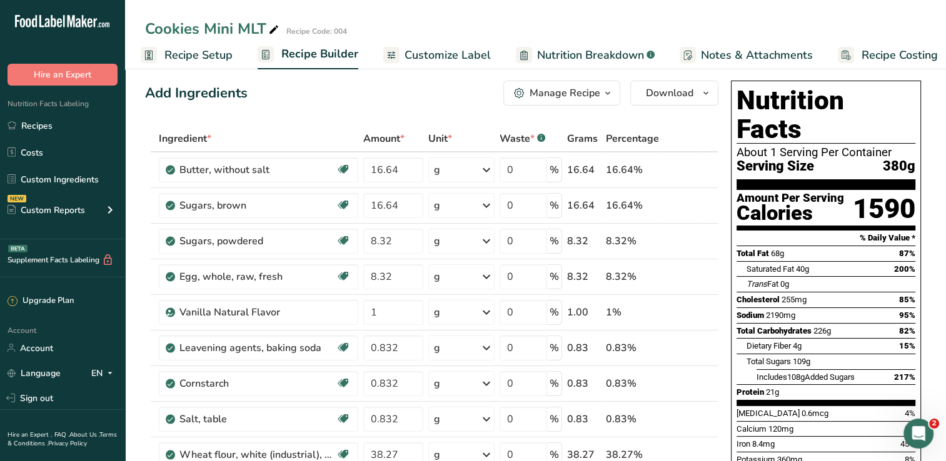
scroll to position [10, 0]
click at [201, 59] on span "Recipe Setup" at bounding box center [198, 55] width 68 height 17
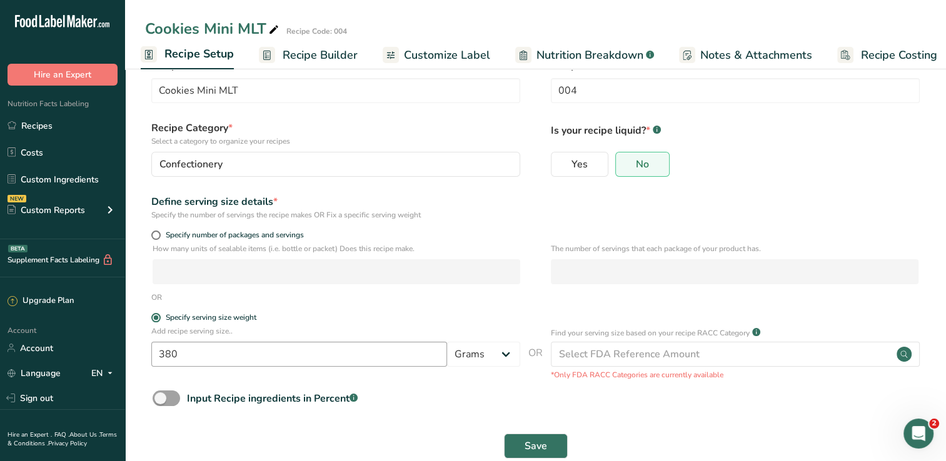
scroll to position [33, 0]
click at [246, 365] on input "380" at bounding box center [299, 353] width 296 height 25
type input "382"
click at [504, 433] on button "Save" at bounding box center [536, 445] width 64 height 25
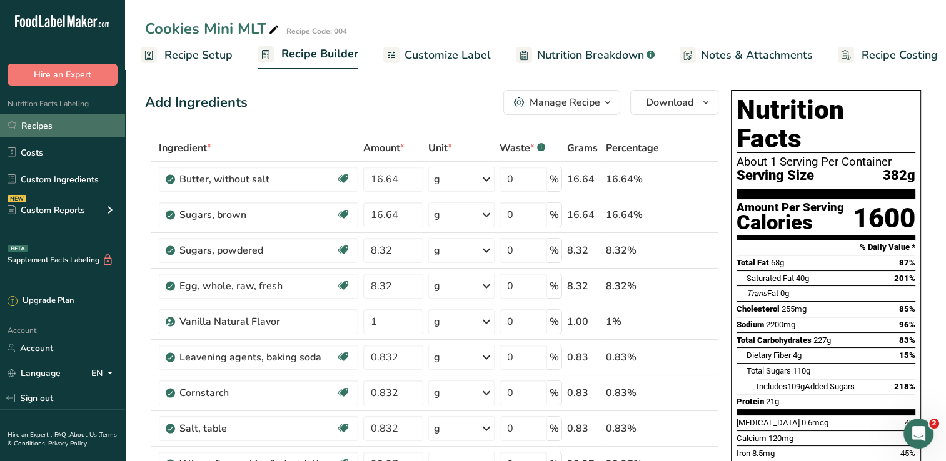
click at [59, 121] on link "Recipes" at bounding box center [62, 126] width 125 height 24
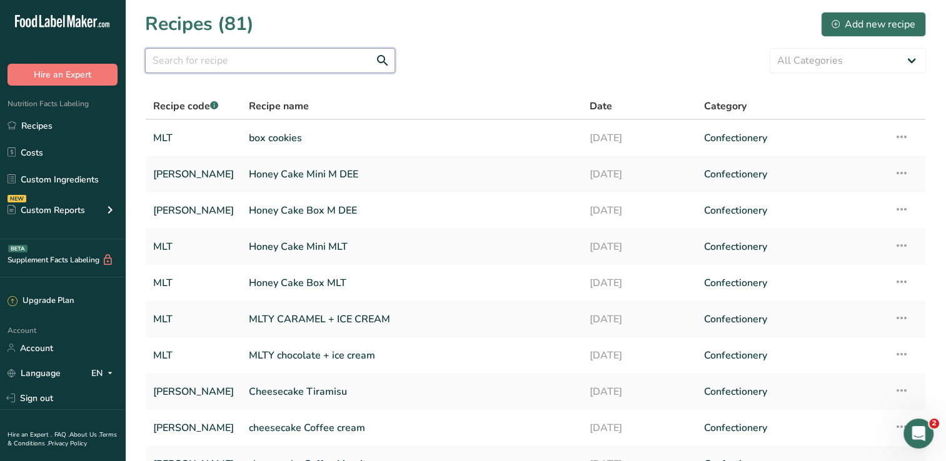
click at [214, 56] on input "text" at bounding box center [270, 60] width 250 height 25
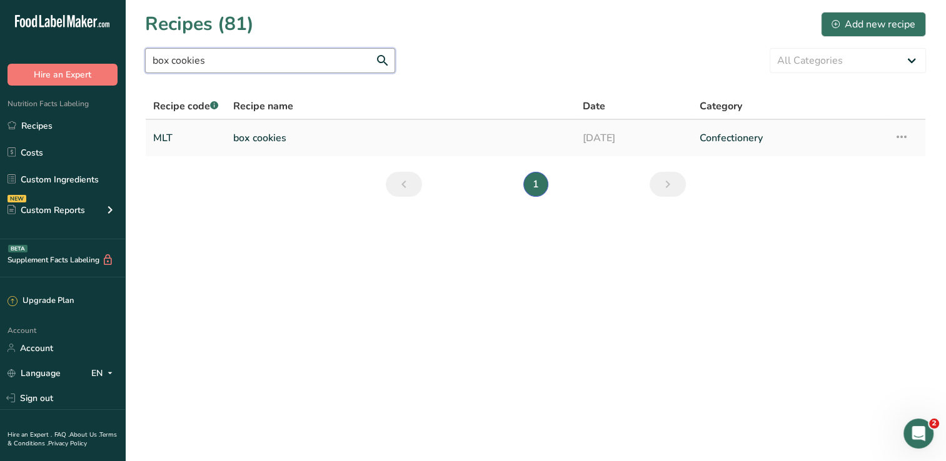
type input "box cookies"
click at [288, 126] on link "box cookies" at bounding box center [400, 138] width 334 height 26
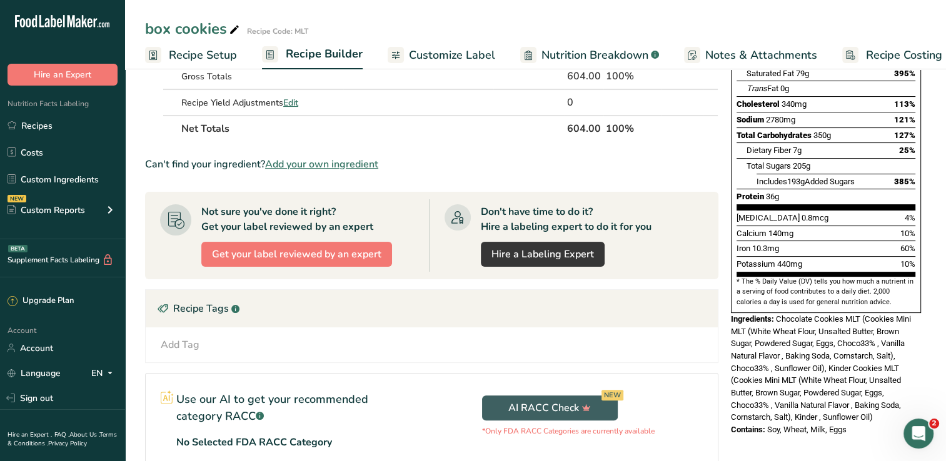
scroll to position [228, 0]
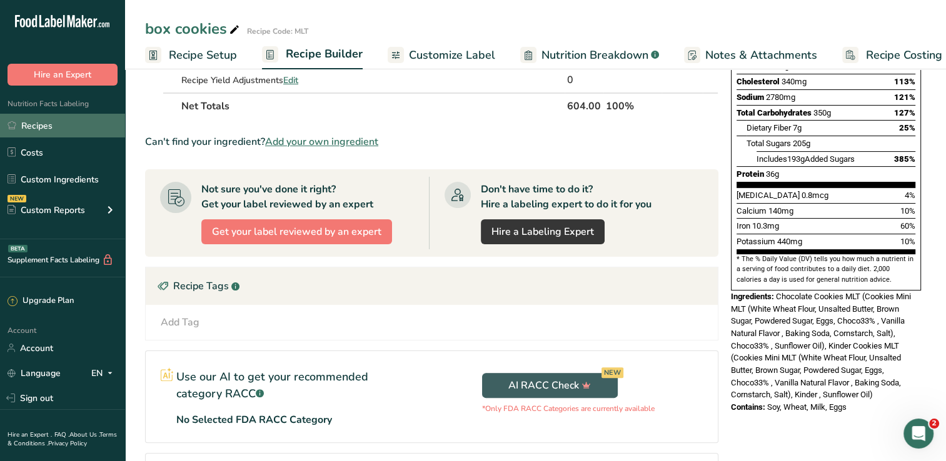
click at [36, 122] on link "Recipes" at bounding box center [62, 126] width 125 height 24
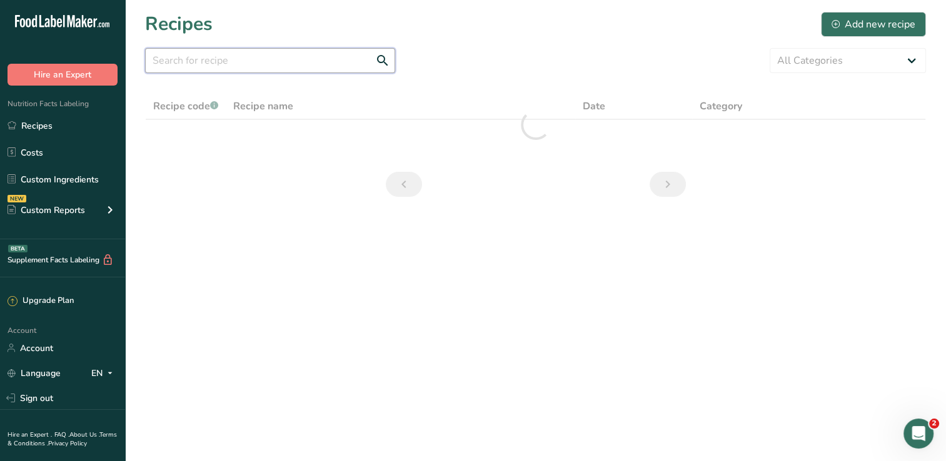
click at [298, 58] on input "text" at bounding box center [270, 60] width 250 height 25
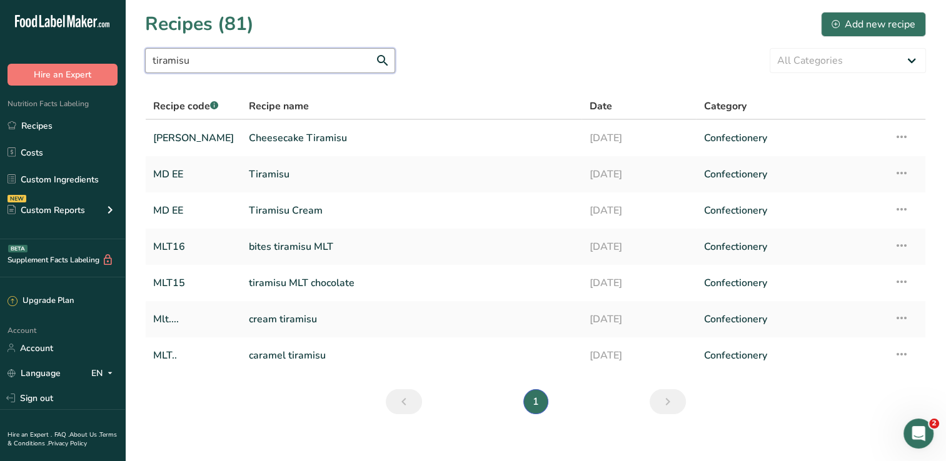
click at [151, 59] on input "tiramisu" at bounding box center [270, 60] width 250 height 25
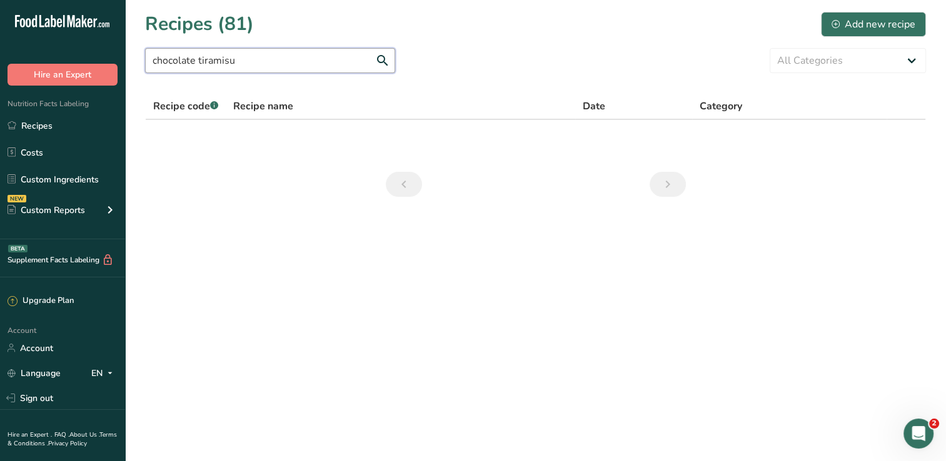
click at [253, 64] on input "chocolate tiramisu" at bounding box center [270, 60] width 250 height 25
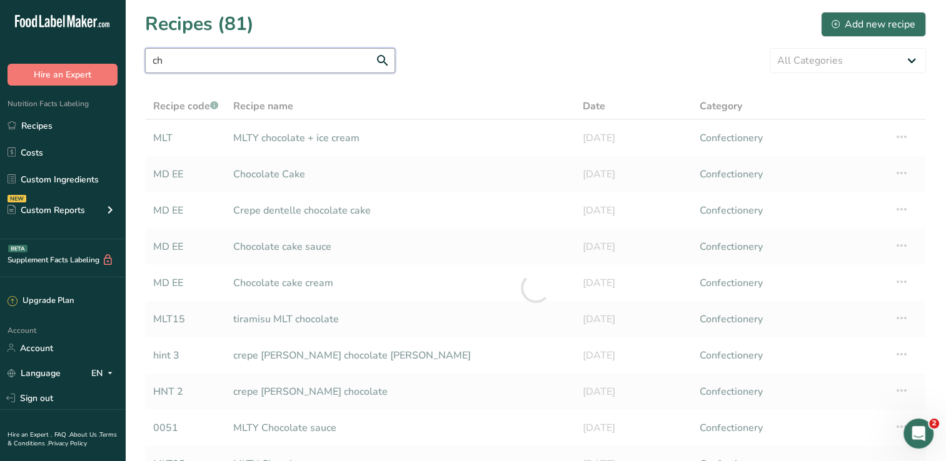
type input "c"
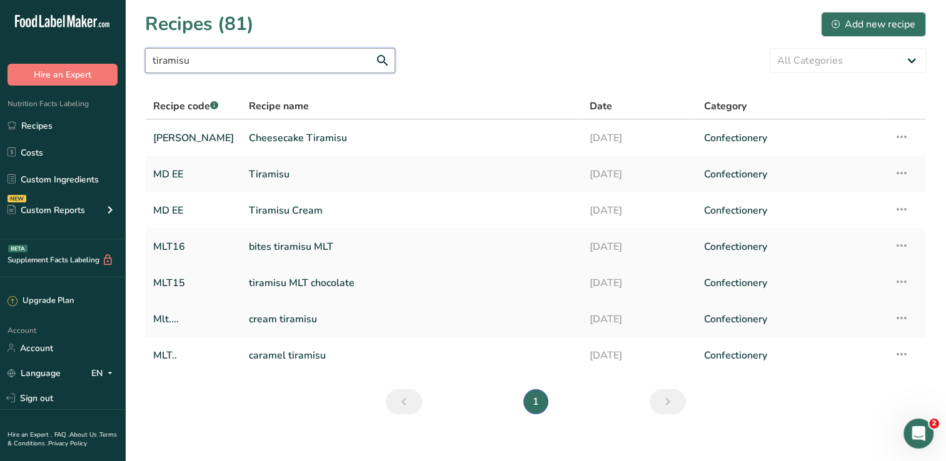
type input "tiramisu"
click at [301, 289] on link "tiramisu MLT chocolate" at bounding box center [411, 283] width 325 height 26
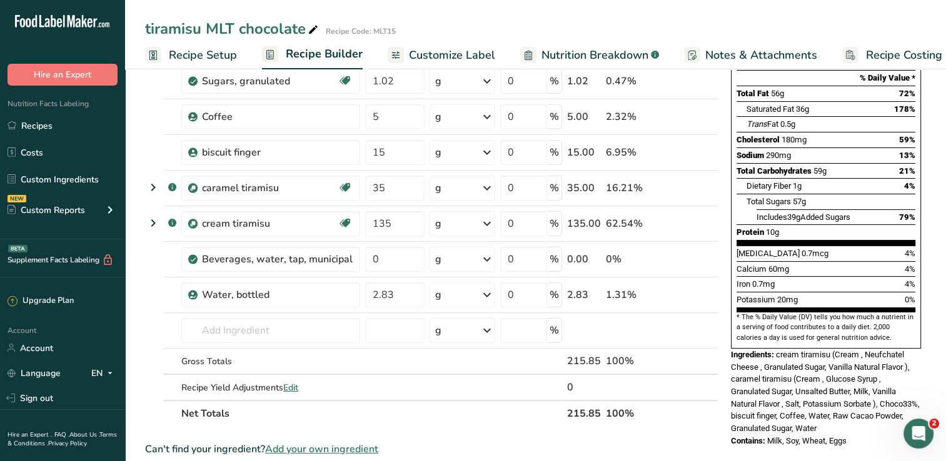
scroll to position [174, 0]
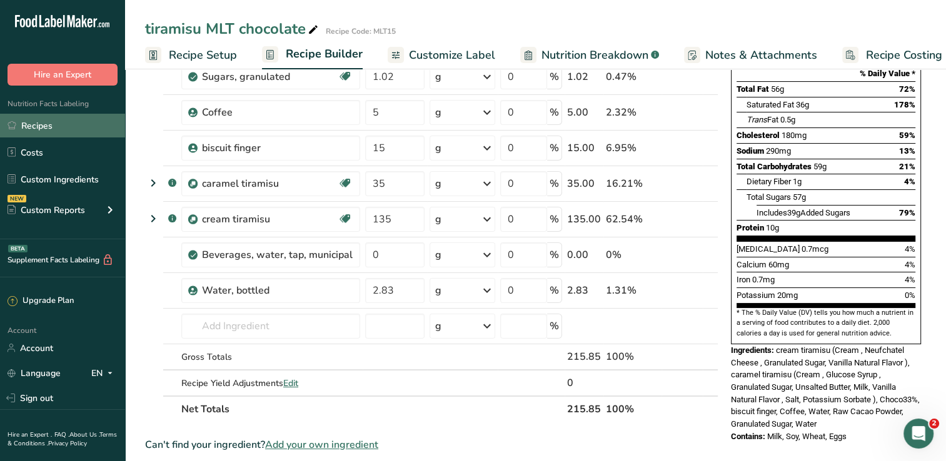
click at [67, 130] on link "Recipes" at bounding box center [62, 126] width 125 height 24
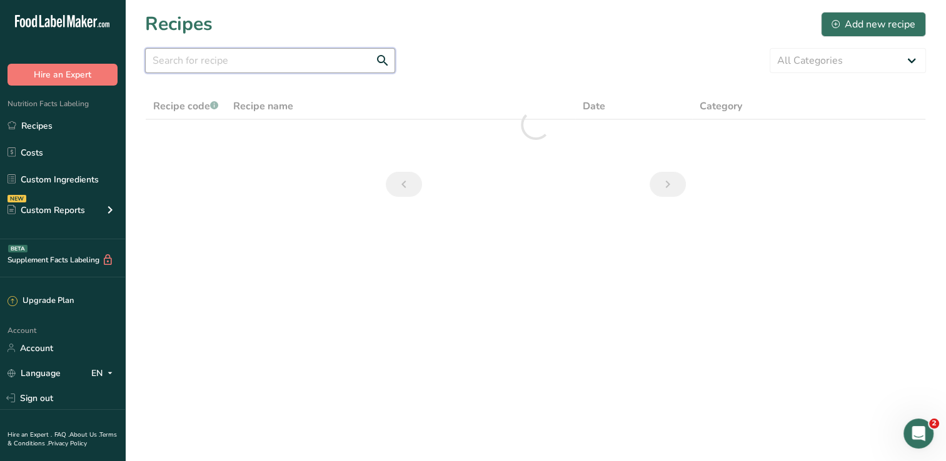
click at [236, 54] on input "text" at bounding box center [270, 60] width 250 height 25
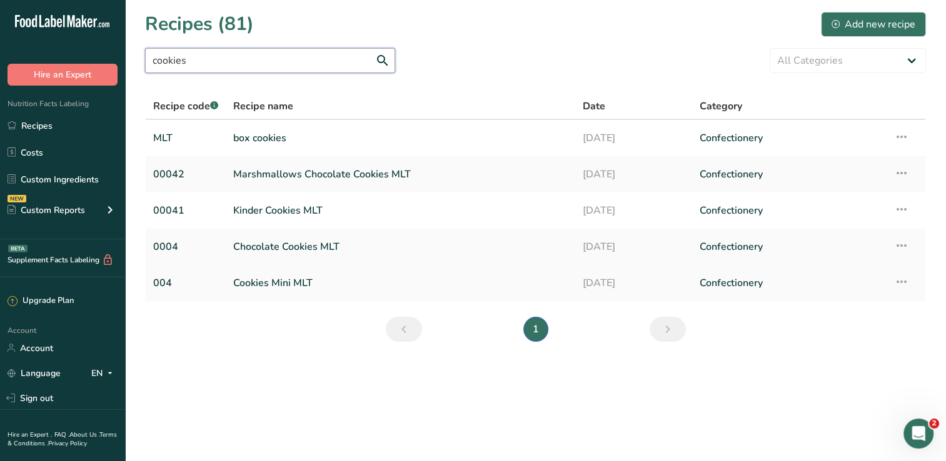
type input "cookies"
click at [299, 288] on link "Cookies Mini MLT" at bounding box center [400, 283] width 334 height 26
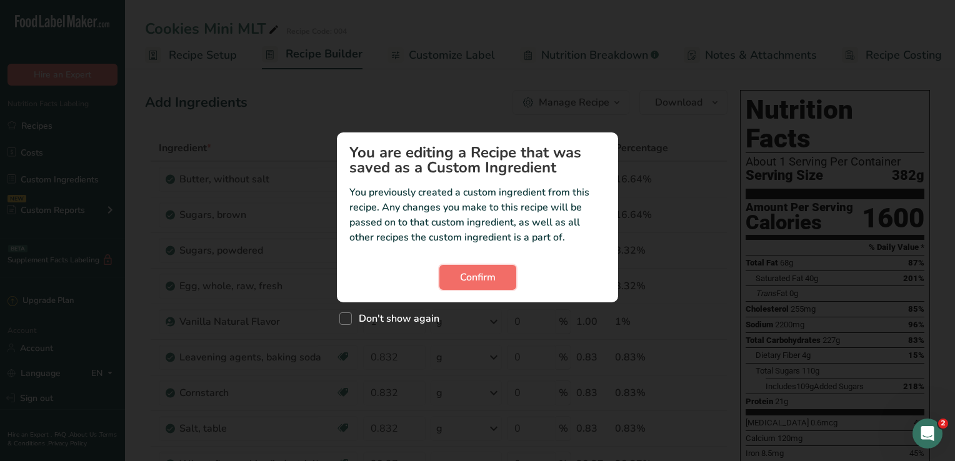
click at [494, 281] on span "Confirm" at bounding box center [478, 277] width 36 height 15
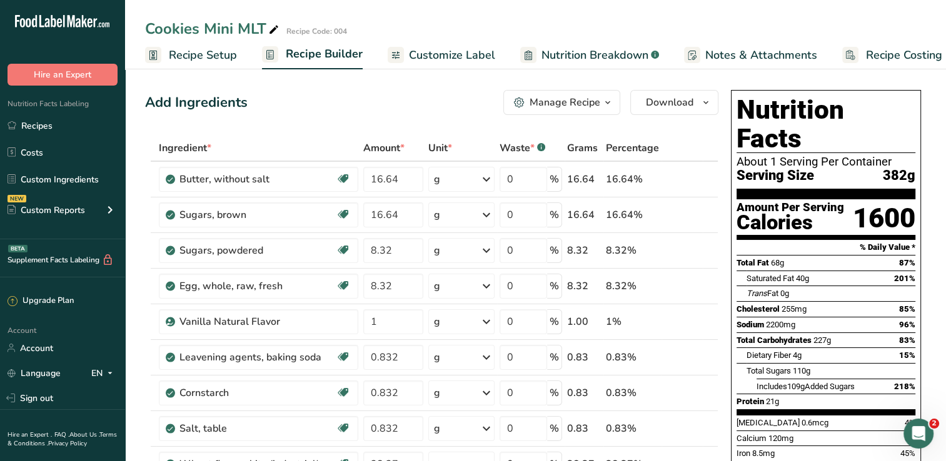
click at [190, 57] on span "Recipe Setup" at bounding box center [203, 55] width 68 height 17
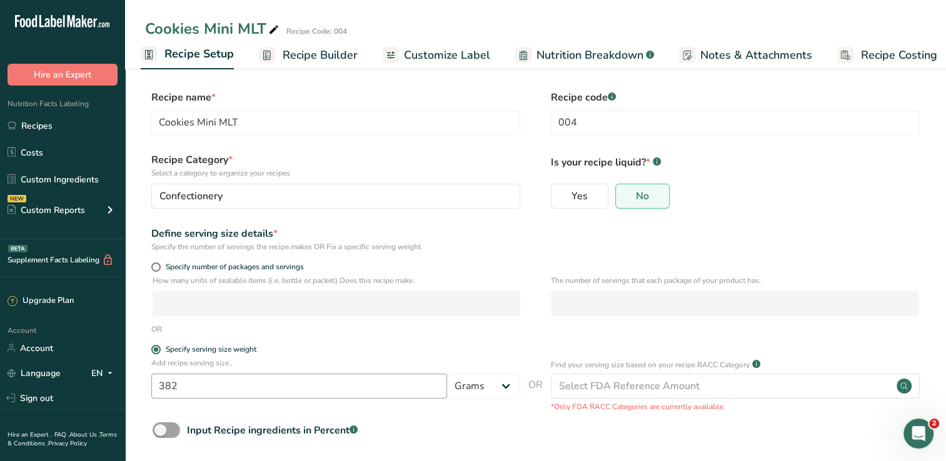
drag, startPoint x: 299, startPoint y: 401, endPoint x: 301, endPoint y: 394, distance: 7.6
click at [301, 394] on div "Add recipe serving size.. 382 Grams kg mg mcg lb oz l mL fl oz tbsp tsp cup qt …" at bounding box center [335, 382] width 369 height 48
click at [301, 394] on input "382" at bounding box center [299, 386] width 296 height 25
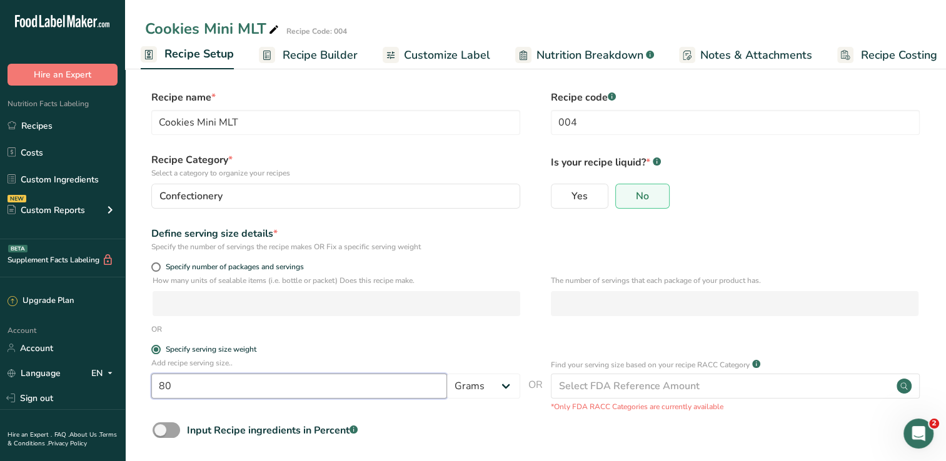
type input "80"
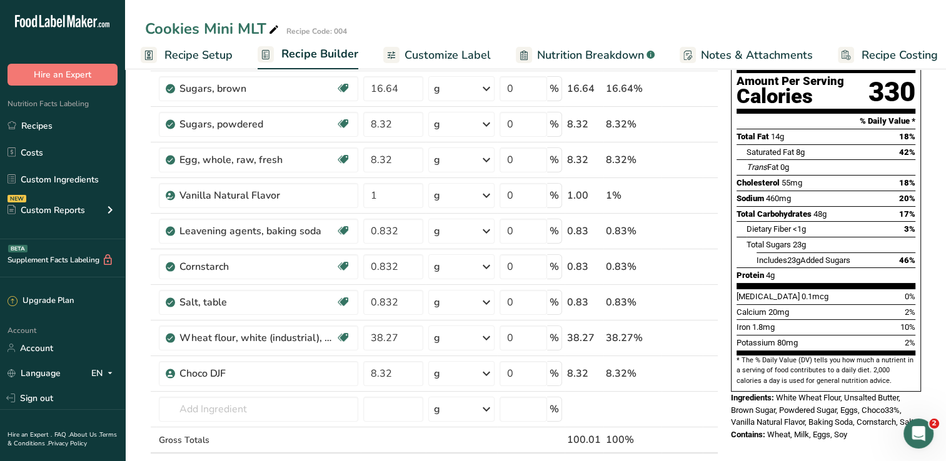
scroll to position [133, 0]
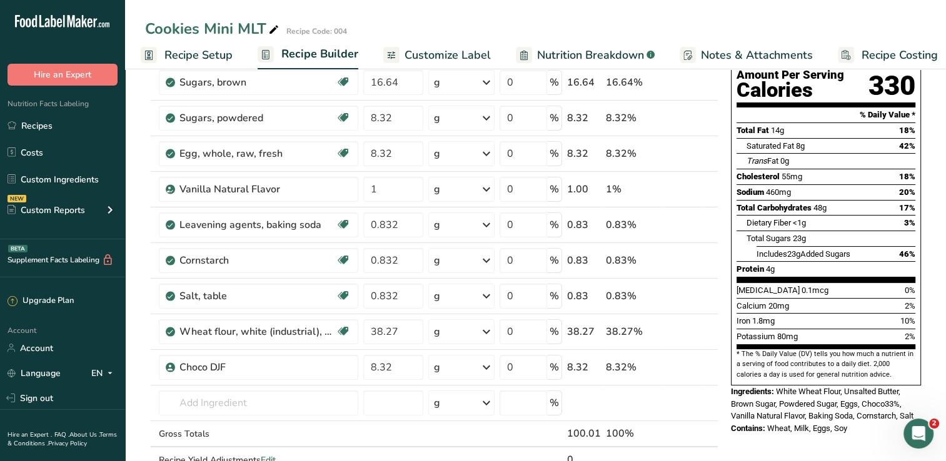
click at [208, 54] on span "Recipe Setup" at bounding box center [198, 55] width 68 height 17
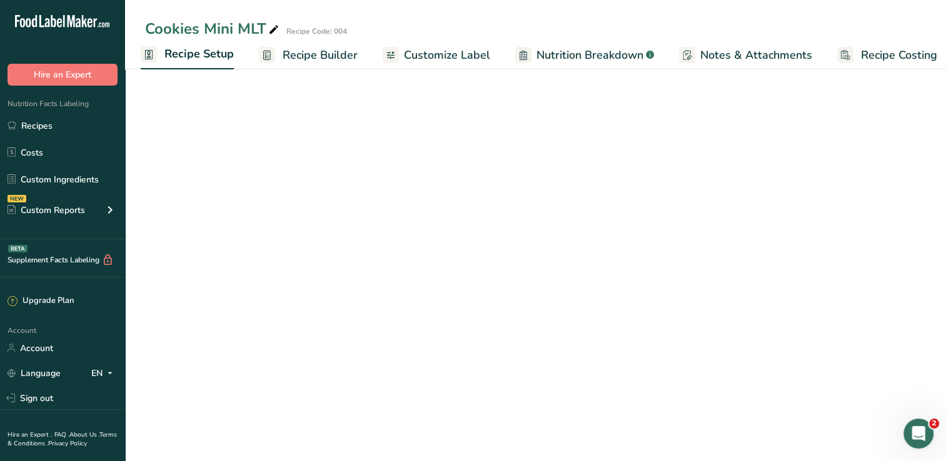
scroll to position [57, 0]
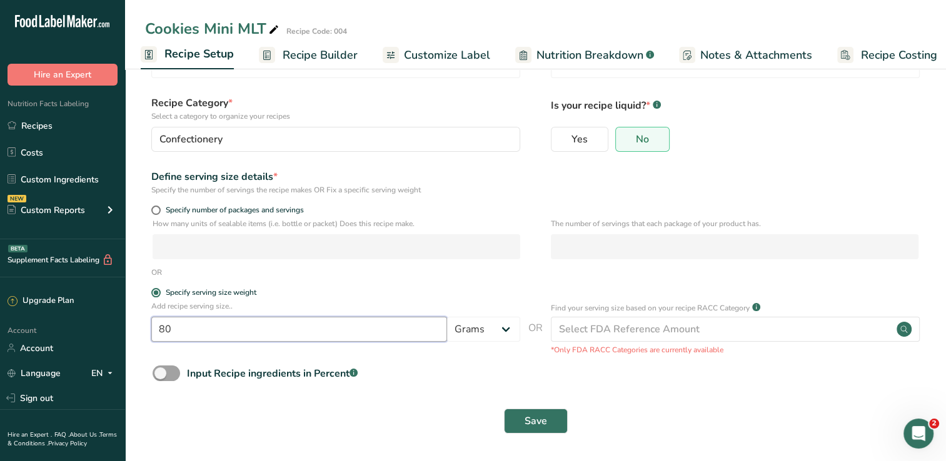
click at [220, 319] on input "80" at bounding box center [299, 329] width 296 height 25
type input "778"
click at [504, 409] on button "Save" at bounding box center [536, 421] width 64 height 25
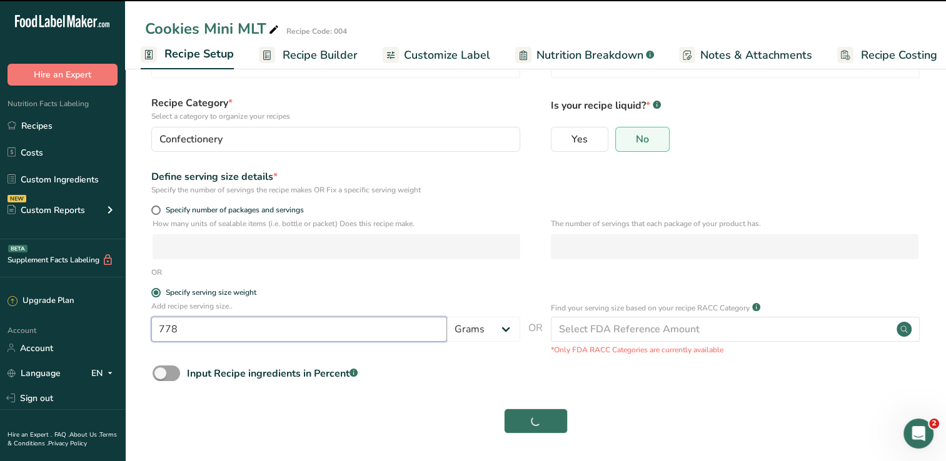
click at [220, 319] on input "778" at bounding box center [299, 329] width 296 height 25
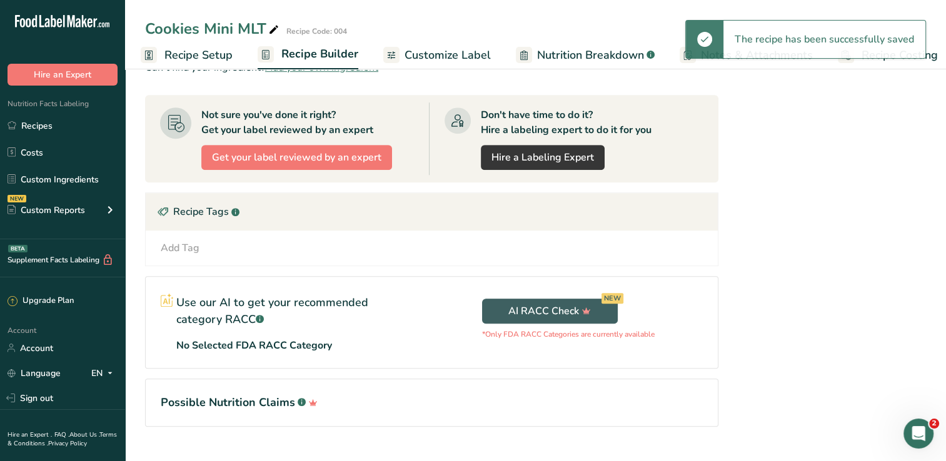
scroll to position [592, 0]
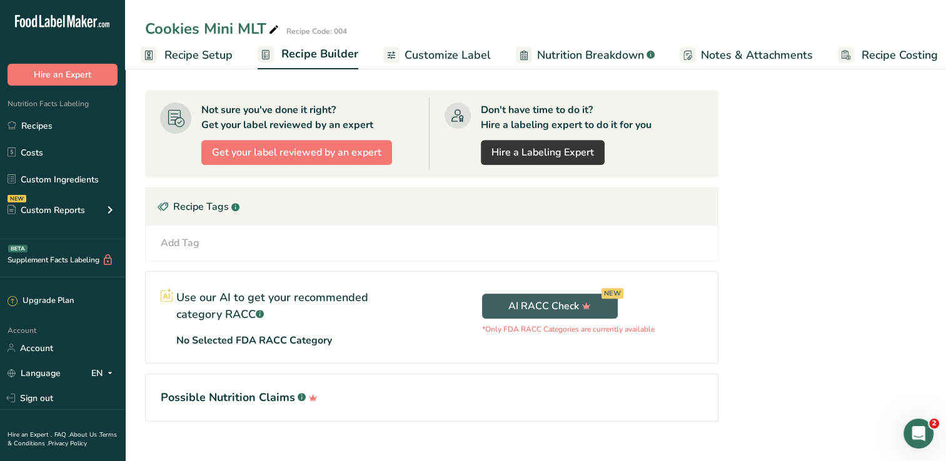
click at [218, 51] on span "Recipe Setup" at bounding box center [198, 55] width 68 height 17
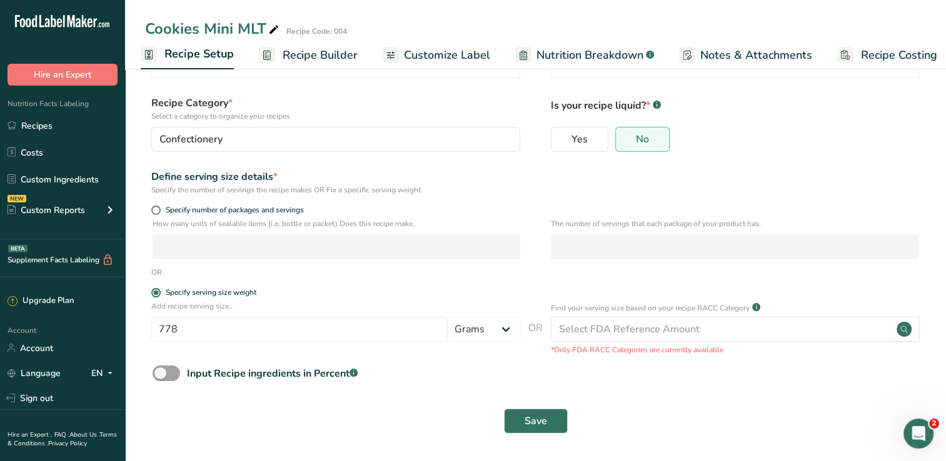
scroll to position [57, 0]
click at [275, 326] on input "778" at bounding box center [299, 329] width 296 height 25
type input "78"
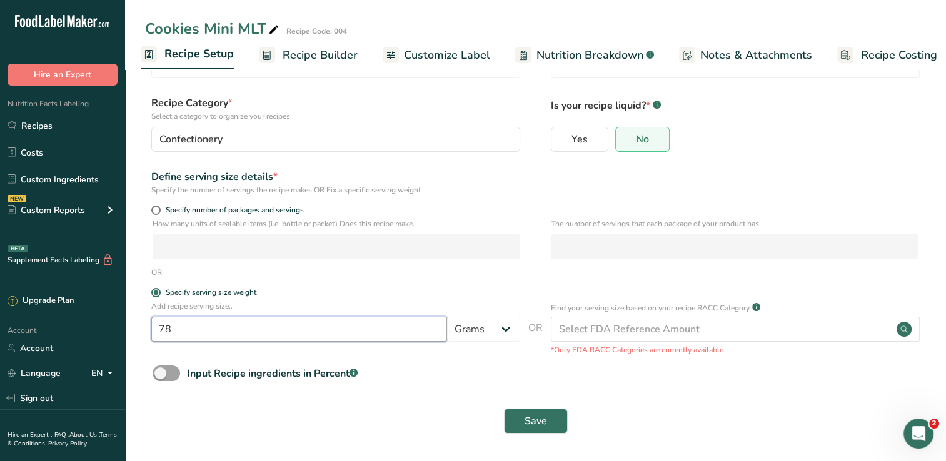
click at [504, 409] on button "Save" at bounding box center [536, 421] width 64 height 25
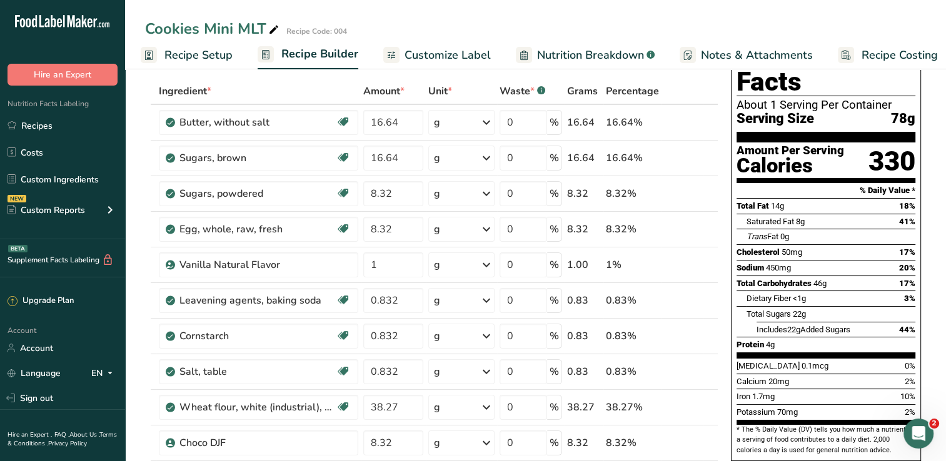
click at [187, 48] on span "Recipe Setup" at bounding box center [198, 55] width 68 height 17
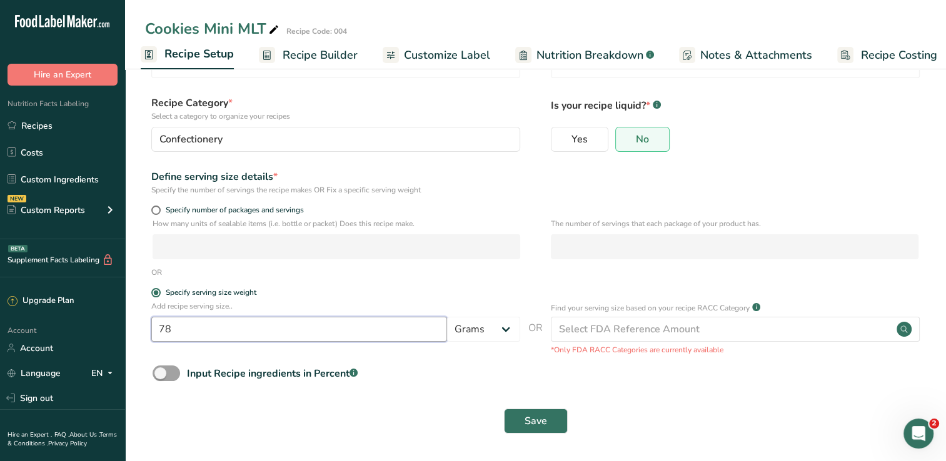
click at [225, 329] on input "78" at bounding box center [299, 329] width 296 height 25
type input "77"
click at [504, 409] on button "Save" at bounding box center [536, 421] width 64 height 25
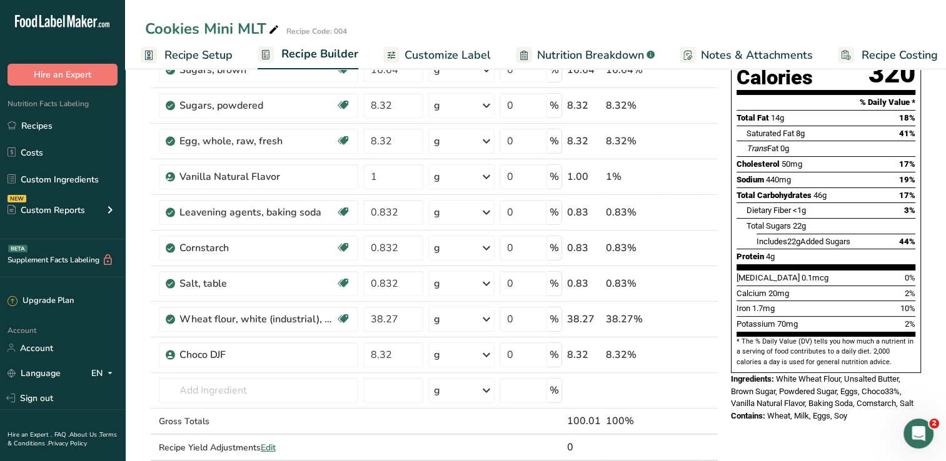
scroll to position [147, 0]
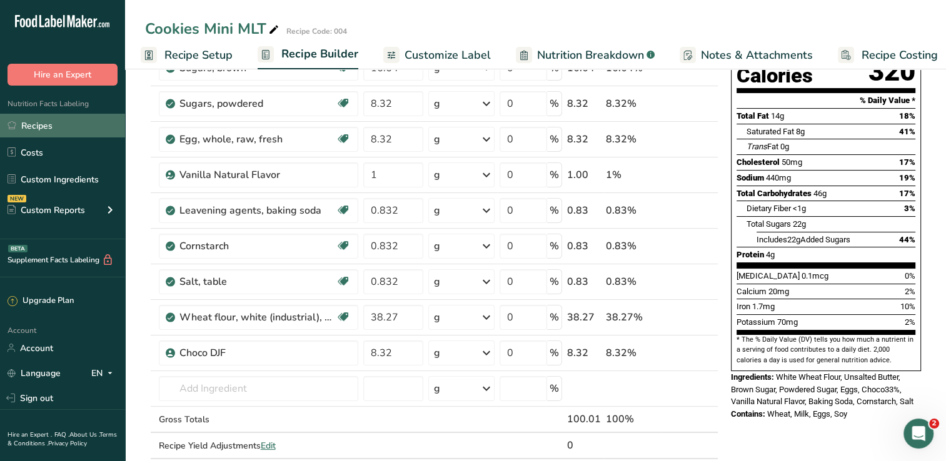
click at [43, 127] on link "Recipes" at bounding box center [62, 126] width 125 height 24
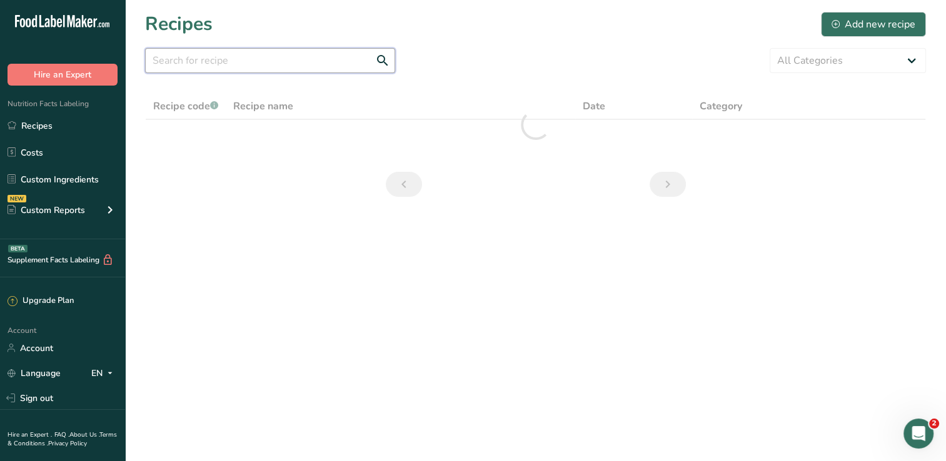
click at [275, 51] on input "text" at bounding box center [270, 60] width 250 height 25
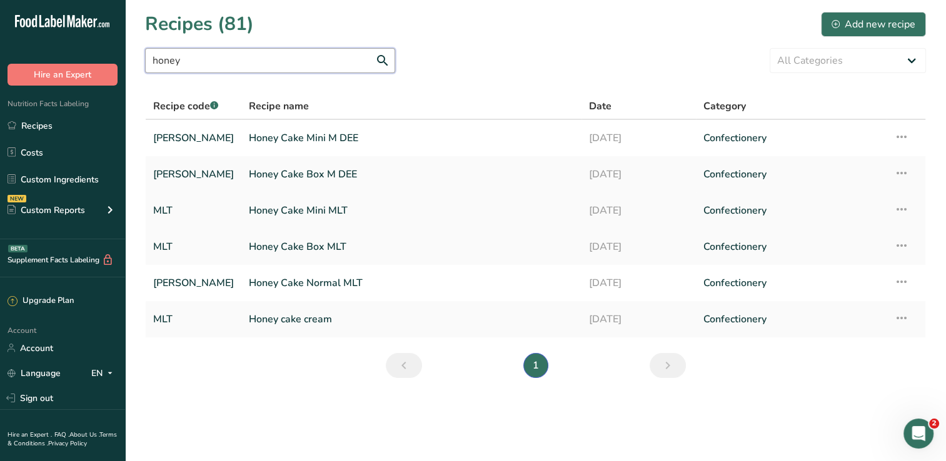
type input "honey"
click at [303, 209] on link "Honey Cake Mini MLT" at bounding box center [411, 211] width 325 height 26
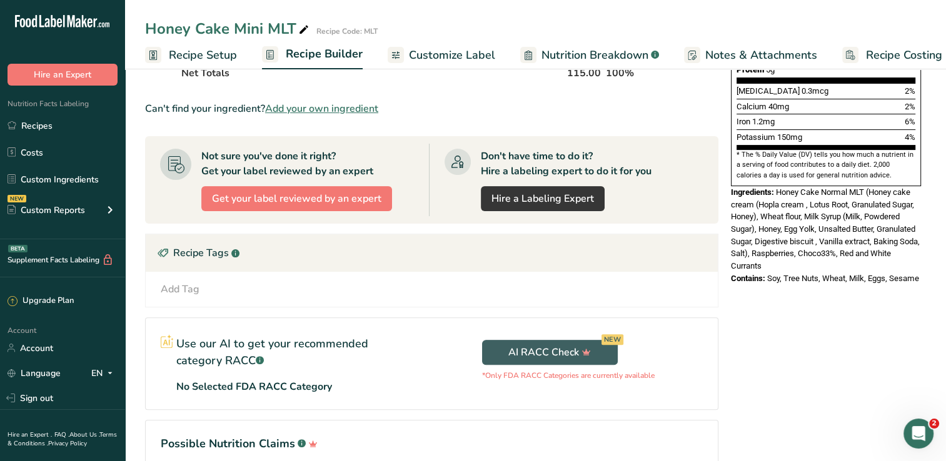
scroll to position [396, 0]
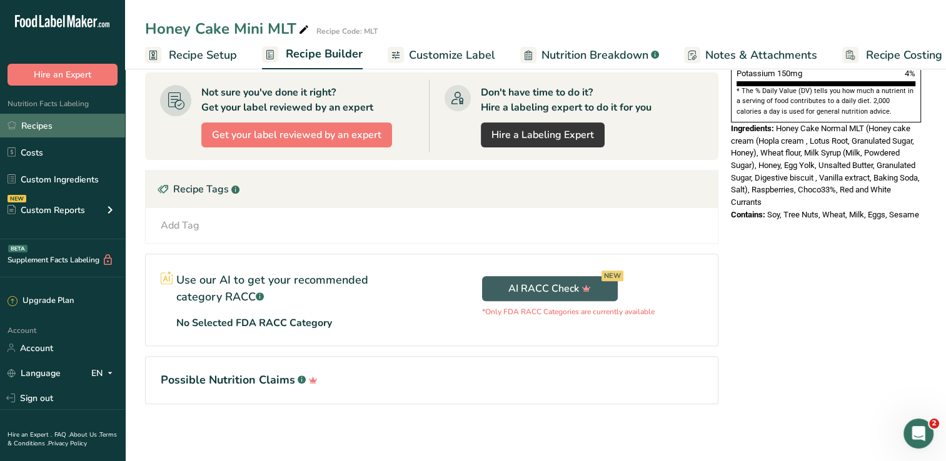
click at [55, 133] on link "Recipes" at bounding box center [62, 126] width 125 height 24
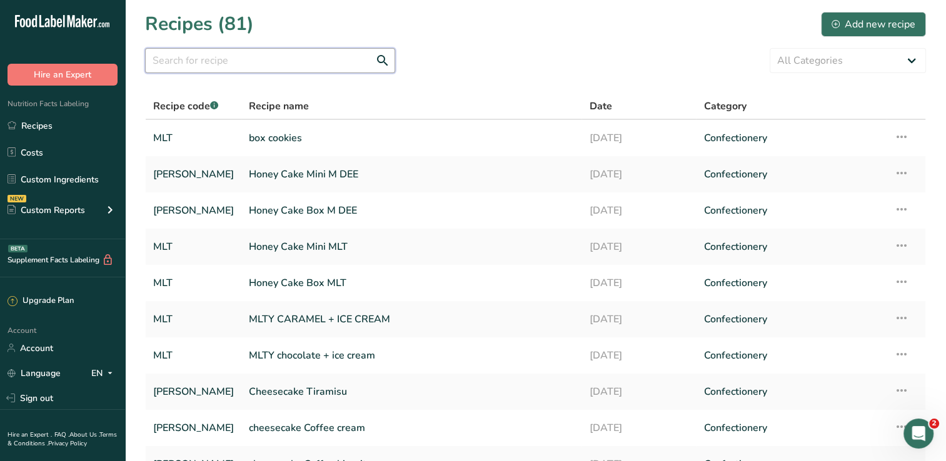
drag, startPoint x: 300, startPoint y: 61, endPoint x: 283, endPoint y: 58, distance: 17.8
click at [283, 58] on input "text" at bounding box center [270, 60] width 250 height 25
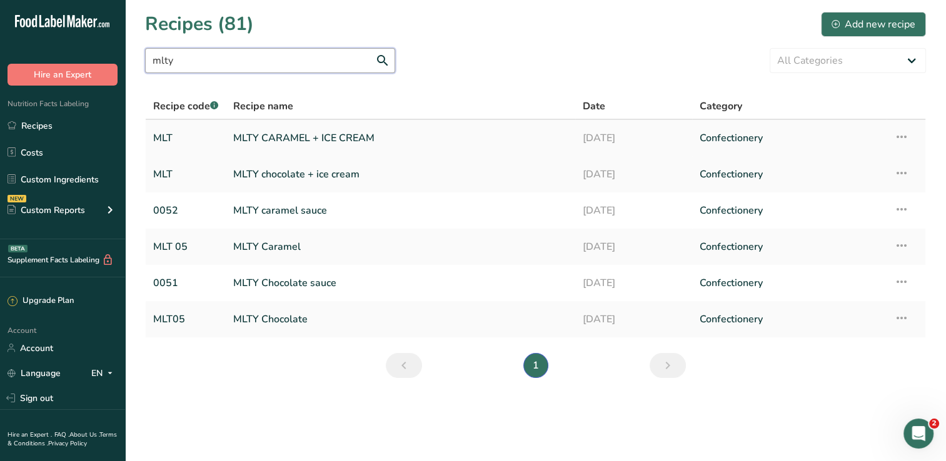
type input "mlty"
click at [318, 134] on link "MLTY CARAMEL + ICE CREAM" at bounding box center [400, 138] width 334 height 26
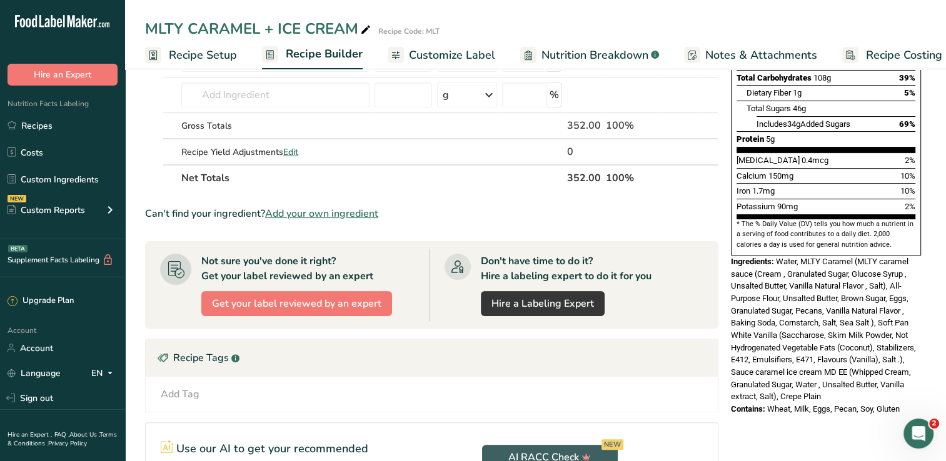
scroll to position [274, 0]
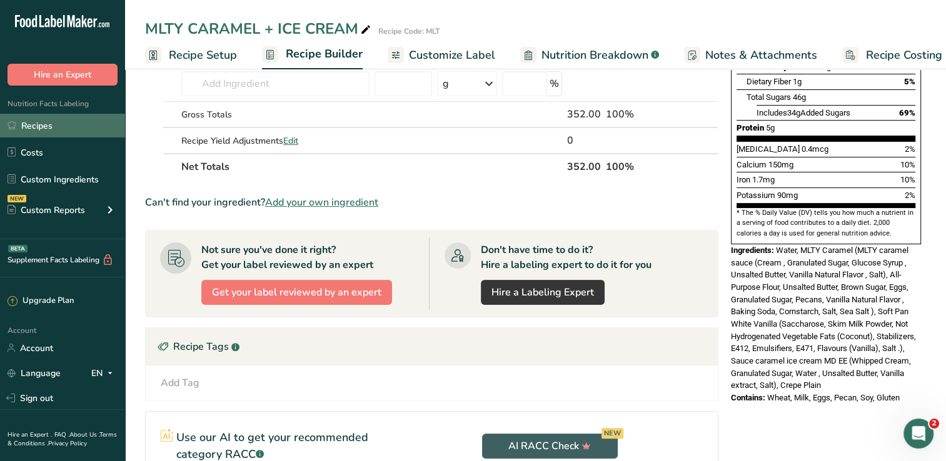
click at [40, 116] on link "Recipes" at bounding box center [62, 126] width 125 height 24
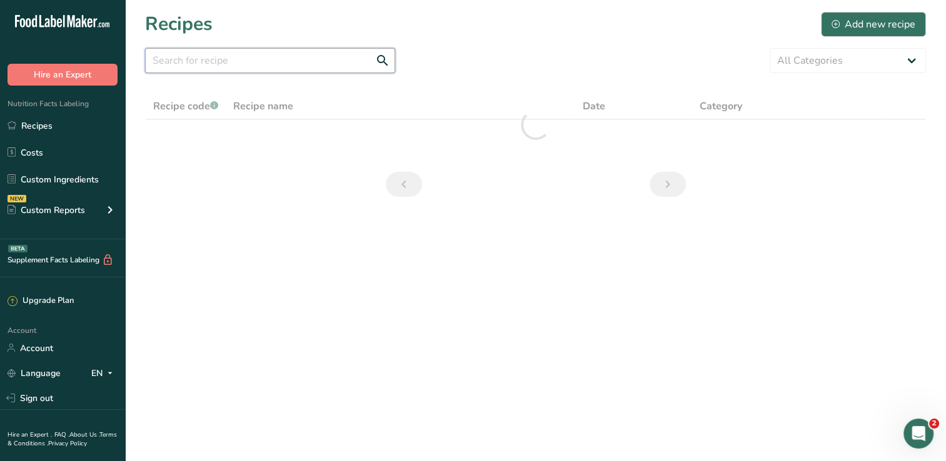
click at [256, 54] on input "text" at bounding box center [270, 60] width 250 height 25
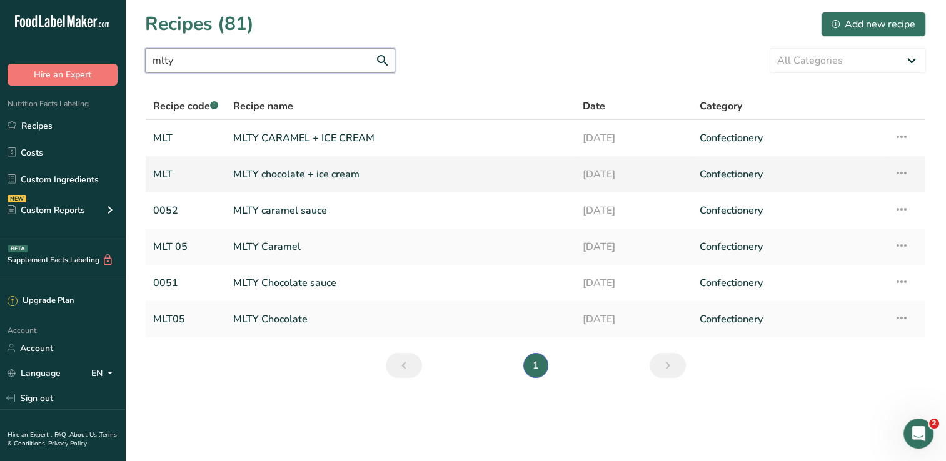
type input "mlty"
click at [273, 168] on link "MLTY chocolate + ice cream" at bounding box center [400, 174] width 334 height 26
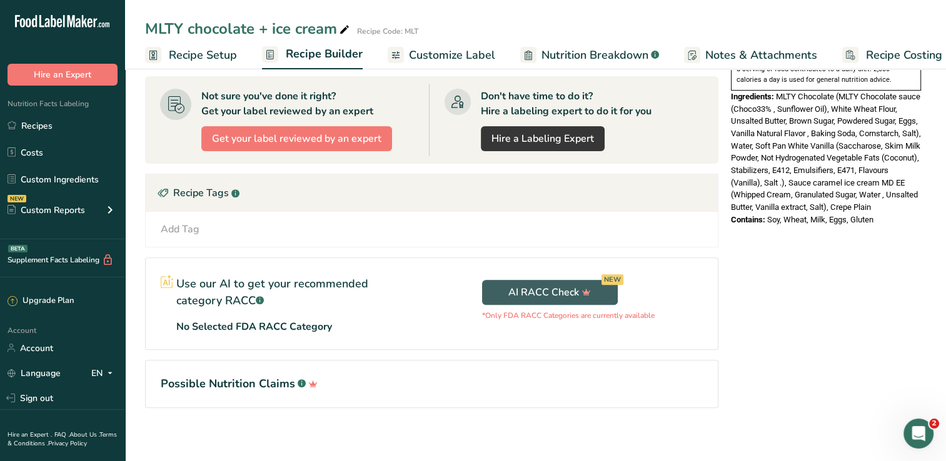
scroll to position [429, 0]
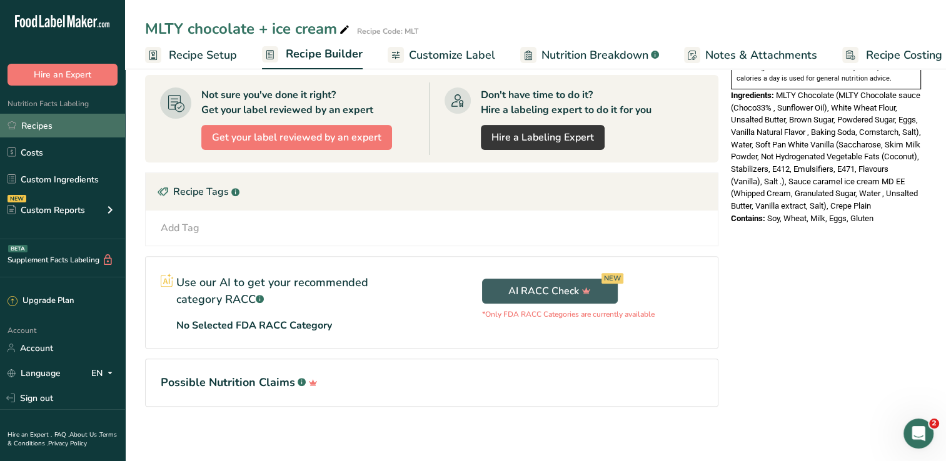
click at [68, 133] on link "Recipes" at bounding box center [62, 126] width 125 height 24
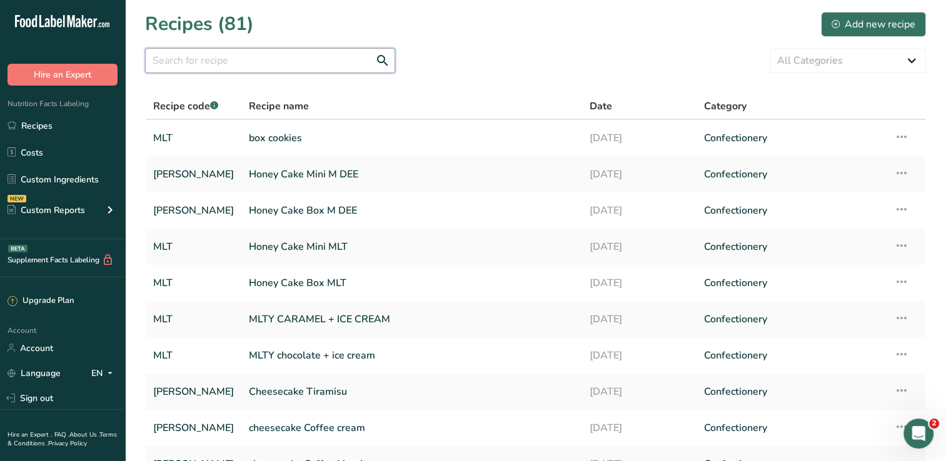
click at [209, 61] on input "text" at bounding box center [270, 60] width 250 height 25
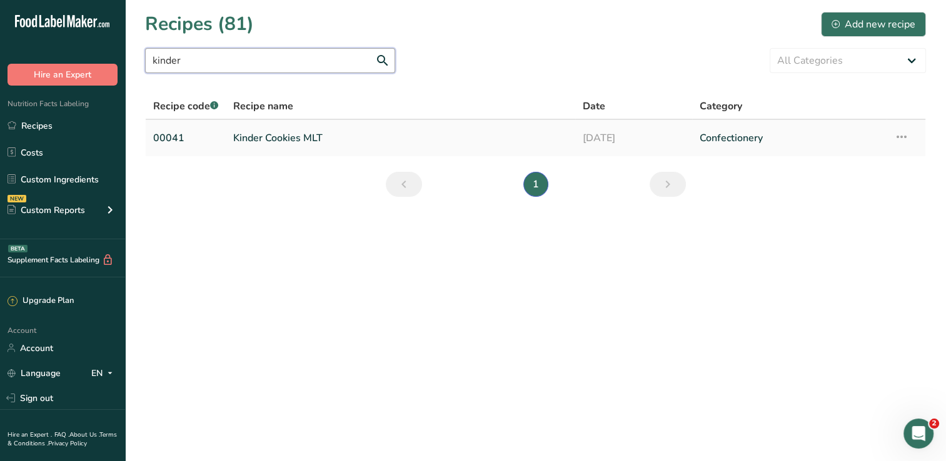
type input "kinder"
click at [318, 139] on link "Kinder Cookies MLT" at bounding box center [400, 138] width 334 height 26
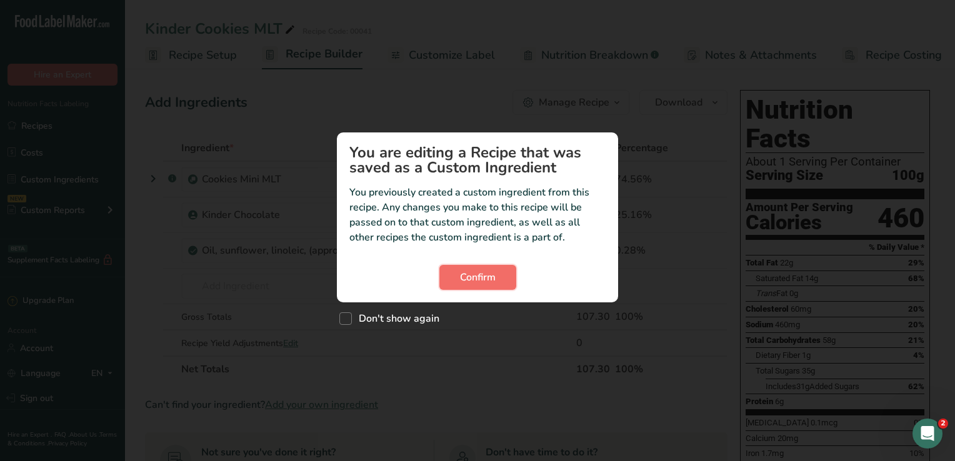
click at [470, 273] on span "Confirm" at bounding box center [478, 277] width 36 height 15
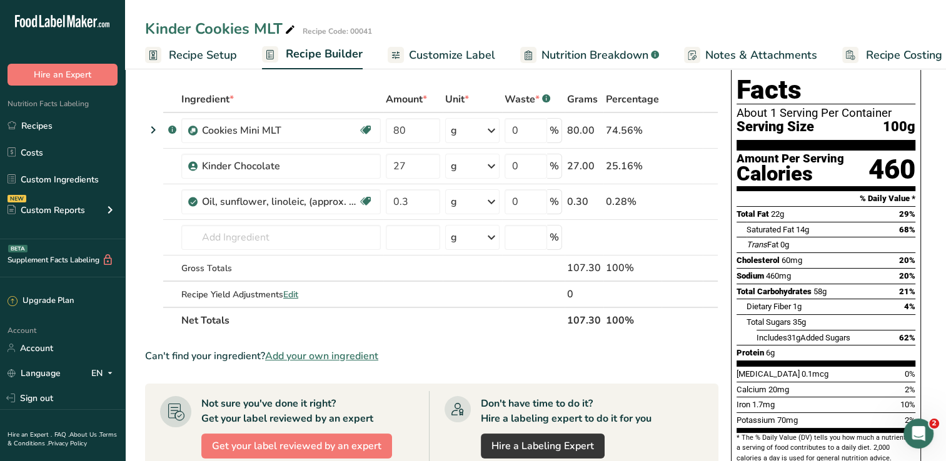
scroll to position [48, 0]
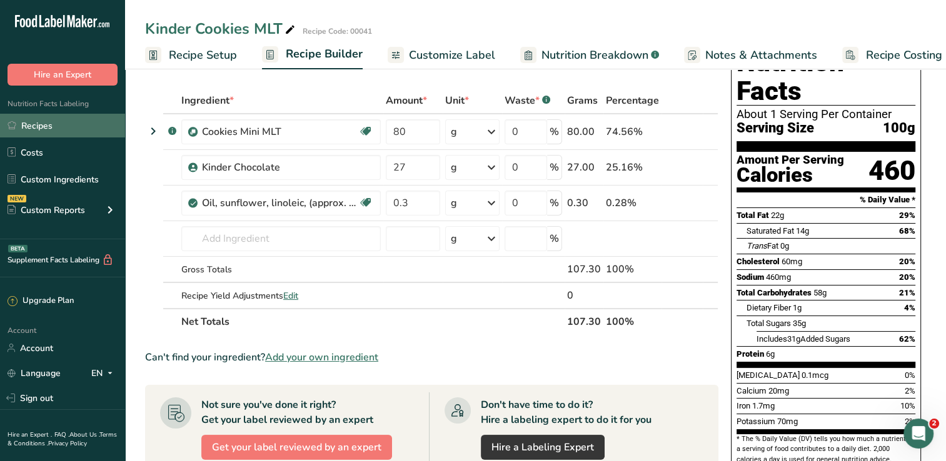
click at [45, 126] on link "Recipes" at bounding box center [62, 126] width 125 height 24
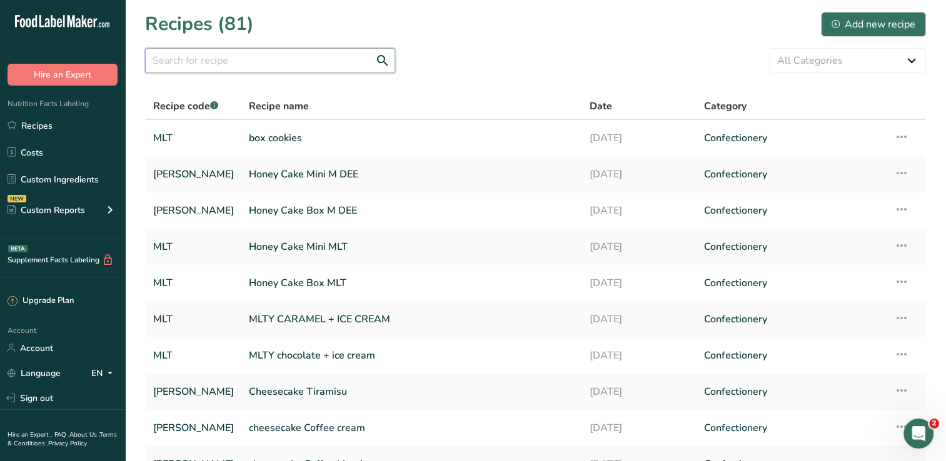
click at [290, 49] on input "text" at bounding box center [270, 60] width 250 height 25
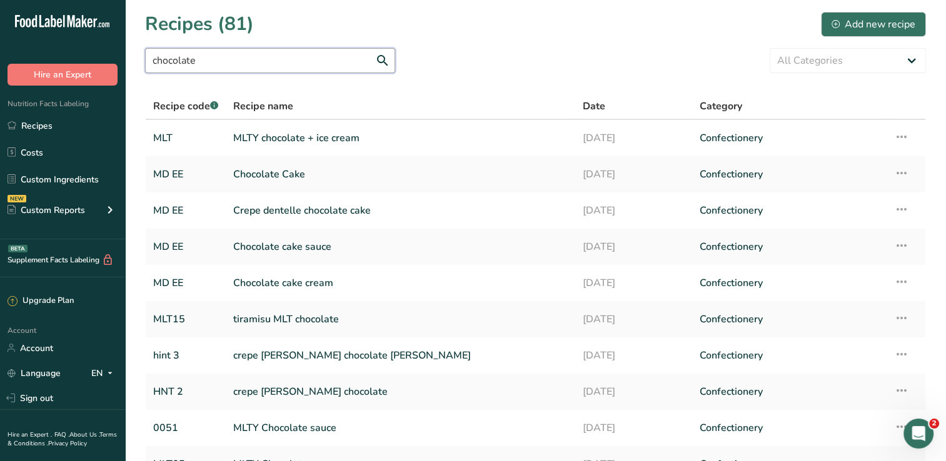
click at [241, 55] on input "chocolate" at bounding box center [270, 60] width 250 height 25
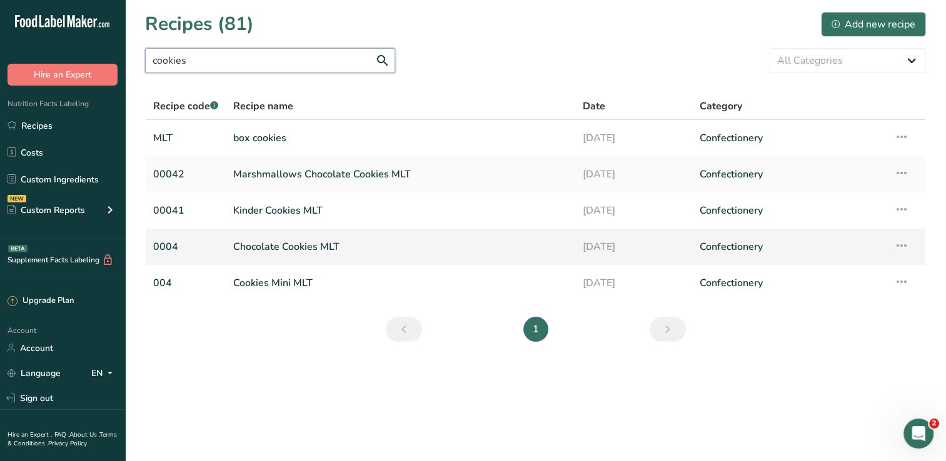
type input "cookies"
click at [304, 247] on link "Chocolate Cookies MLT" at bounding box center [400, 247] width 334 height 26
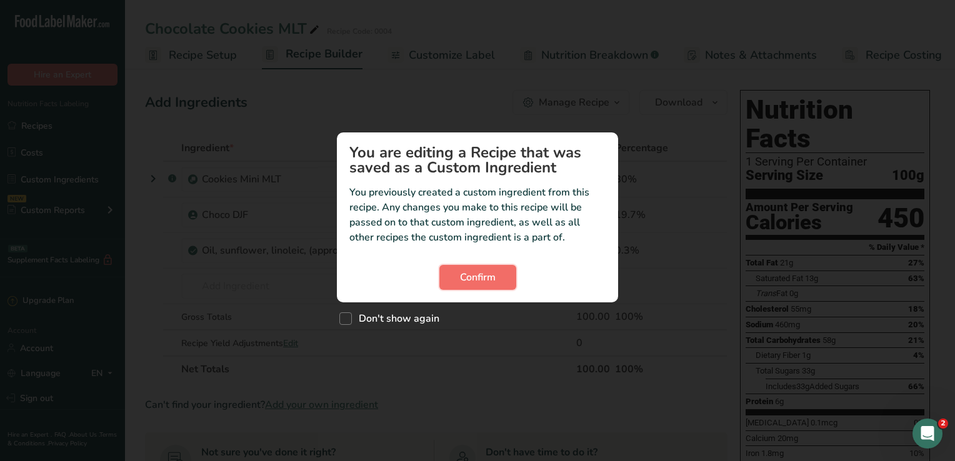
click at [458, 278] on button "Confirm" at bounding box center [477, 277] width 77 height 25
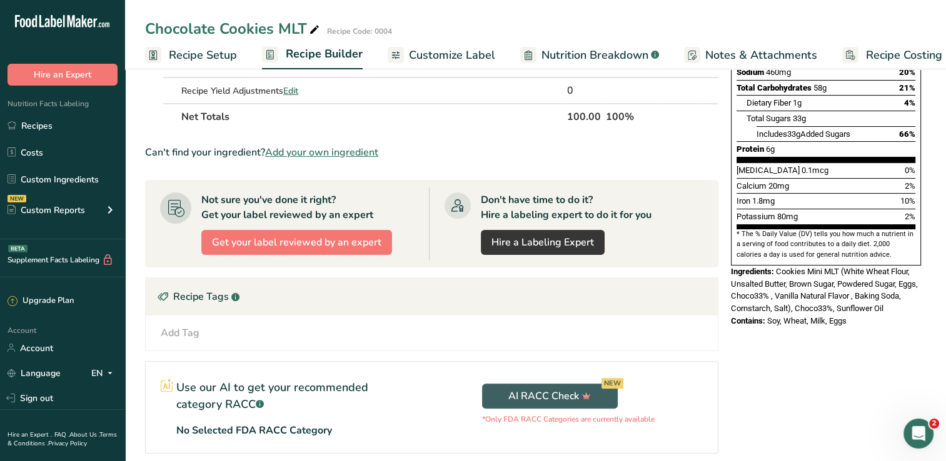
scroll to position [254, 0]
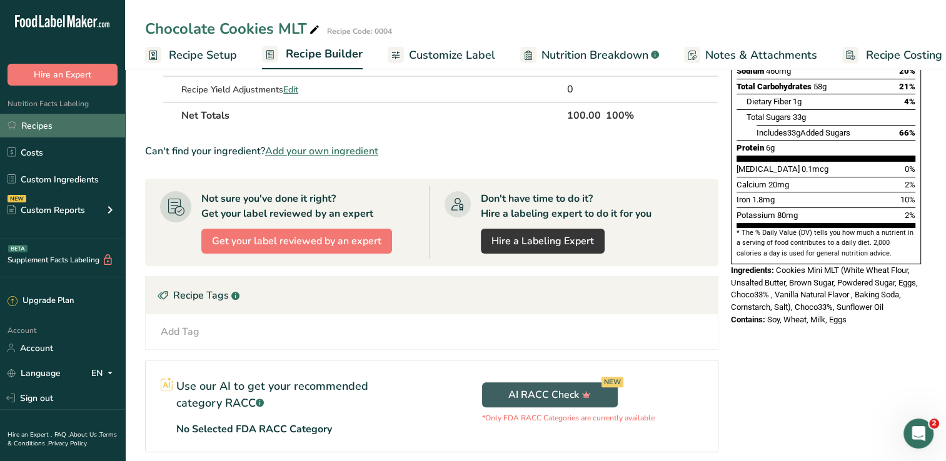
click at [47, 121] on link "Recipes" at bounding box center [62, 126] width 125 height 24
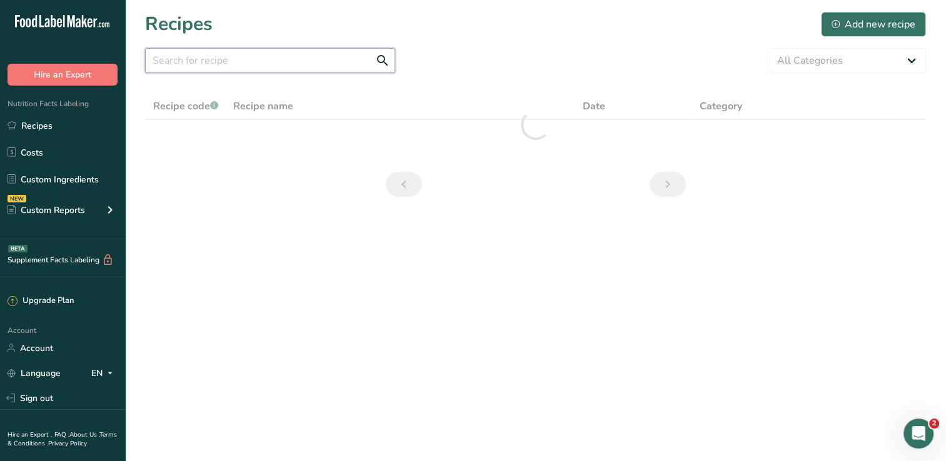
click at [250, 57] on input "text" at bounding box center [270, 60] width 250 height 25
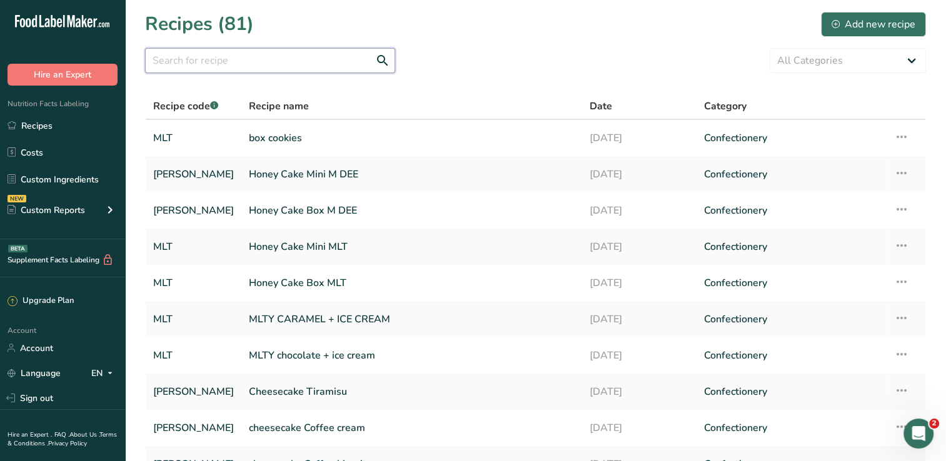
click at [247, 64] on input "text" at bounding box center [270, 60] width 250 height 25
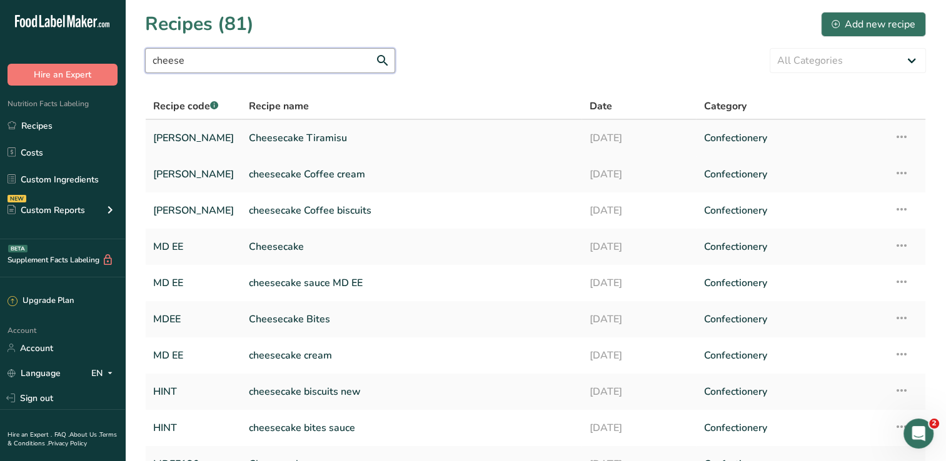
type input "cheese"
click at [353, 134] on link "Cheesecake Tiramisu" at bounding box center [411, 138] width 325 height 26
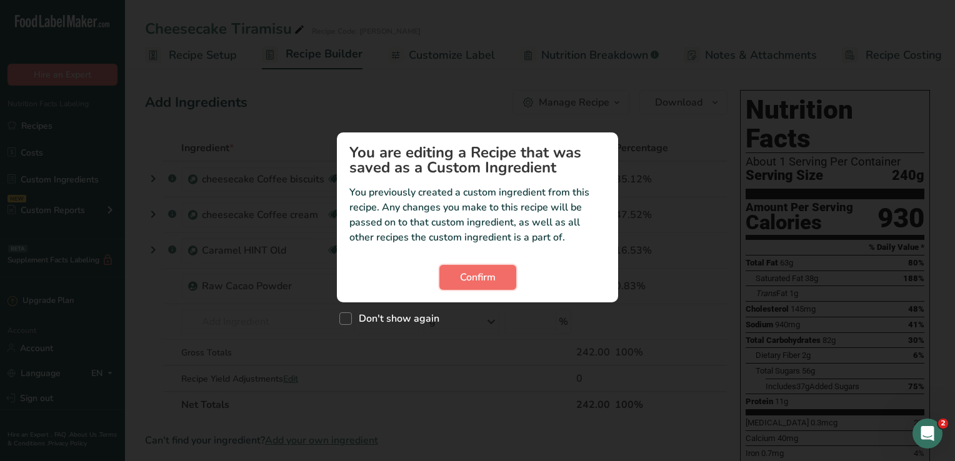
click at [480, 286] on button "Confirm" at bounding box center [477, 277] width 77 height 25
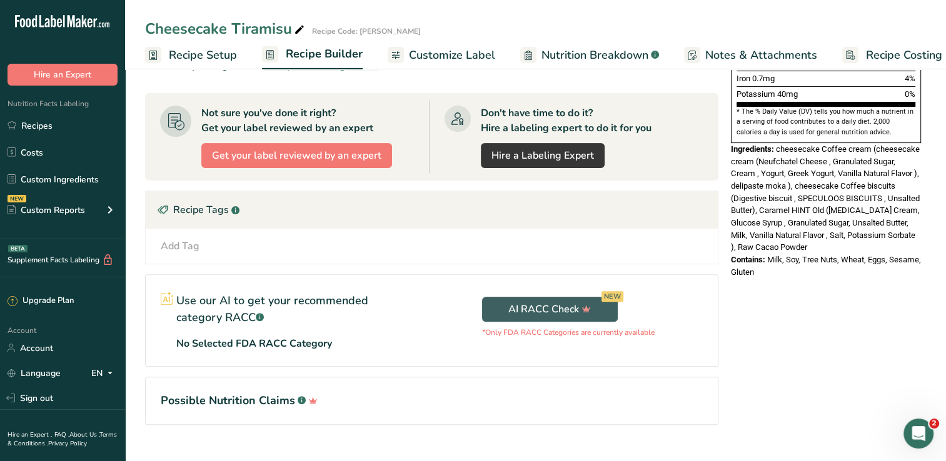
scroll to position [376, 0]
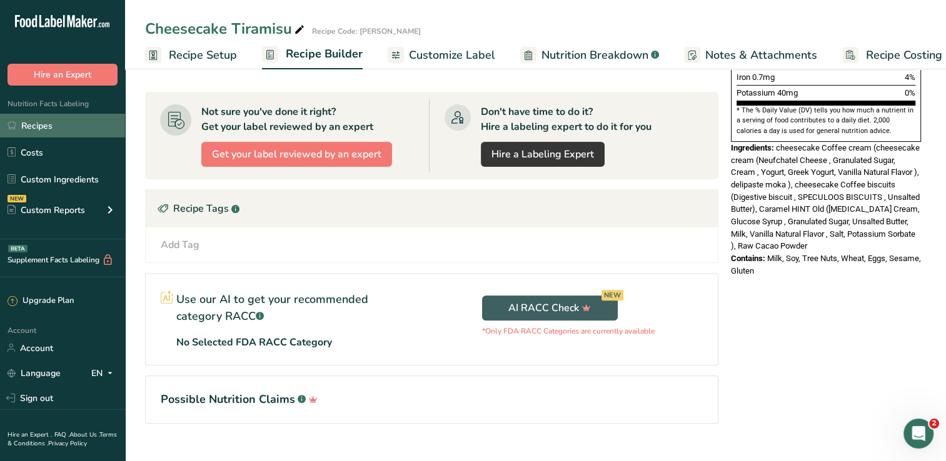
click at [43, 131] on link "Recipes" at bounding box center [62, 126] width 125 height 24
